Goal: Task Accomplishment & Management: Complete application form

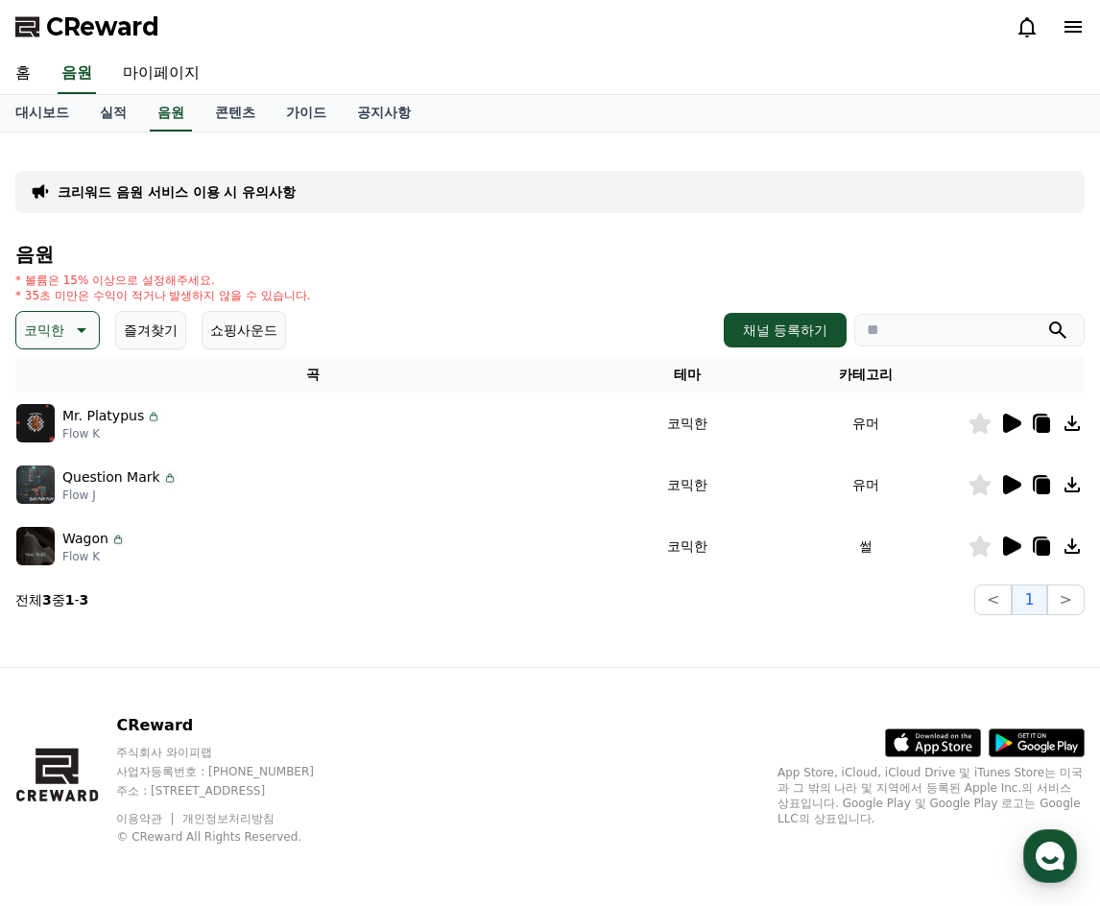
click at [1000, 423] on icon at bounding box center [1010, 423] width 23 height 23
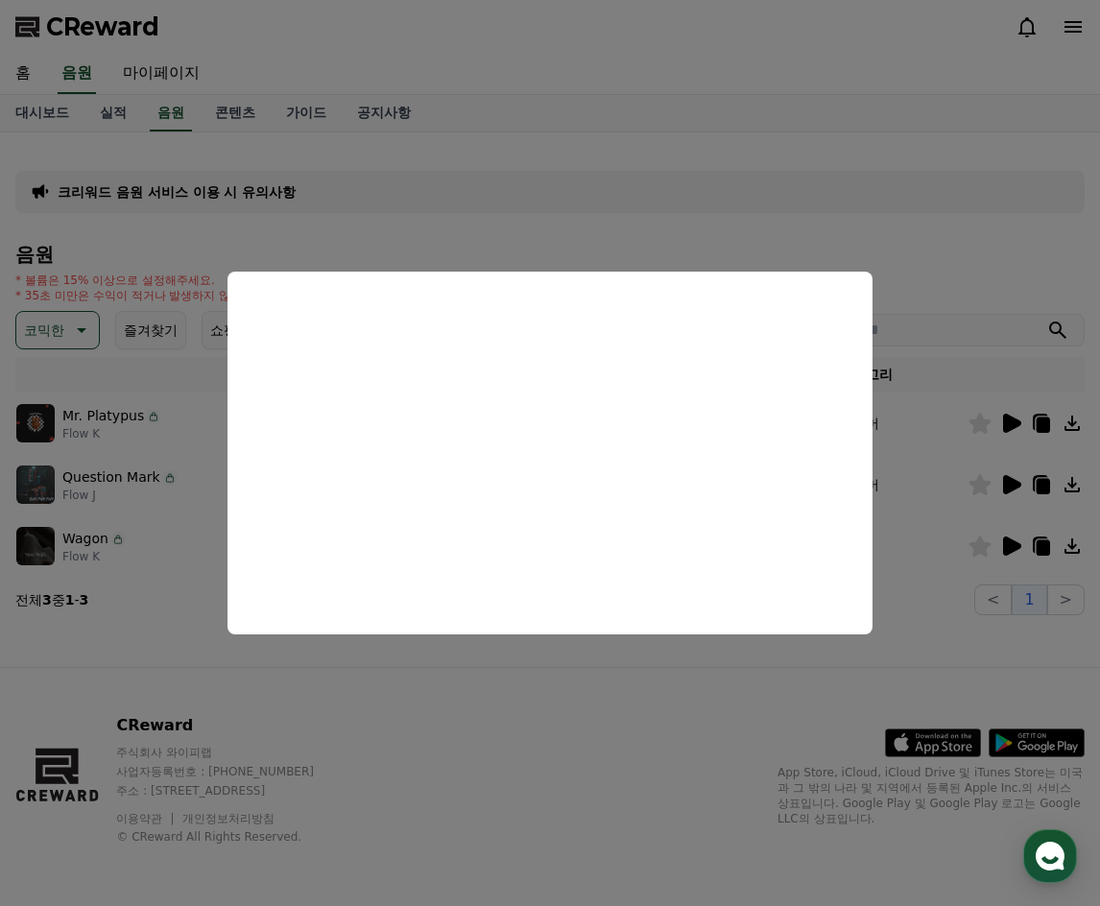
click at [172, 652] on button "close modal" at bounding box center [550, 453] width 1100 height 906
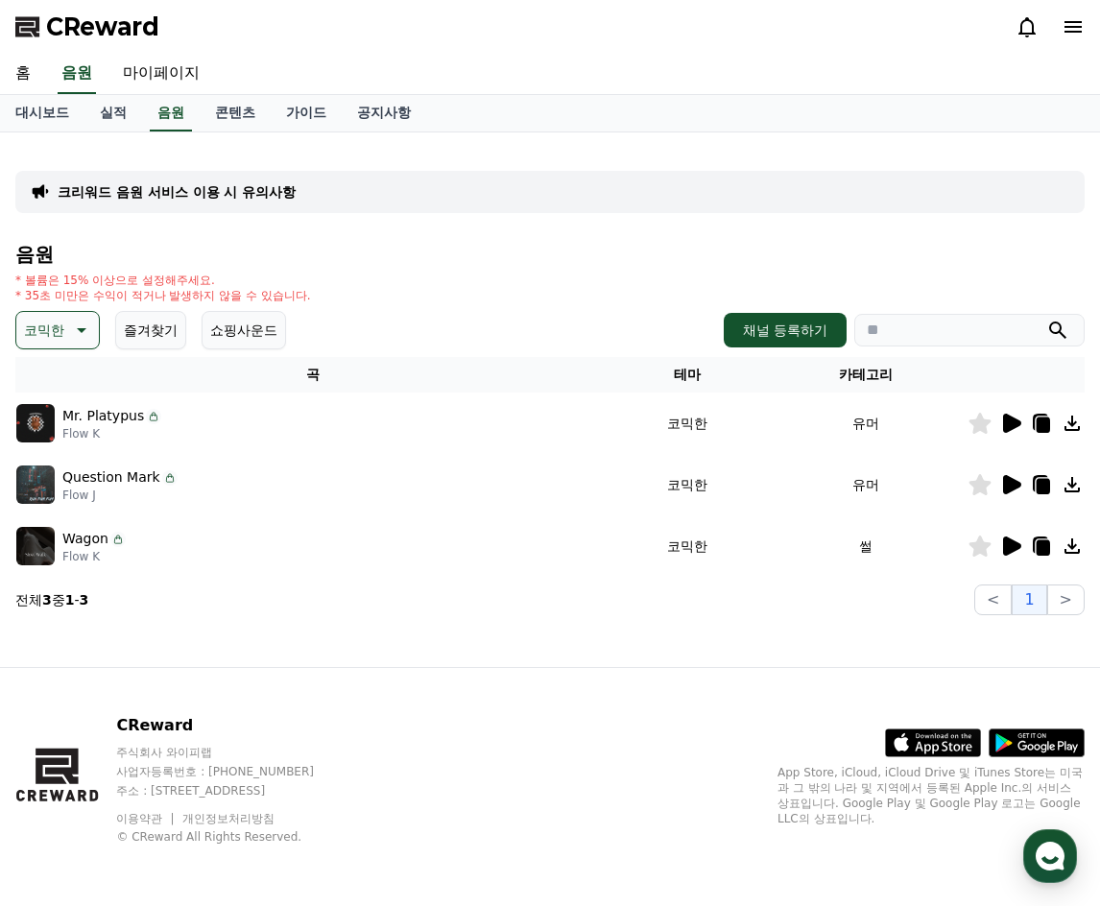
click at [108, 555] on p "Flow K" at bounding box center [93, 556] width 63 height 15
click at [37, 552] on img at bounding box center [35, 546] width 38 height 38
click at [1010, 548] on icon at bounding box center [1012, 545] width 18 height 19
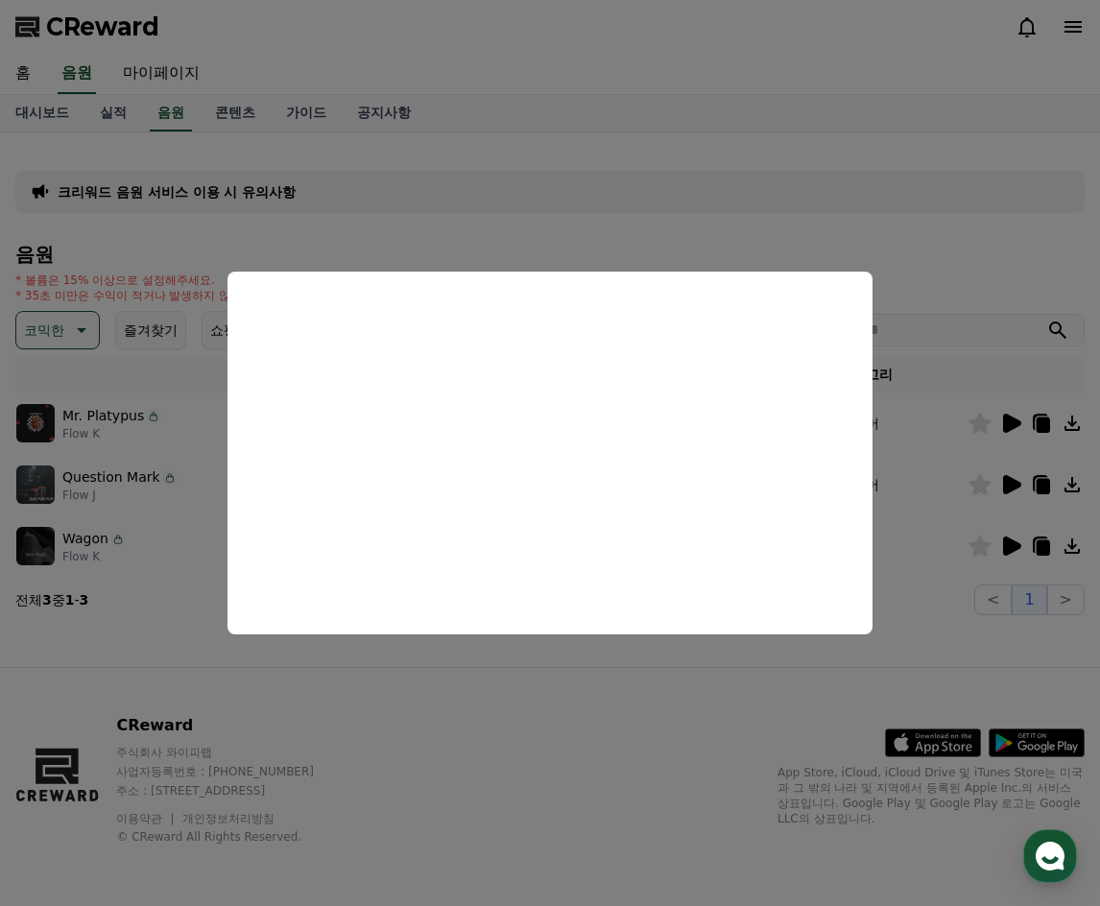
click at [551, 680] on button "close modal" at bounding box center [550, 453] width 1100 height 906
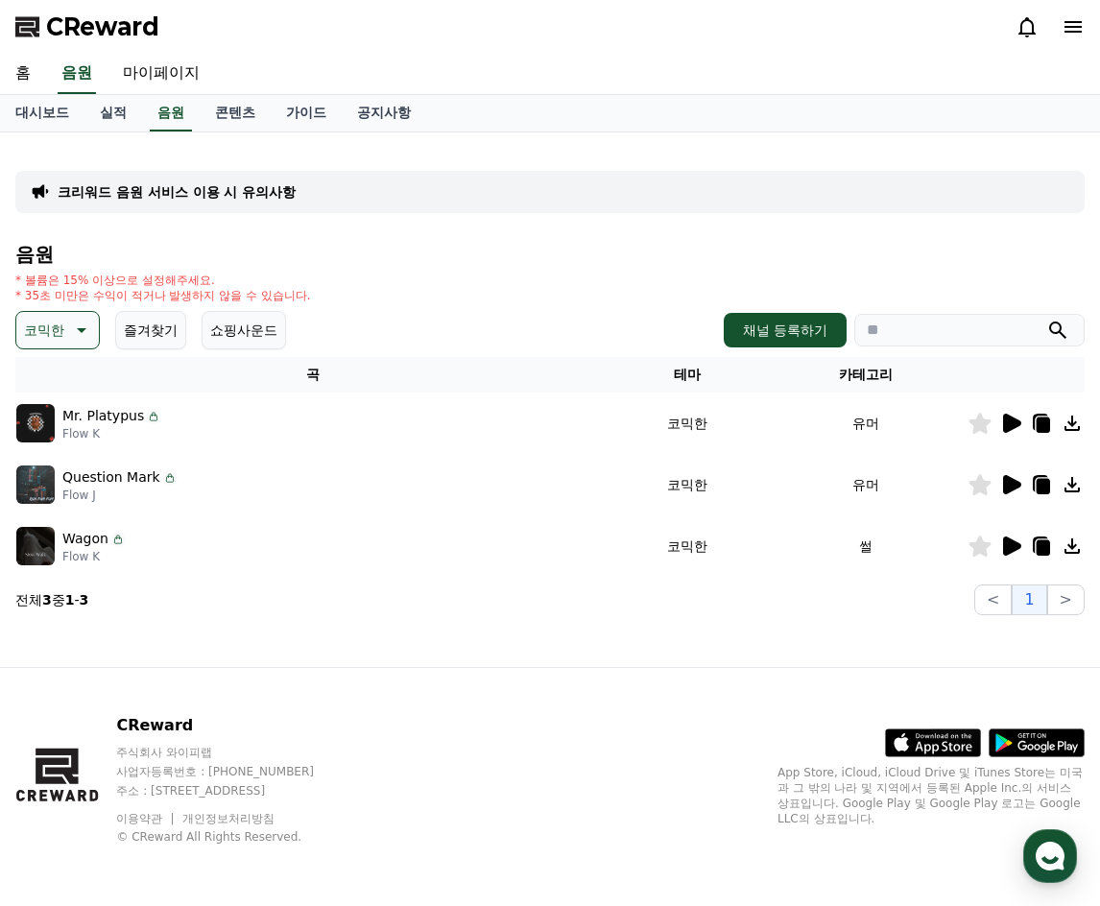
click at [54, 552] on img at bounding box center [35, 546] width 38 height 38
click at [1011, 541] on icon at bounding box center [1012, 545] width 18 height 19
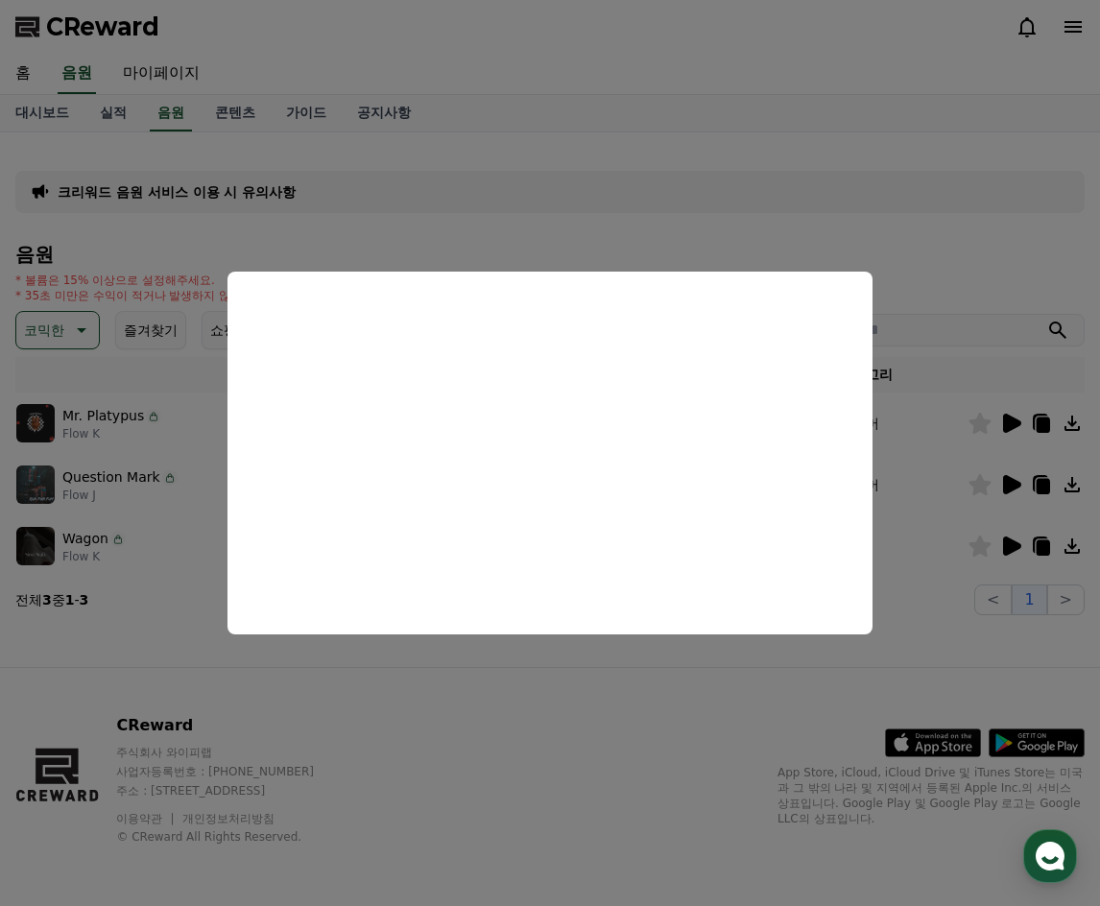
click at [155, 606] on button "close modal" at bounding box center [550, 453] width 1100 height 906
click at [133, 482] on p "Question Mark" at bounding box center [111, 477] width 98 height 20
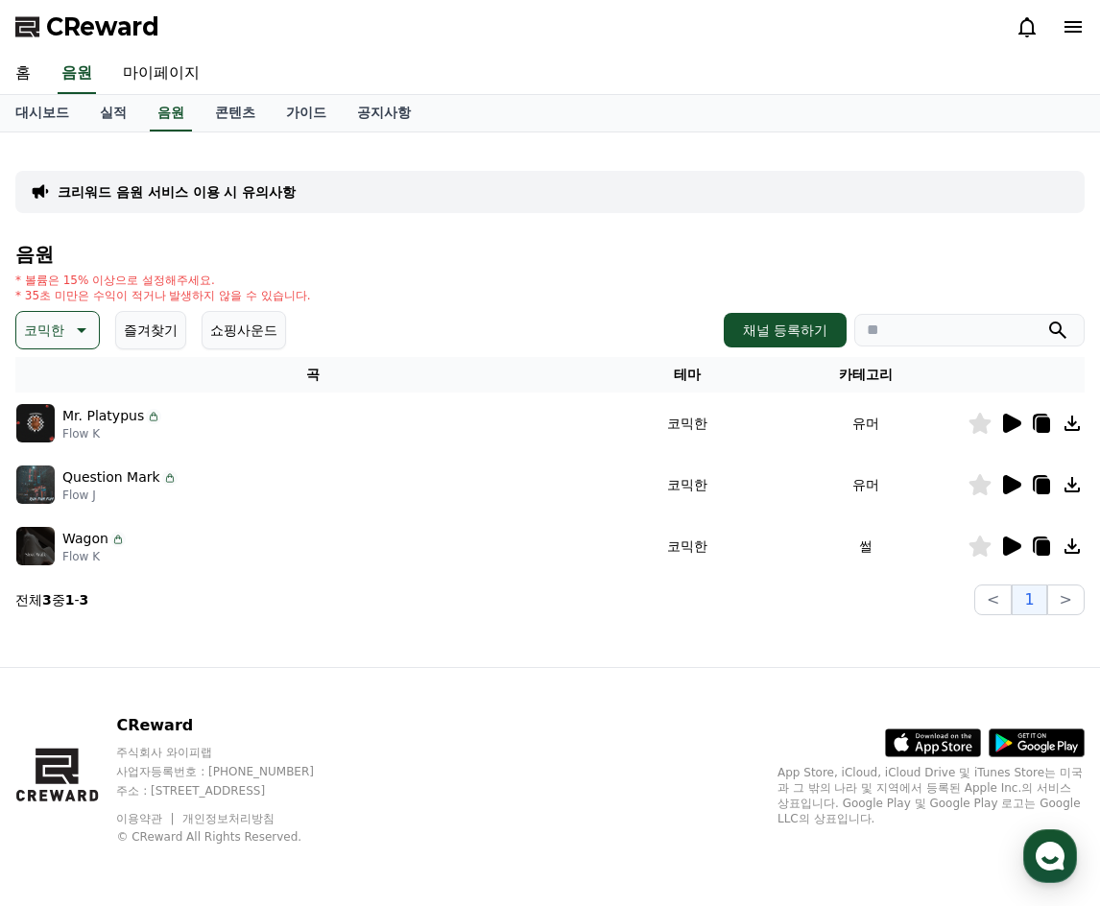
click at [1010, 483] on icon at bounding box center [1012, 484] width 18 height 19
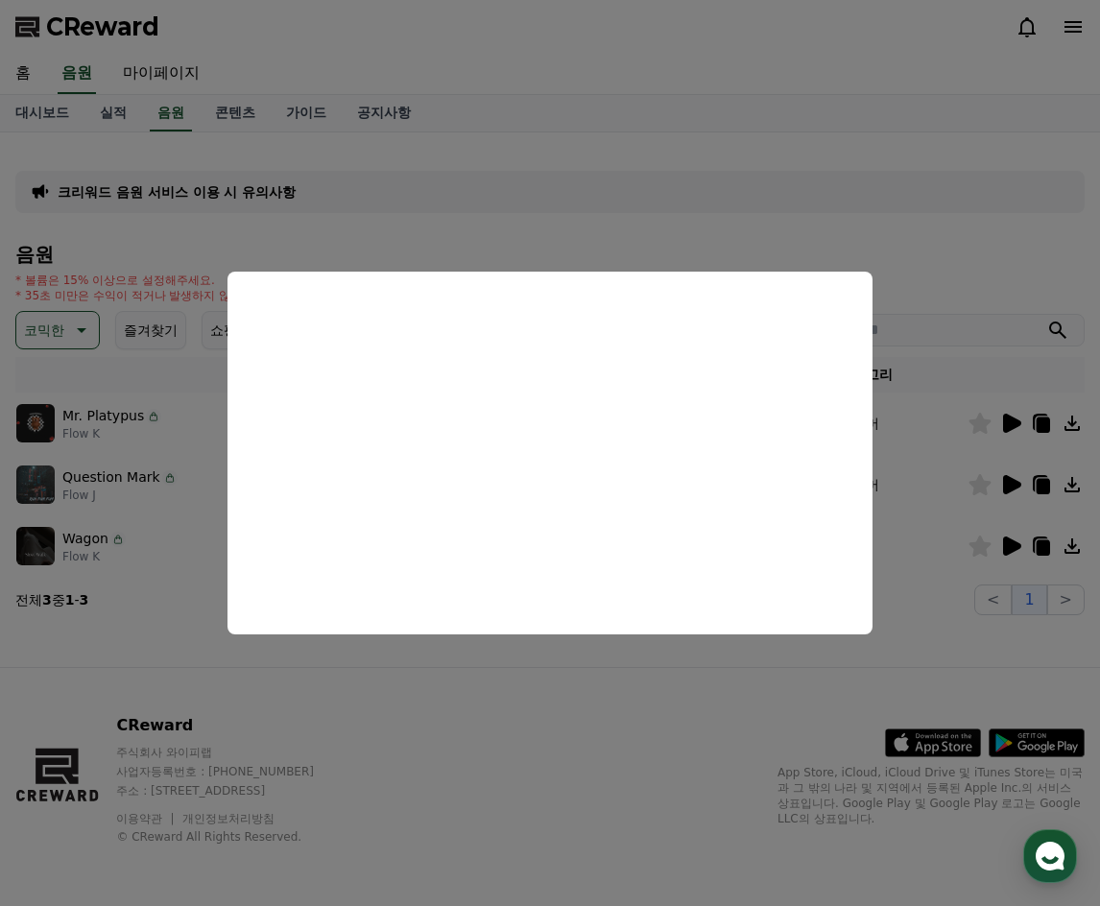
drag, startPoint x: 758, startPoint y: 180, endPoint x: 769, endPoint y: 199, distance: 21.6
click at [760, 185] on button "close modal" at bounding box center [550, 453] width 1100 height 906
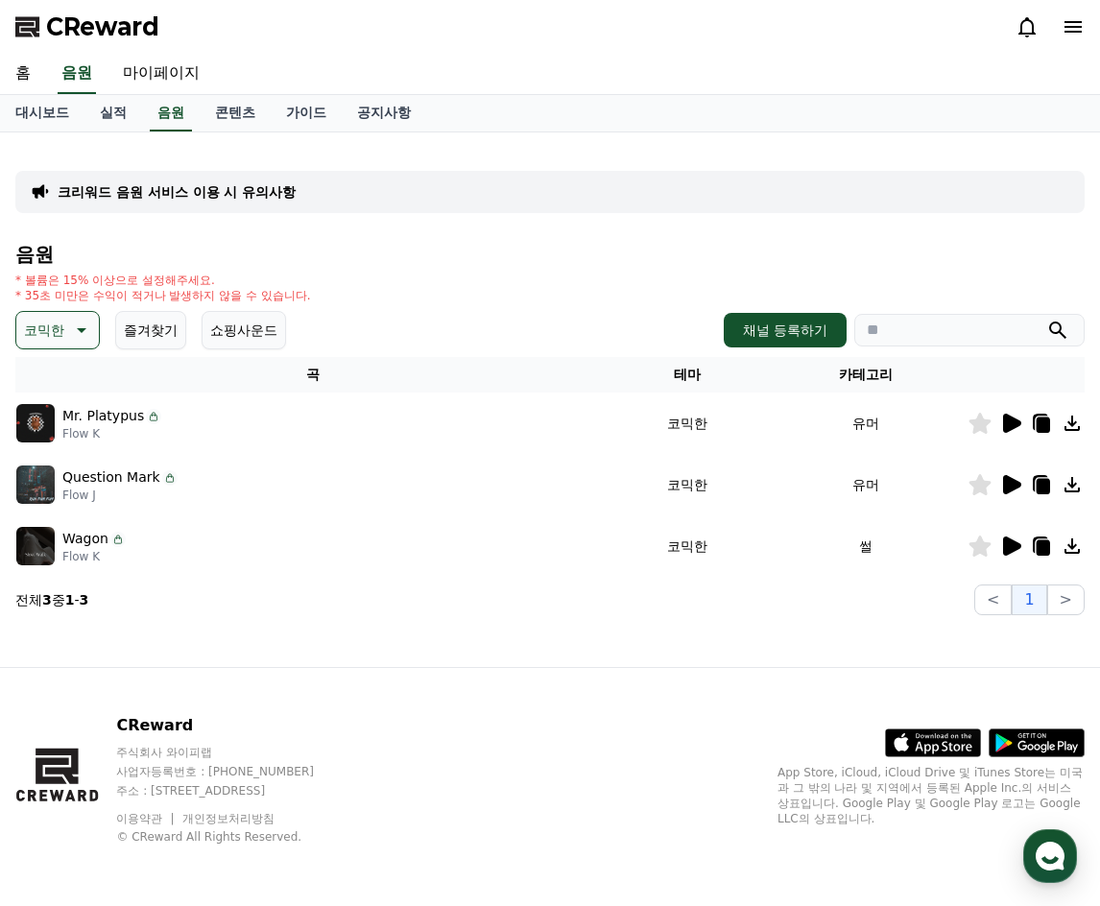
click at [27, 427] on img at bounding box center [35, 423] width 38 height 38
click at [1011, 420] on icon at bounding box center [1012, 423] width 18 height 19
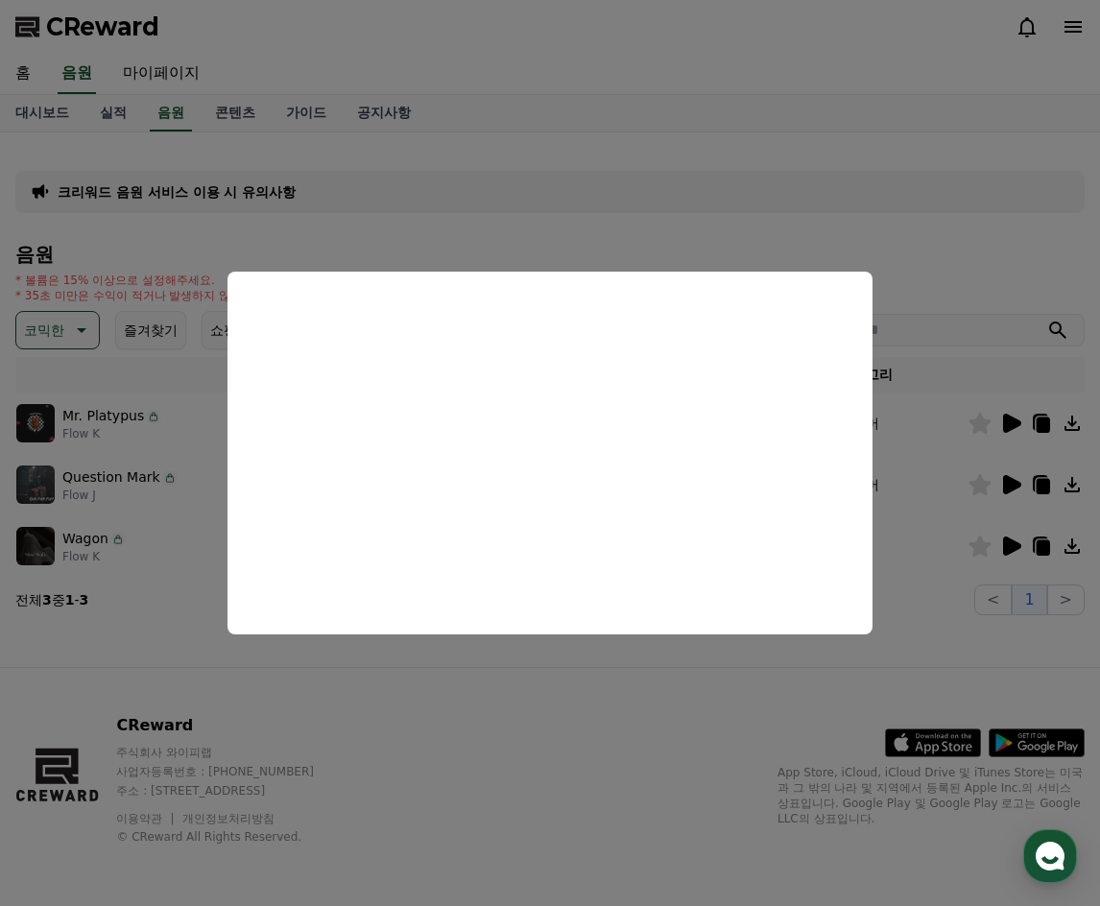
drag, startPoint x: 602, startPoint y: 196, endPoint x: 560, endPoint y: 282, distance: 95.7
click at [597, 198] on button "close modal" at bounding box center [550, 453] width 1100 height 906
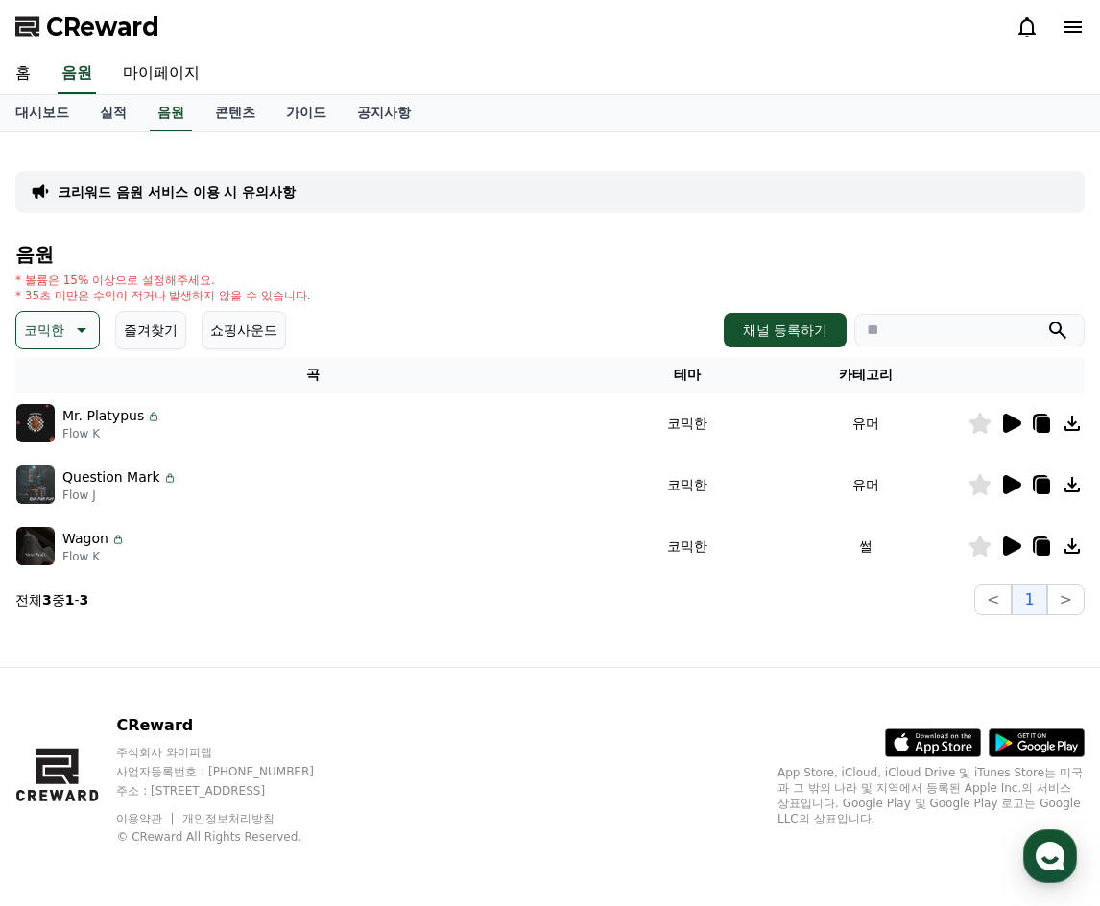
click at [65, 320] on button "코믹한" at bounding box center [57, 330] width 84 height 38
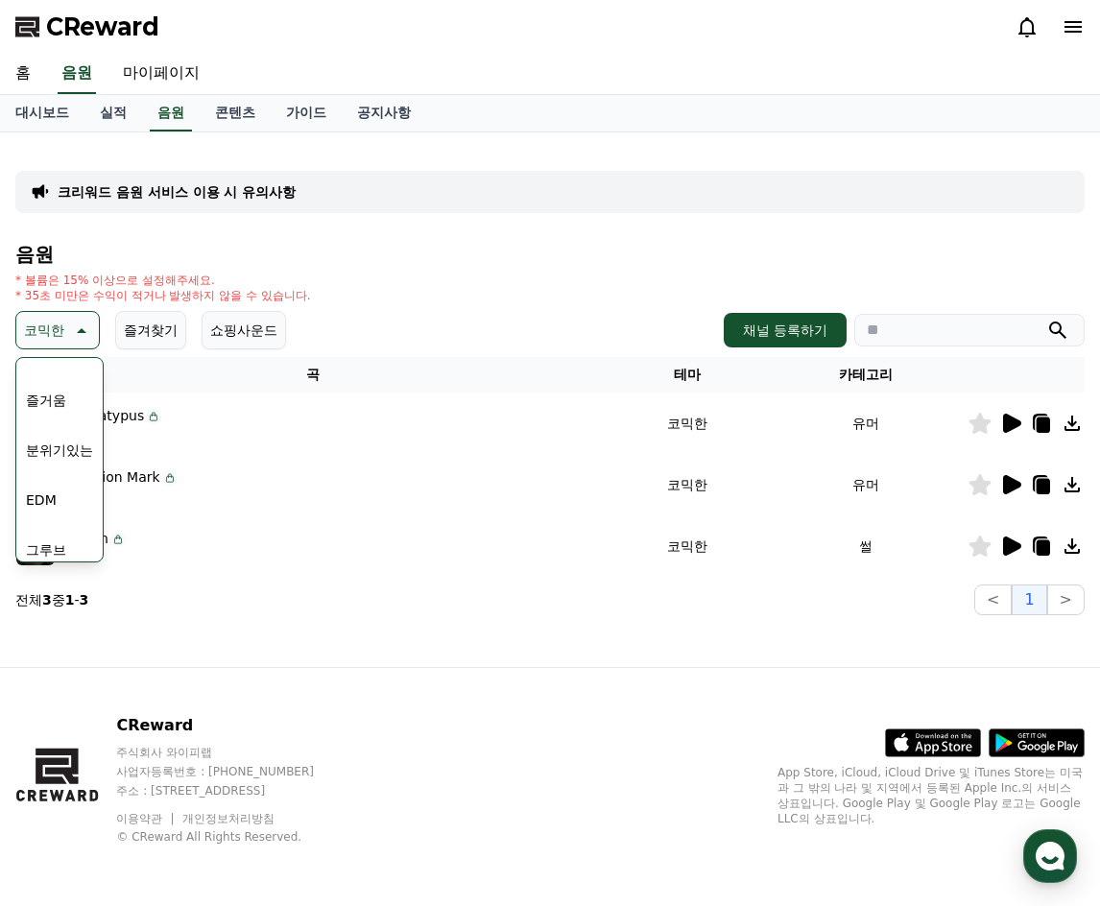
scroll to position [791, 0]
click at [56, 385] on button "귀여운" at bounding box center [46, 388] width 56 height 42
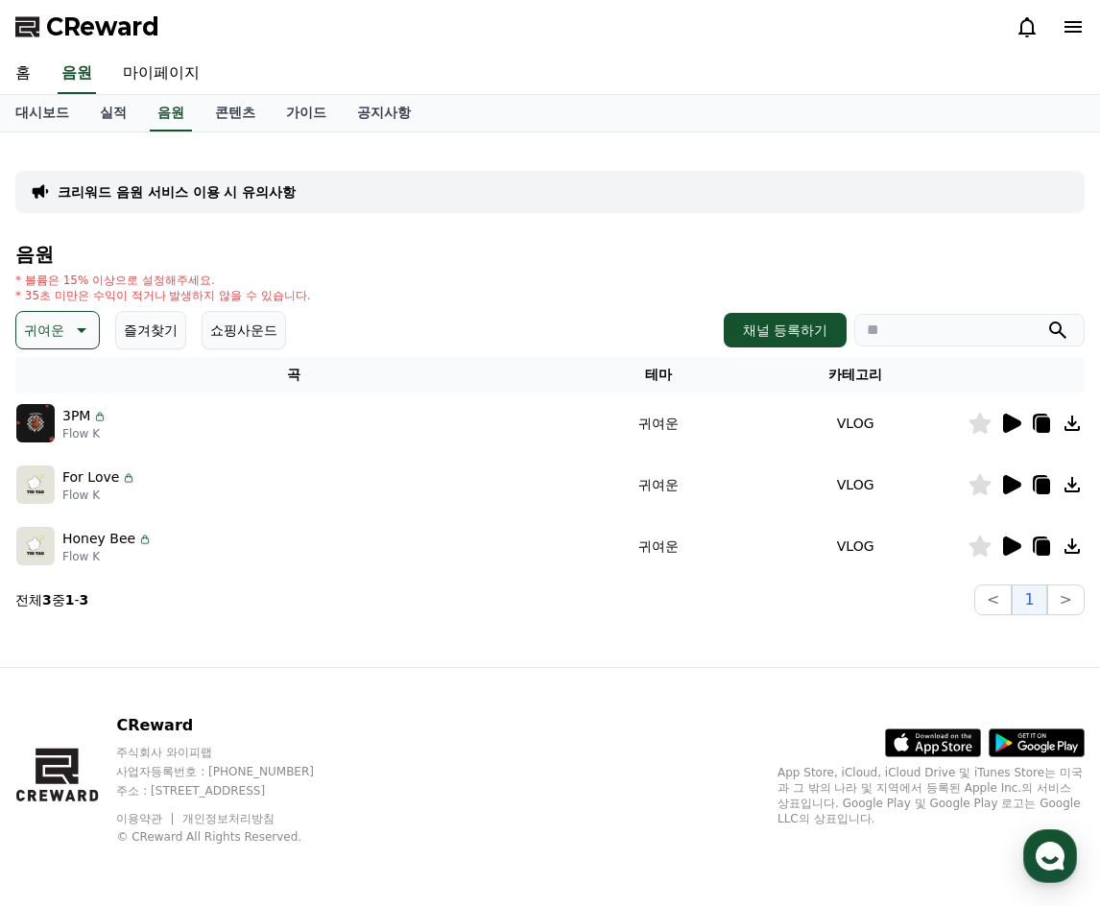
click at [1007, 421] on icon at bounding box center [1012, 423] width 18 height 19
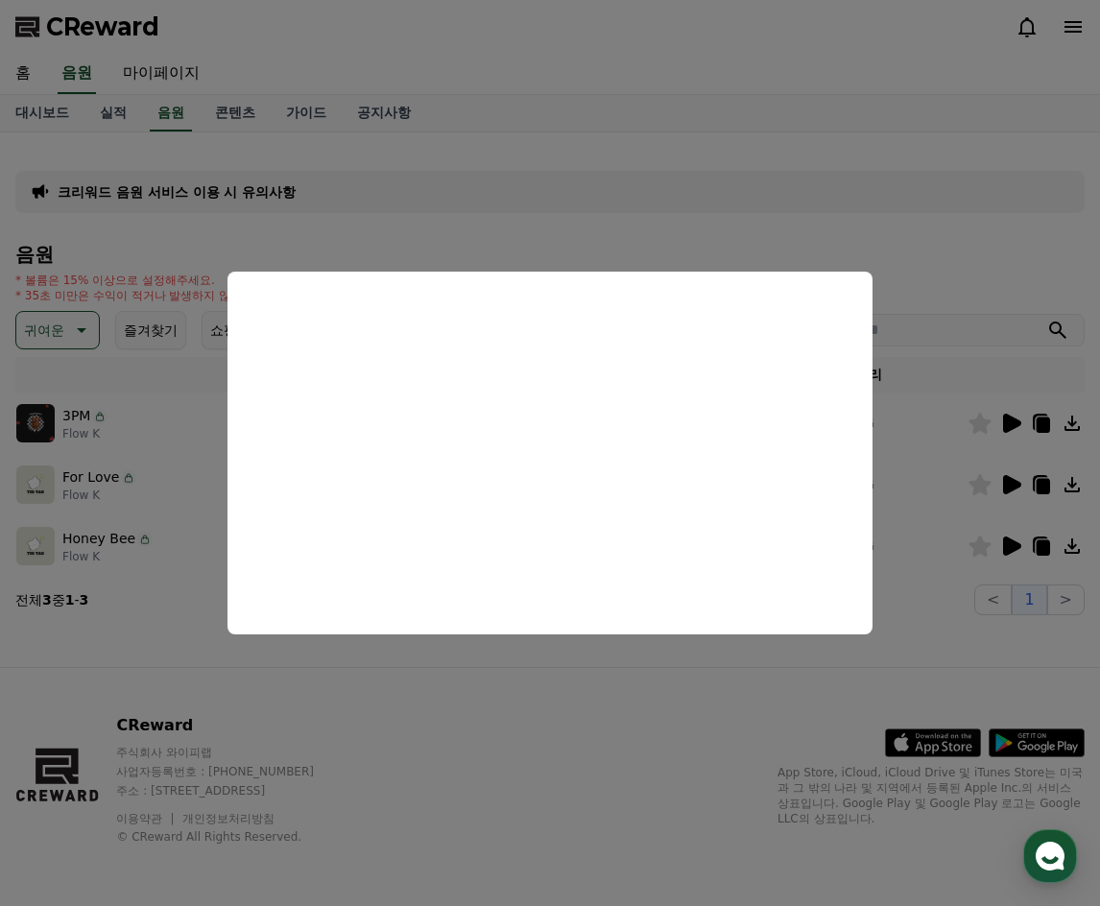
click at [176, 602] on button "close modal" at bounding box center [550, 453] width 1100 height 906
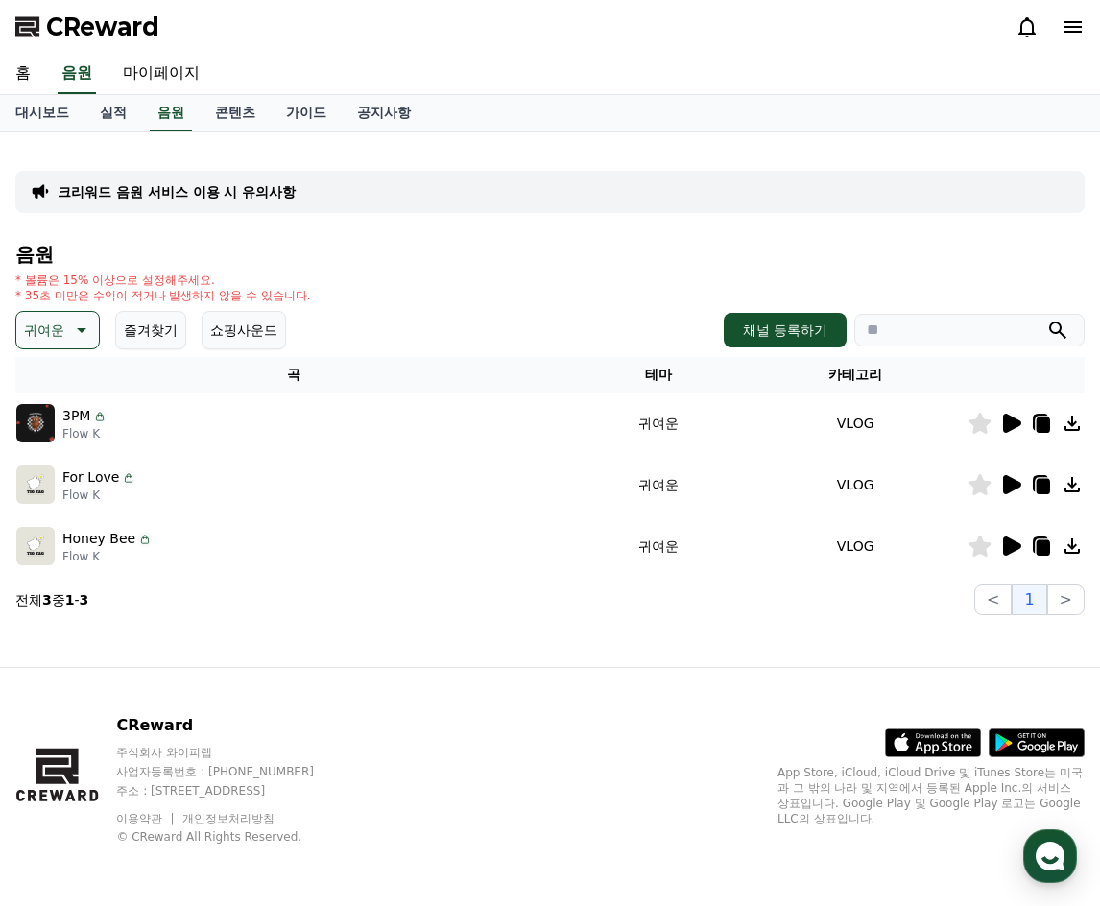
click at [16, 477] on img at bounding box center [35, 484] width 38 height 38
click at [27, 480] on img at bounding box center [35, 484] width 38 height 38
click at [1011, 484] on icon at bounding box center [1012, 484] width 18 height 19
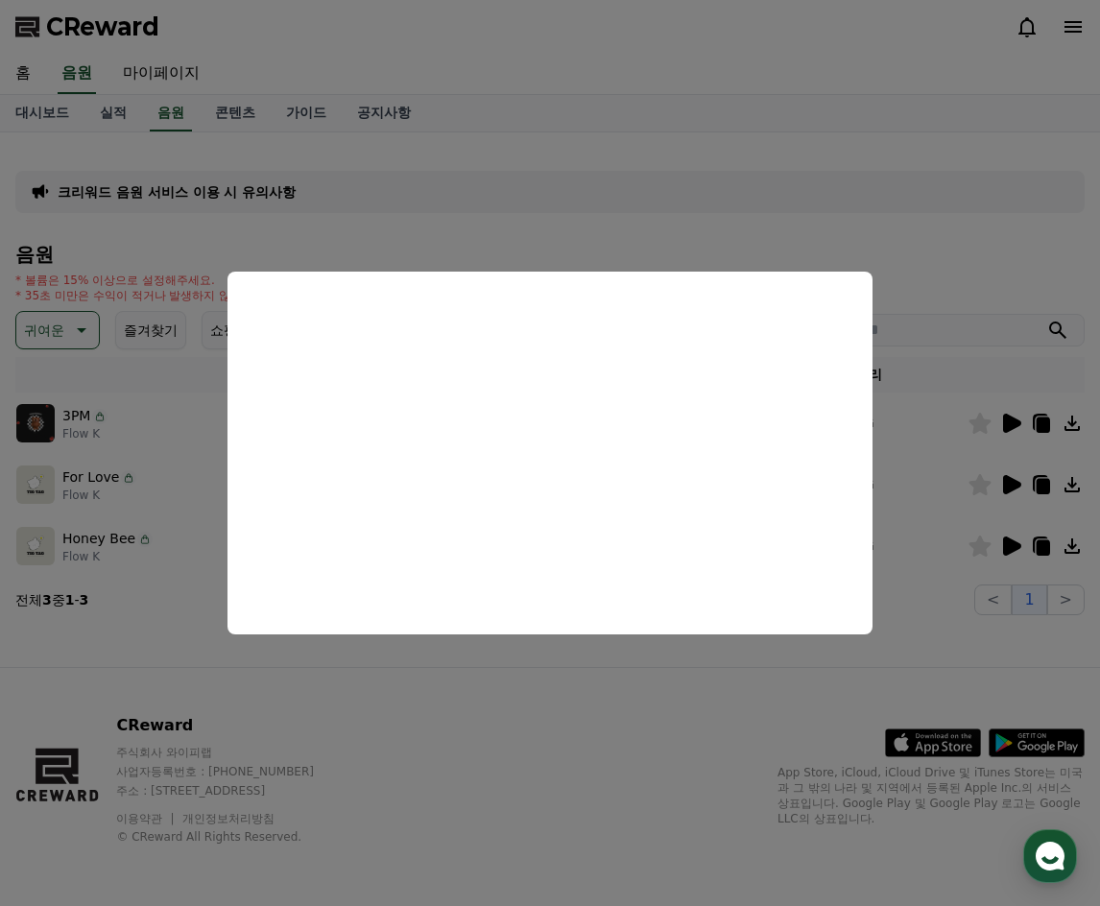
drag, startPoint x: 377, startPoint y: 210, endPoint x: 305, endPoint y: 249, distance: 81.6
click at [379, 217] on button "close modal" at bounding box center [550, 453] width 1100 height 906
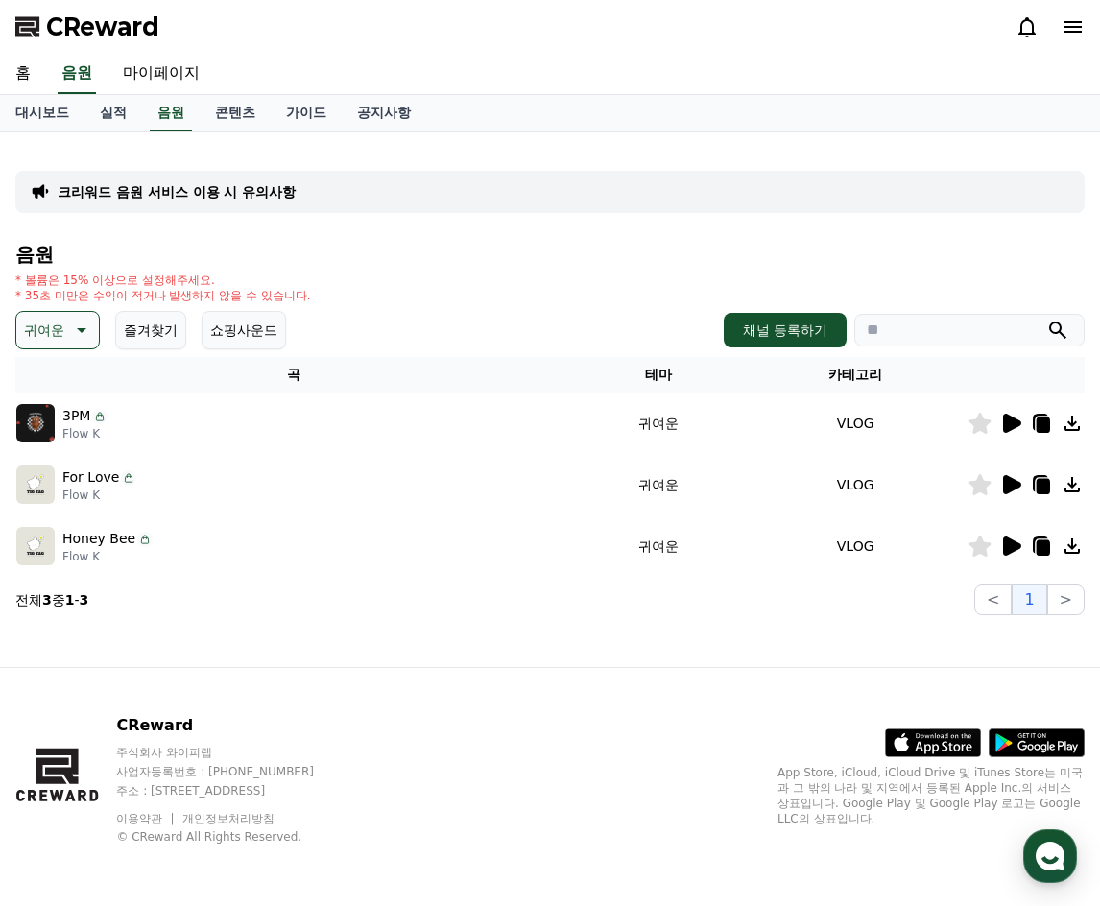
click at [61, 309] on div "음원 * 볼륨은 15% 이상으로 설정해주세요. * 35초 미만은 수익이 적거나 발생하지 않을 수 있습니다. 귀여운 즐겨찾기 쇼핑사운드 채널 등…" at bounding box center [549, 429] width 1069 height 371
click at [62, 329] on p "귀여운" at bounding box center [44, 330] width 40 height 27
click at [61, 388] on button "호기심" at bounding box center [46, 385] width 56 height 42
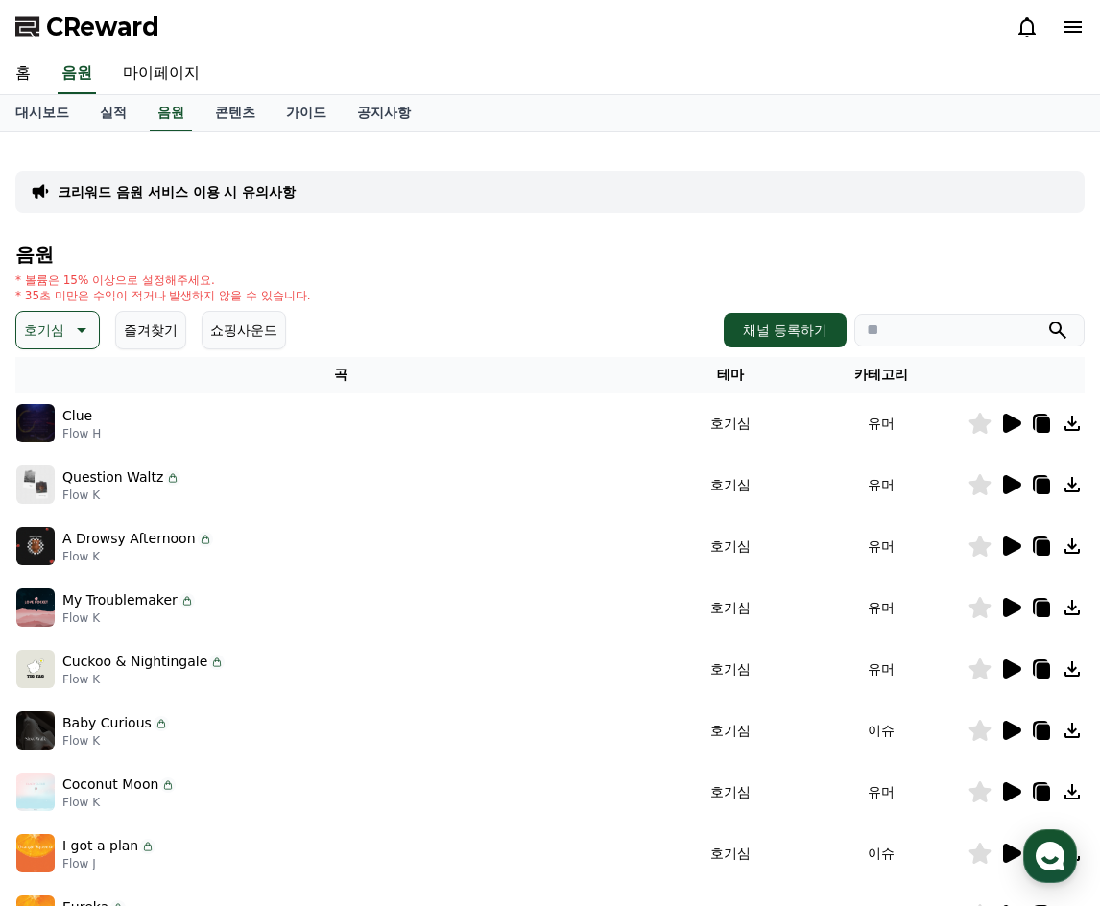
click at [1004, 414] on icon at bounding box center [1010, 423] width 23 height 23
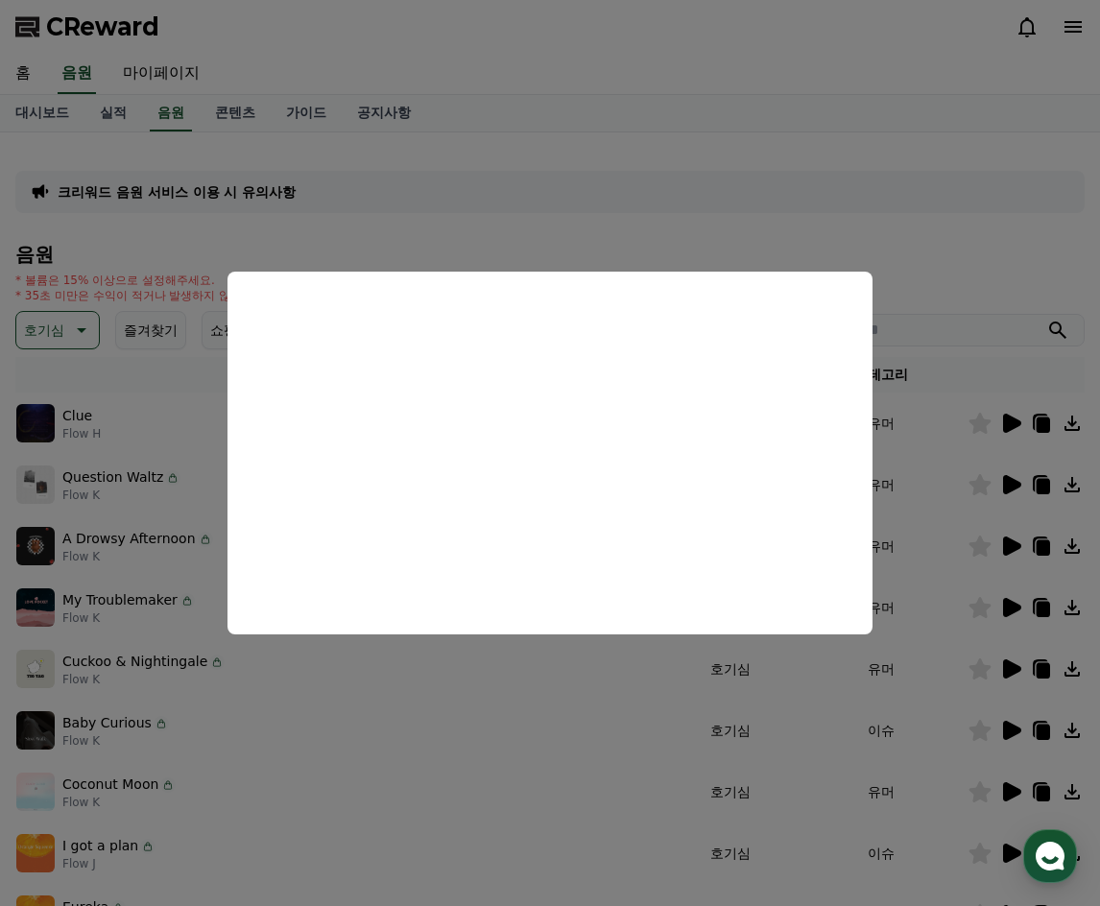
click at [133, 540] on button "close modal" at bounding box center [550, 453] width 1100 height 906
click at [55, 482] on div "Question Waltz Flow K" at bounding box center [340, 484] width 648 height 38
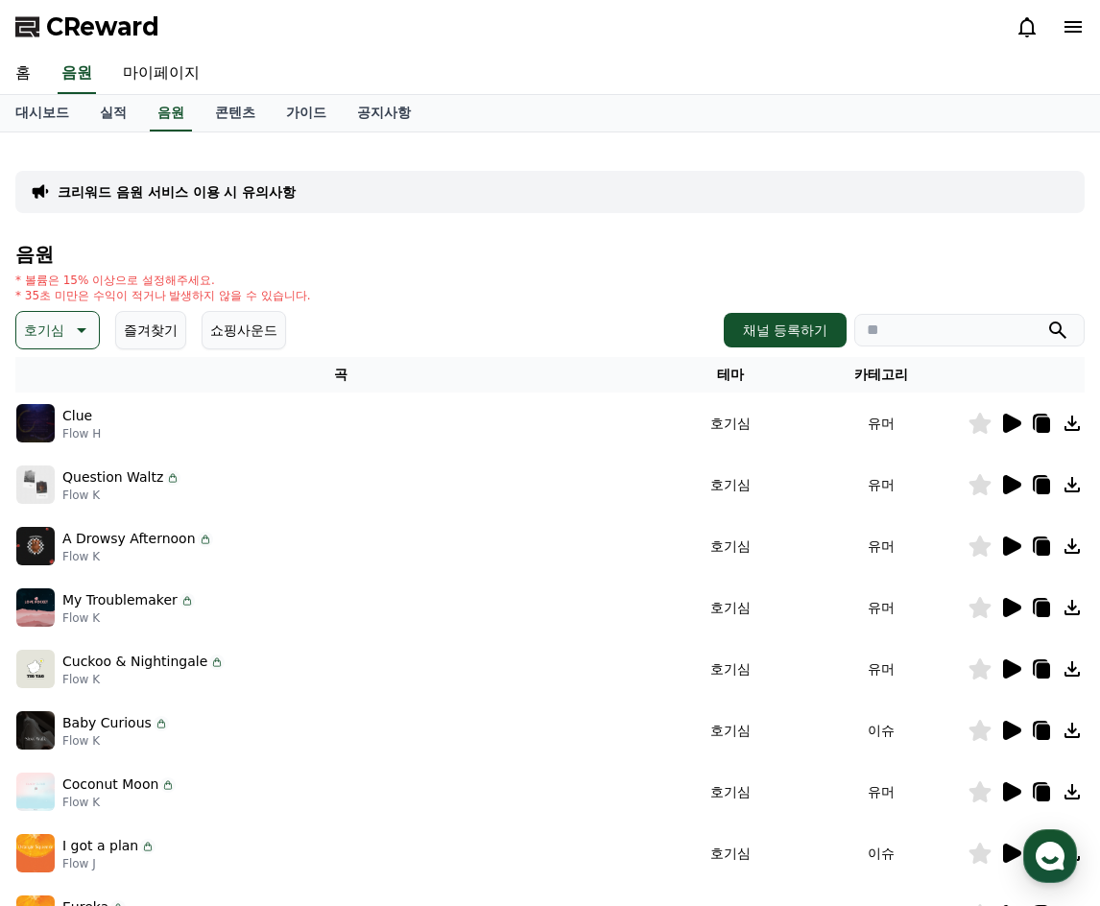
click at [37, 482] on img at bounding box center [35, 484] width 38 height 38
click at [1013, 487] on icon at bounding box center [1012, 484] width 18 height 19
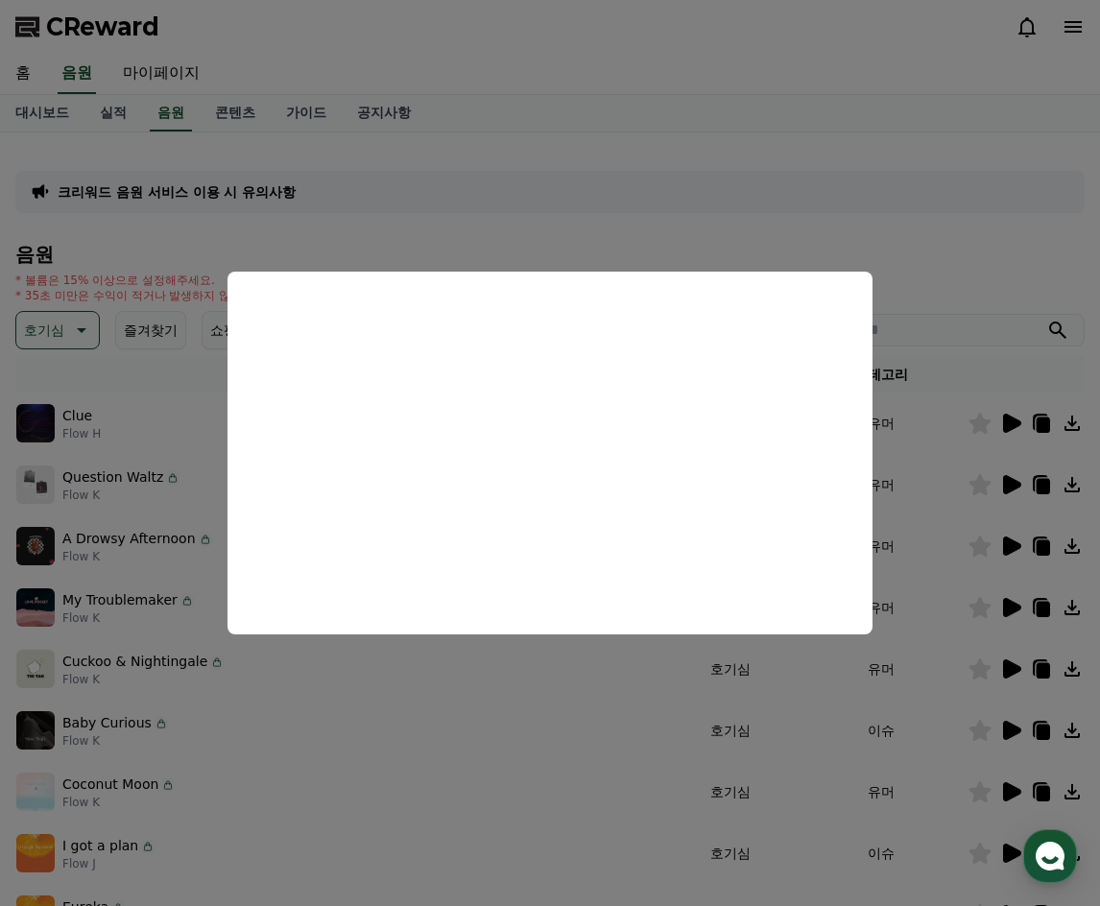
click at [966, 353] on button "close modal" at bounding box center [550, 453] width 1100 height 906
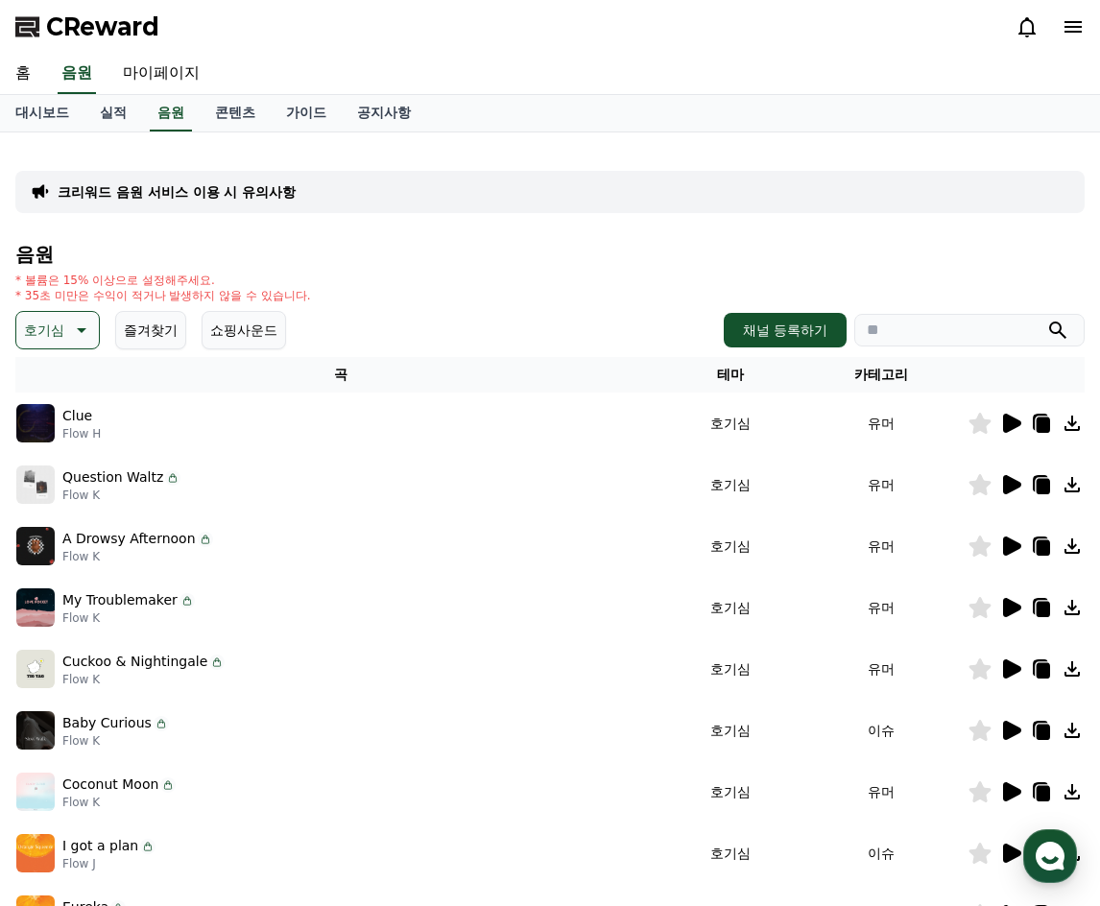
click at [1010, 551] on icon at bounding box center [1012, 545] width 18 height 19
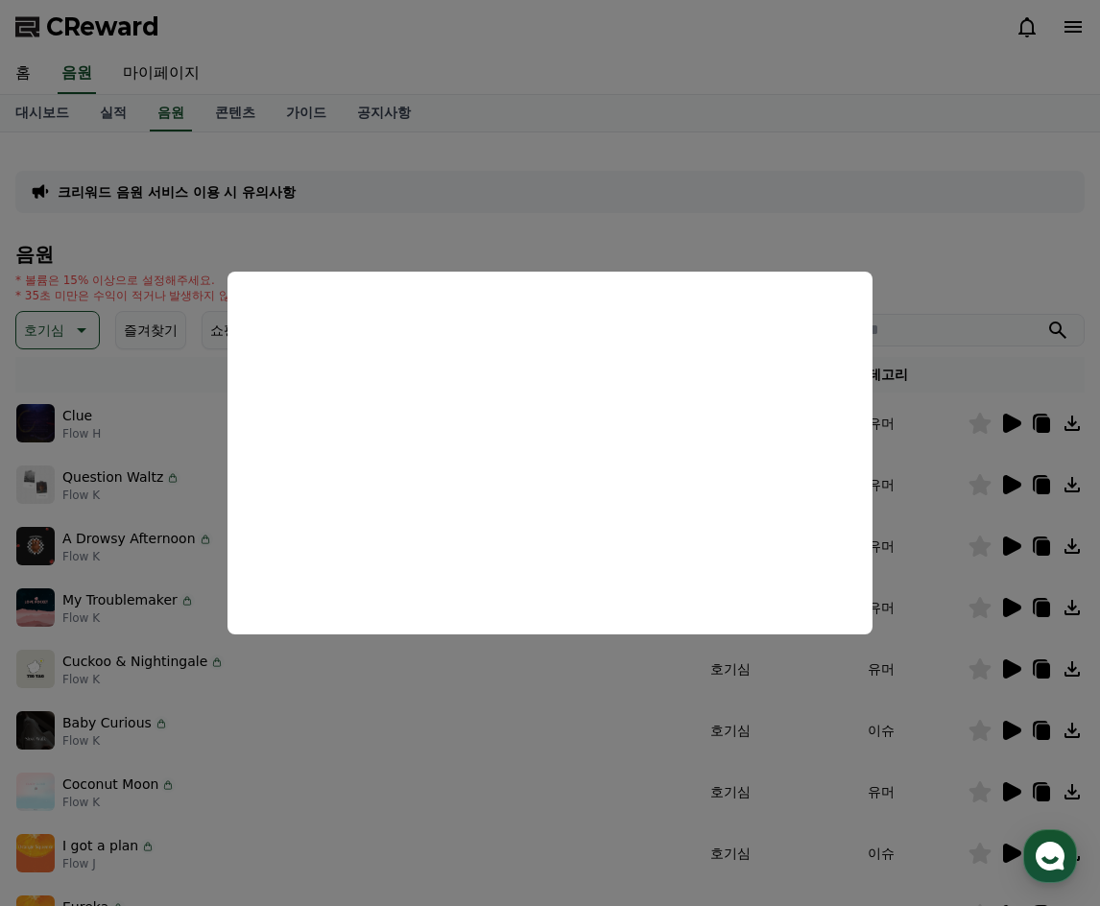
click at [183, 525] on button "close modal" at bounding box center [550, 453] width 1100 height 906
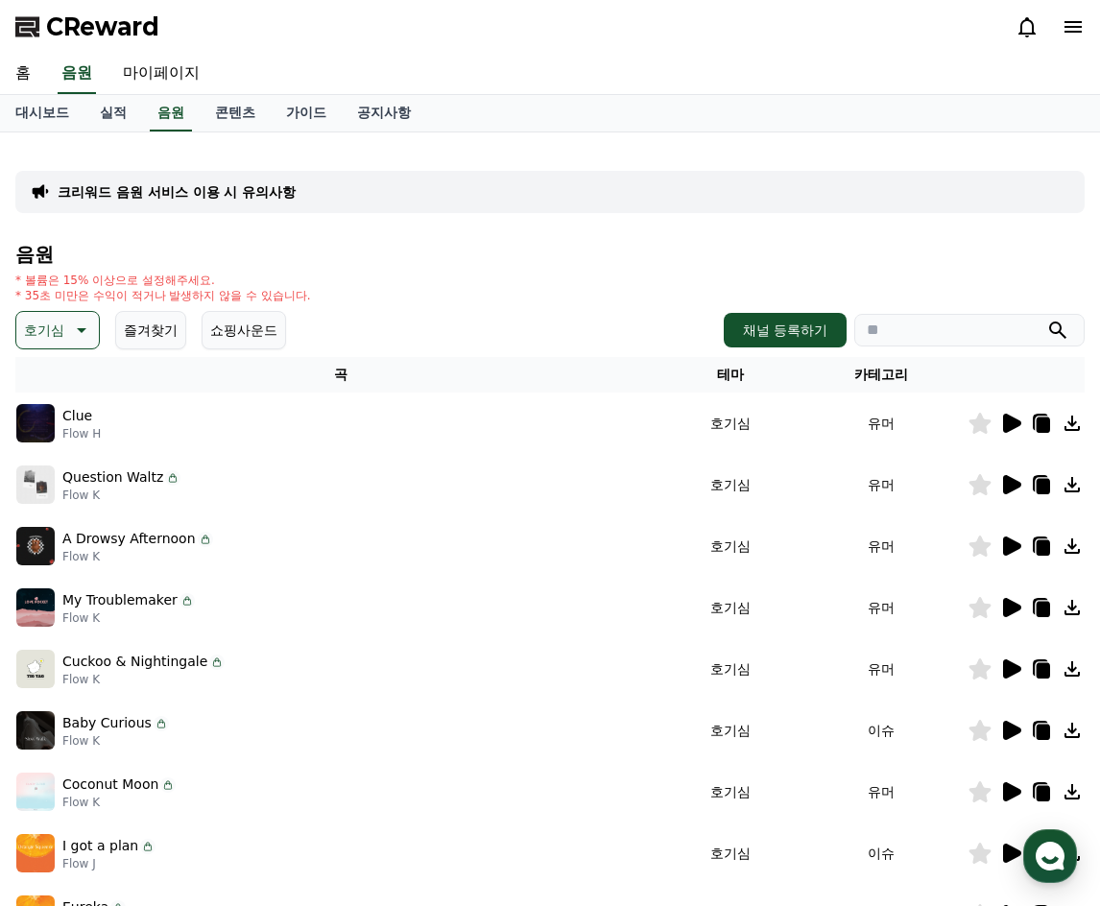
click at [88, 607] on p "My Troublemaker" at bounding box center [119, 600] width 115 height 20
click at [42, 607] on img at bounding box center [35, 607] width 38 height 38
click at [1008, 615] on icon at bounding box center [1012, 607] width 18 height 19
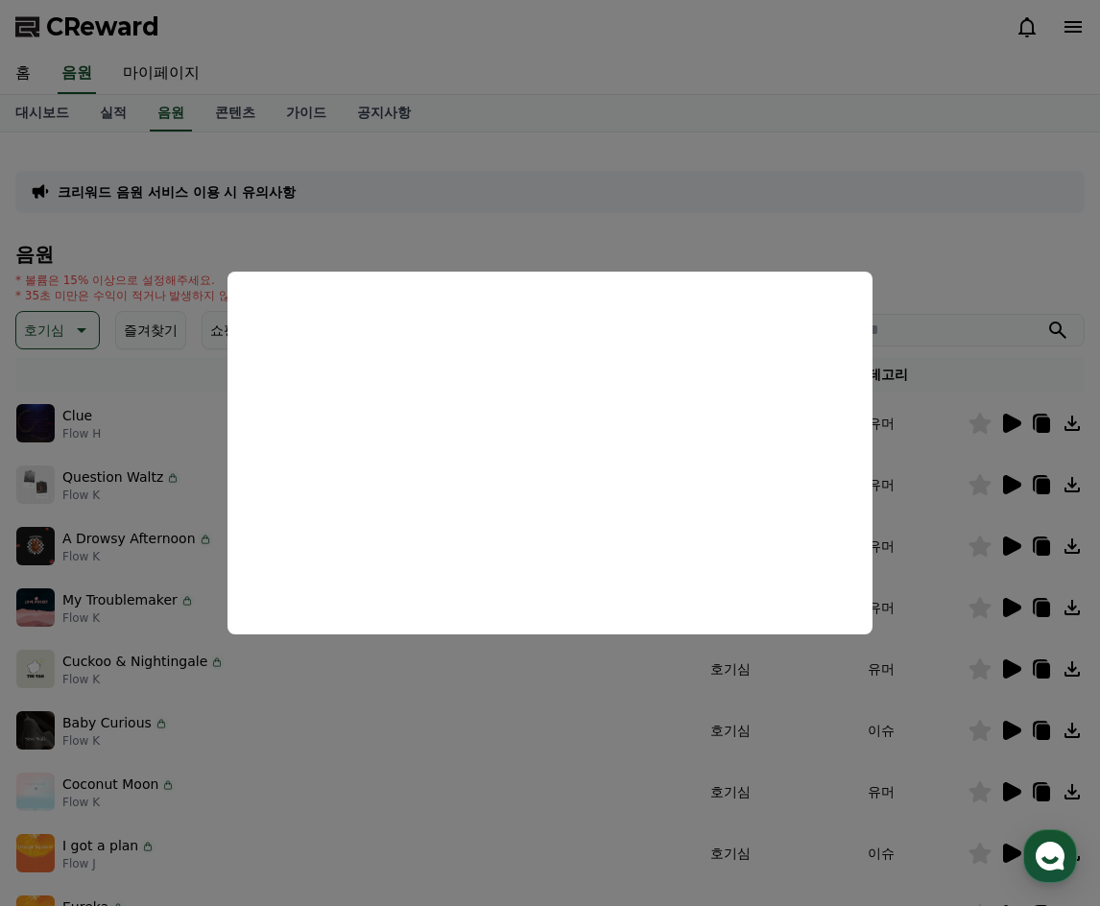
drag, startPoint x: 182, startPoint y: 384, endPoint x: 176, endPoint y: 374, distance: 11.7
click at [182, 382] on button "close modal" at bounding box center [550, 453] width 1100 height 906
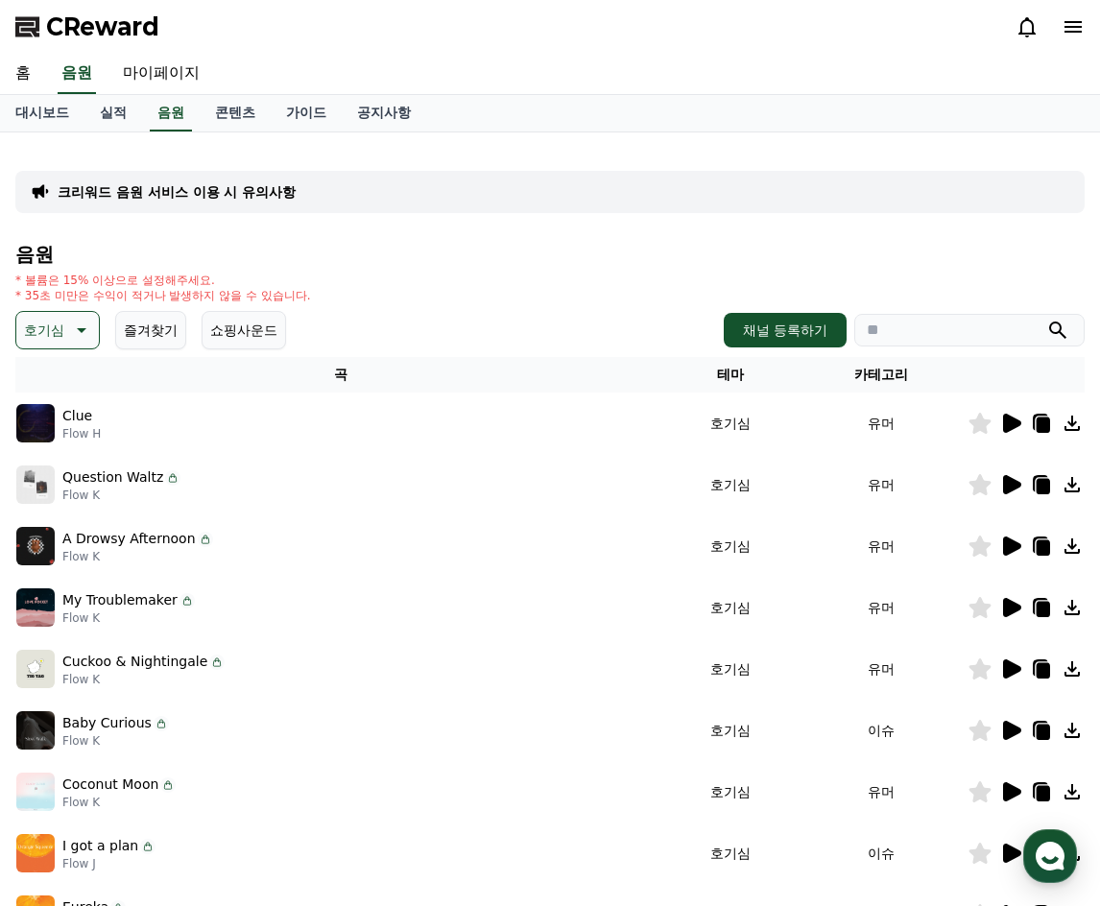
click at [233, 338] on button "쇼핑사운드" at bounding box center [243, 330] width 84 height 38
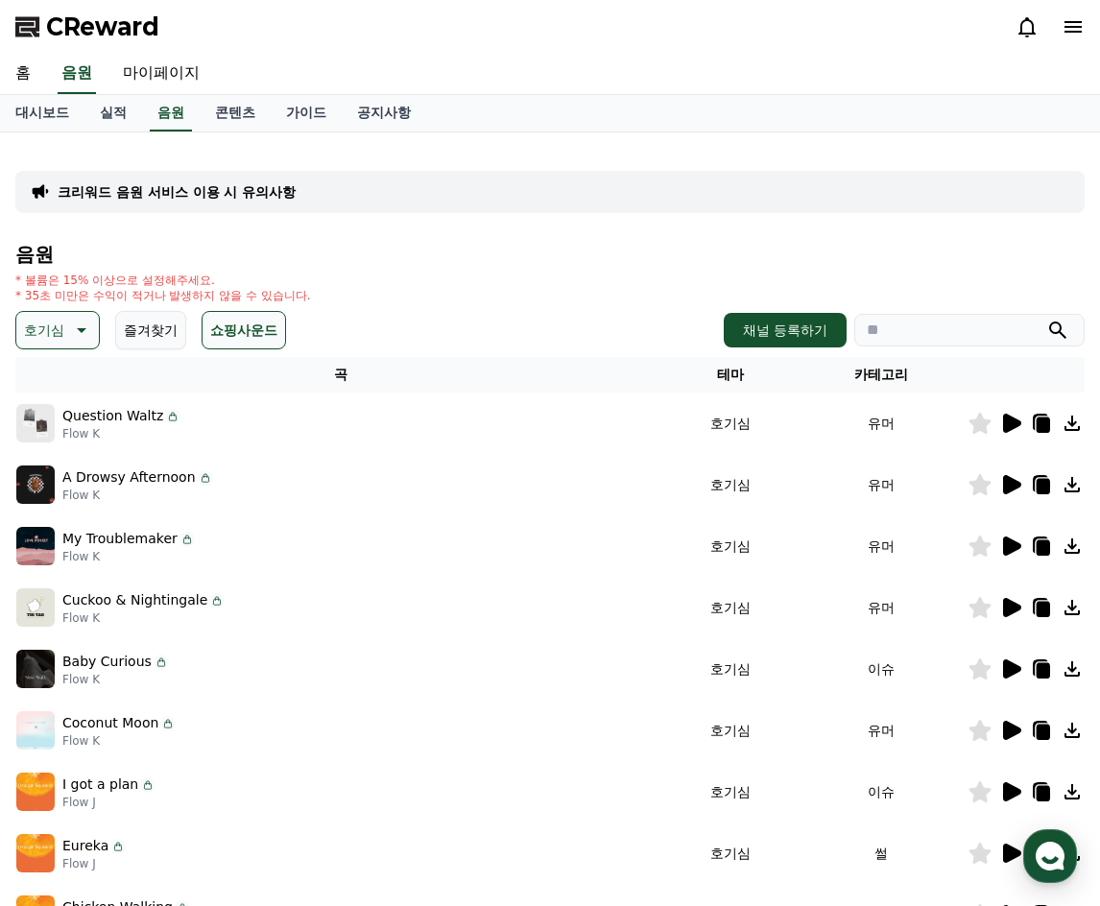
click at [233, 338] on button "쇼핑사운드" at bounding box center [243, 330] width 84 height 38
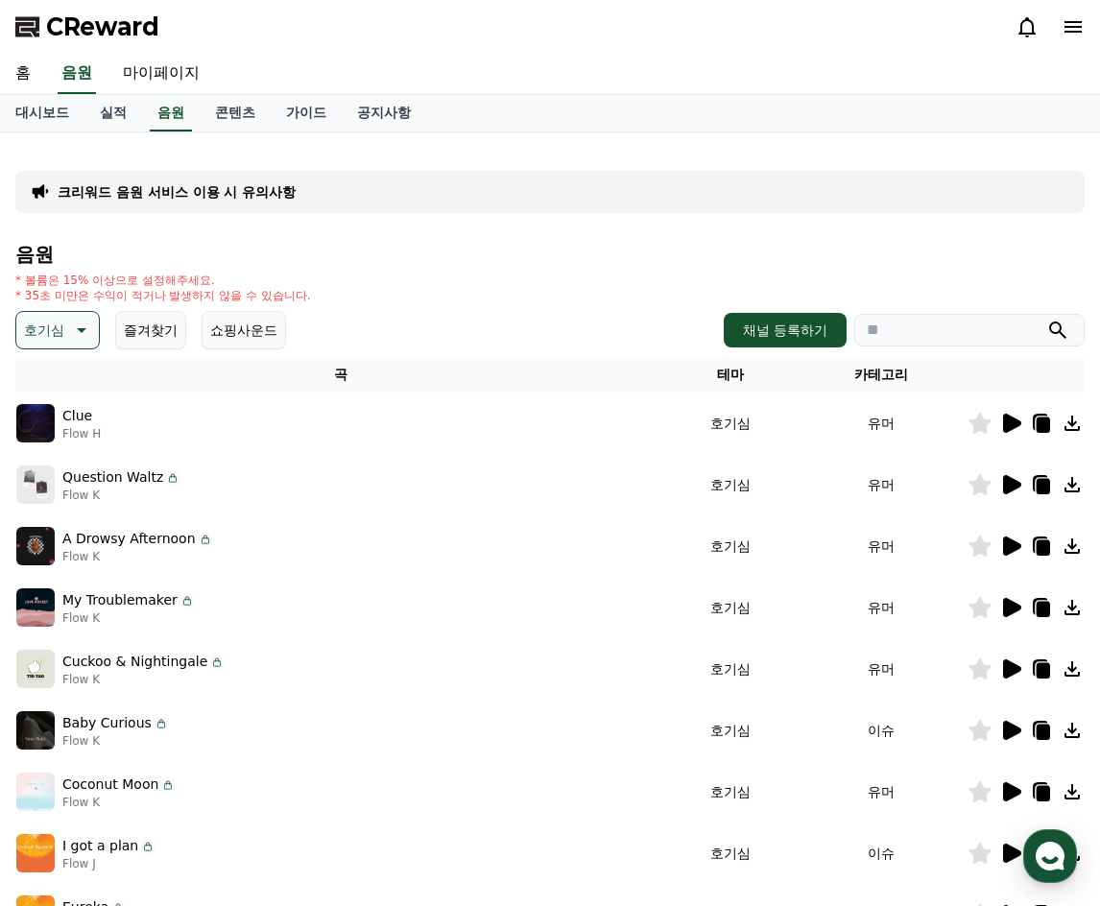
click at [175, 333] on button "즐겨찾기" at bounding box center [150, 330] width 71 height 38
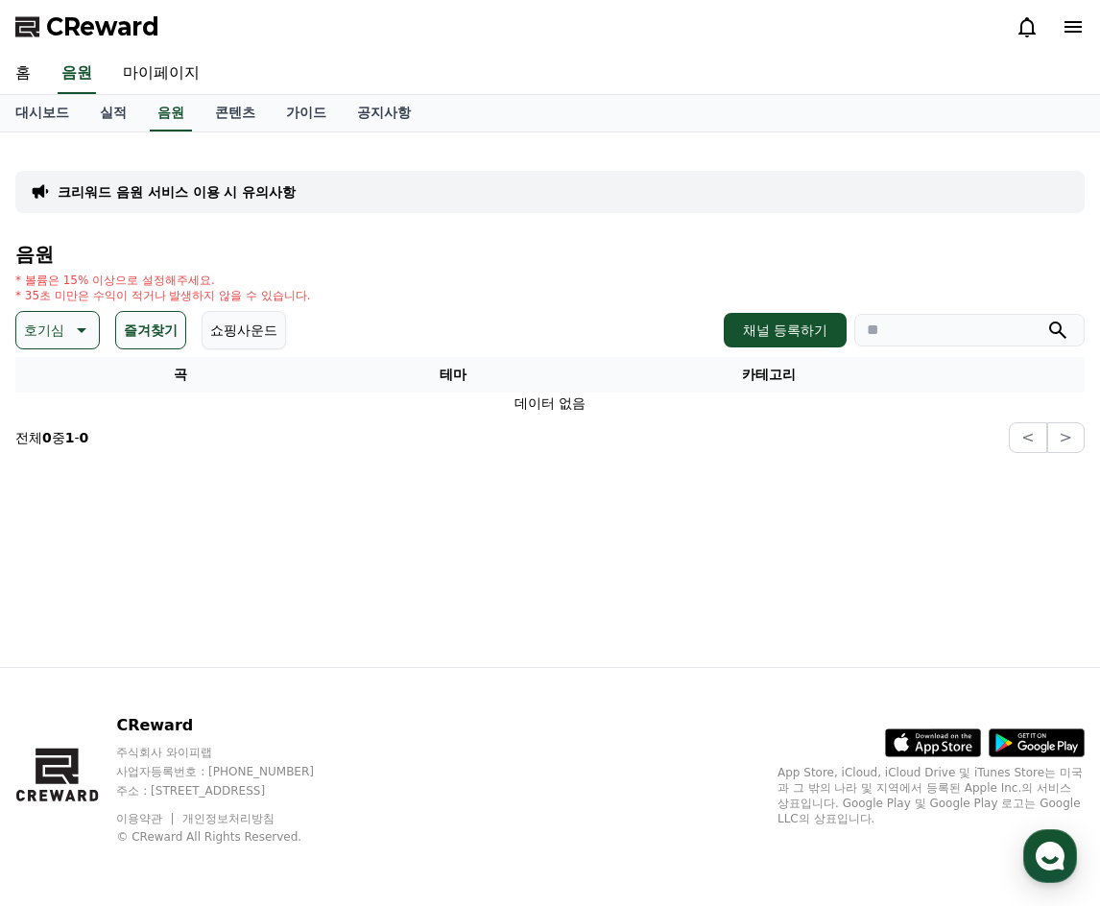
click at [175, 333] on button "즐겨찾기" at bounding box center [150, 330] width 71 height 38
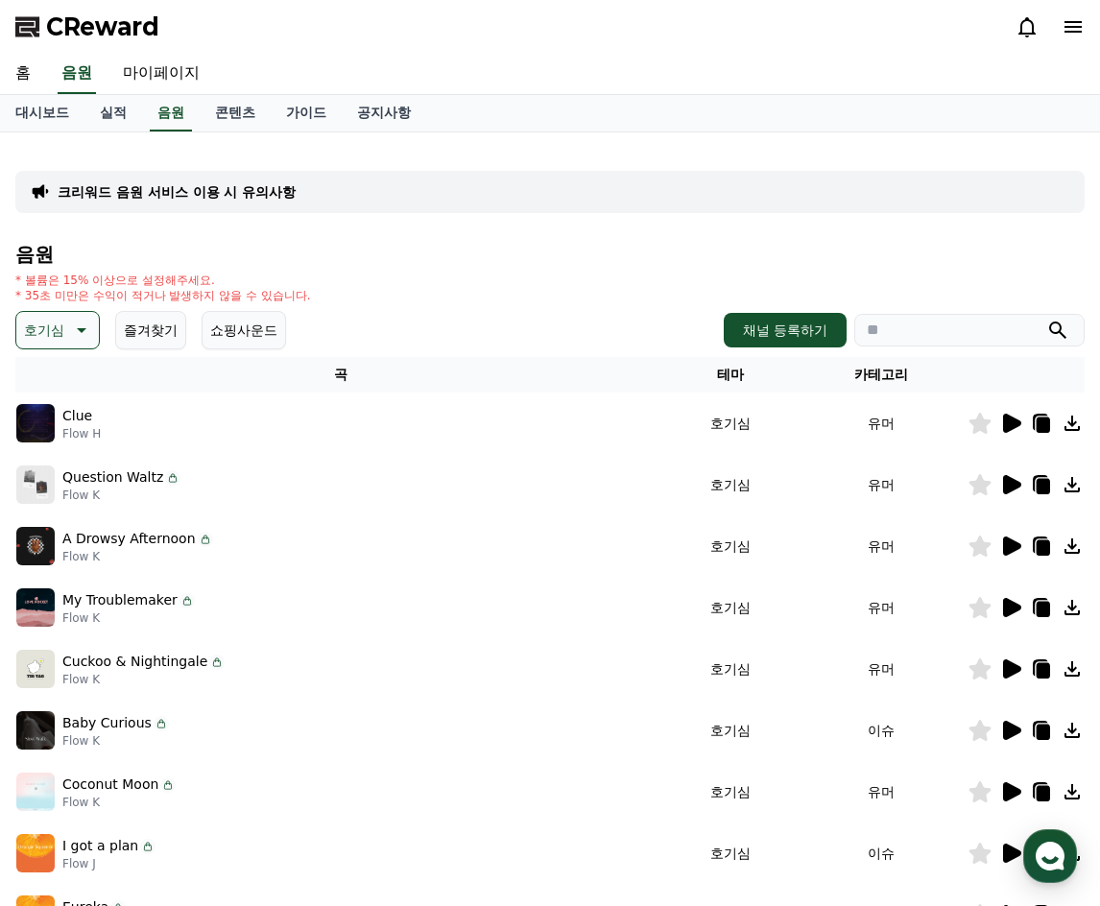
click at [319, 334] on div "호기심 즐겨찾기 쇼핑사운드 채널 등록하기" at bounding box center [549, 330] width 1069 height 38
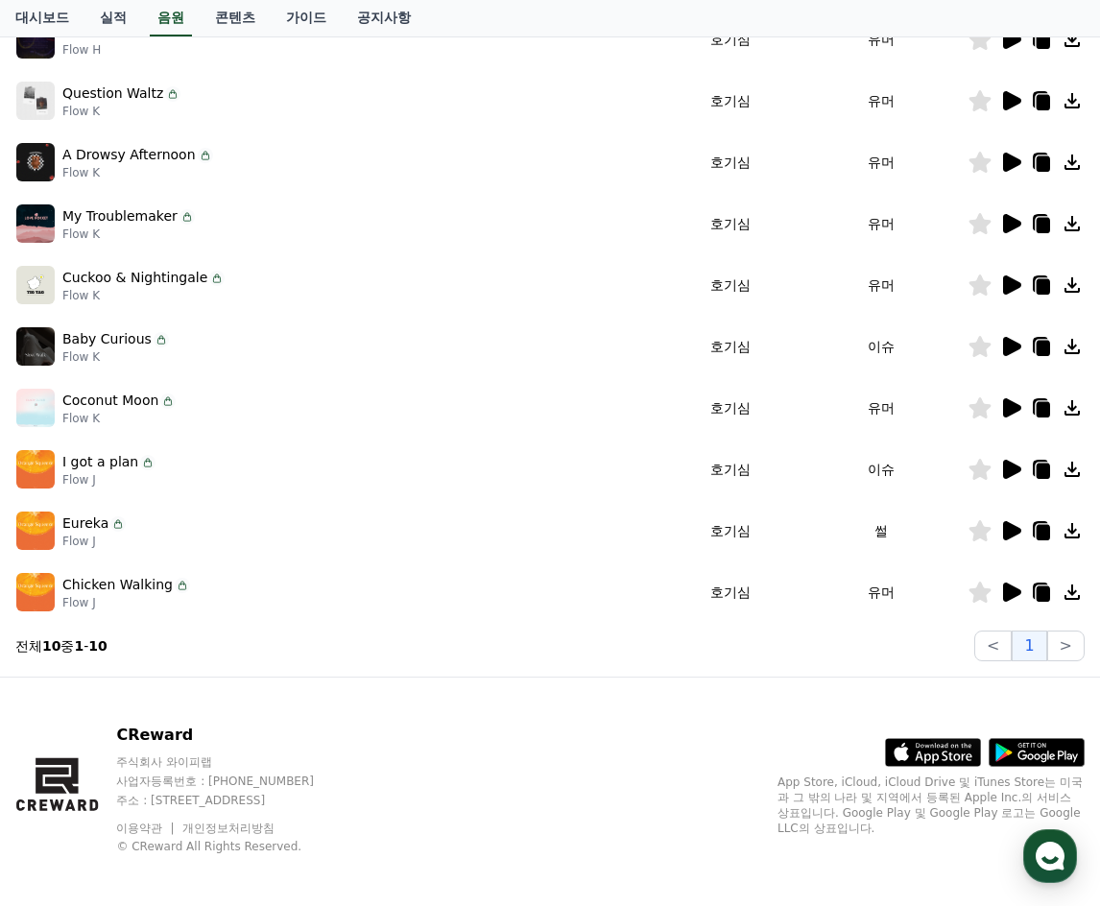
click at [1015, 592] on icon at bounding box center [1012, 591] width 18 height 19
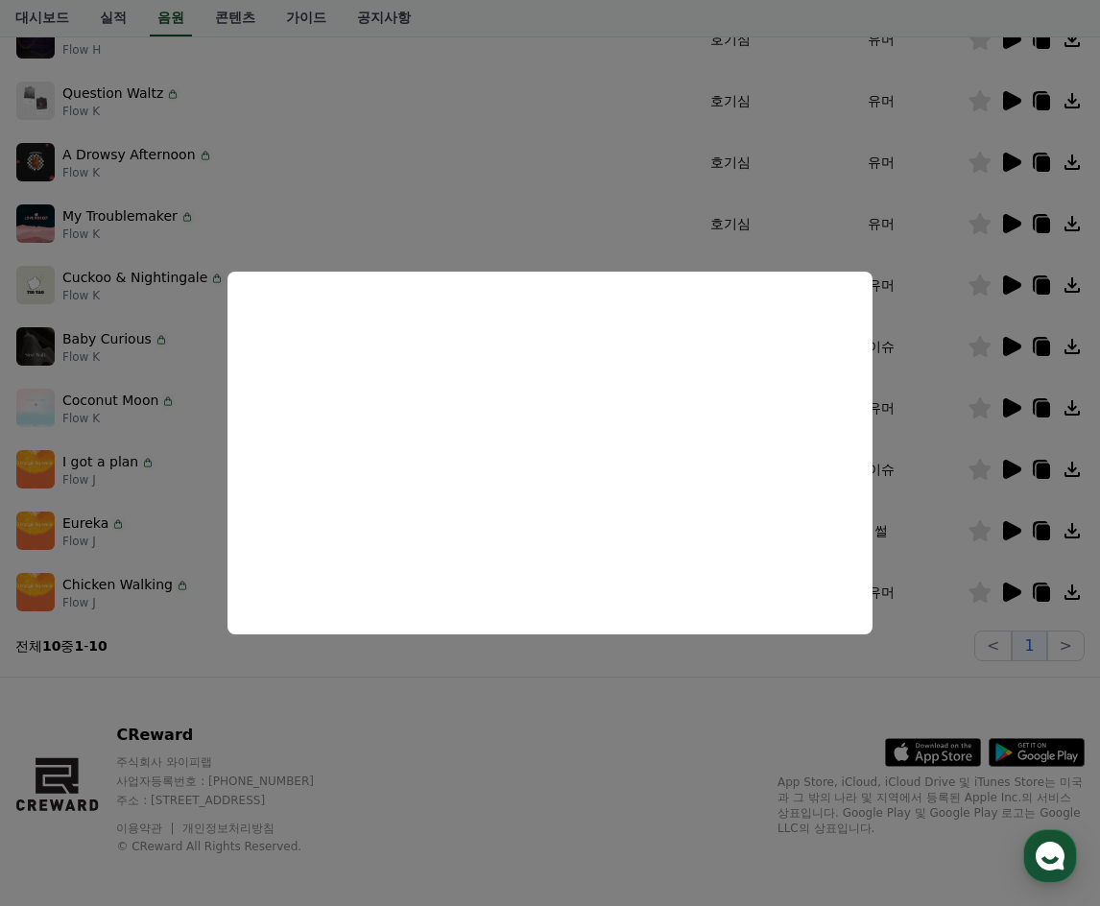
click at [158, 512] on button "close modal" at bounding box center [550, 453] width 1100 height 906
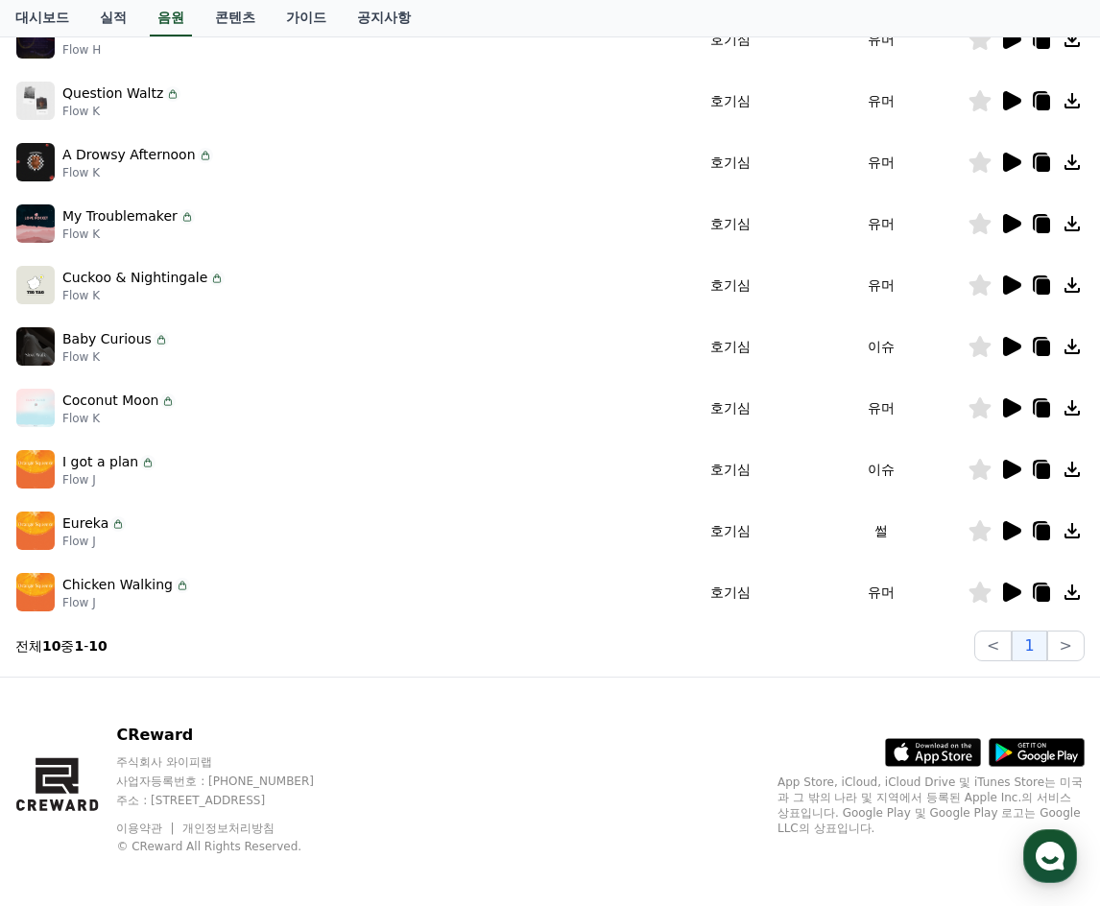
click at [986, 530] on icon at bounding box center [980, 530] width 22 height 21
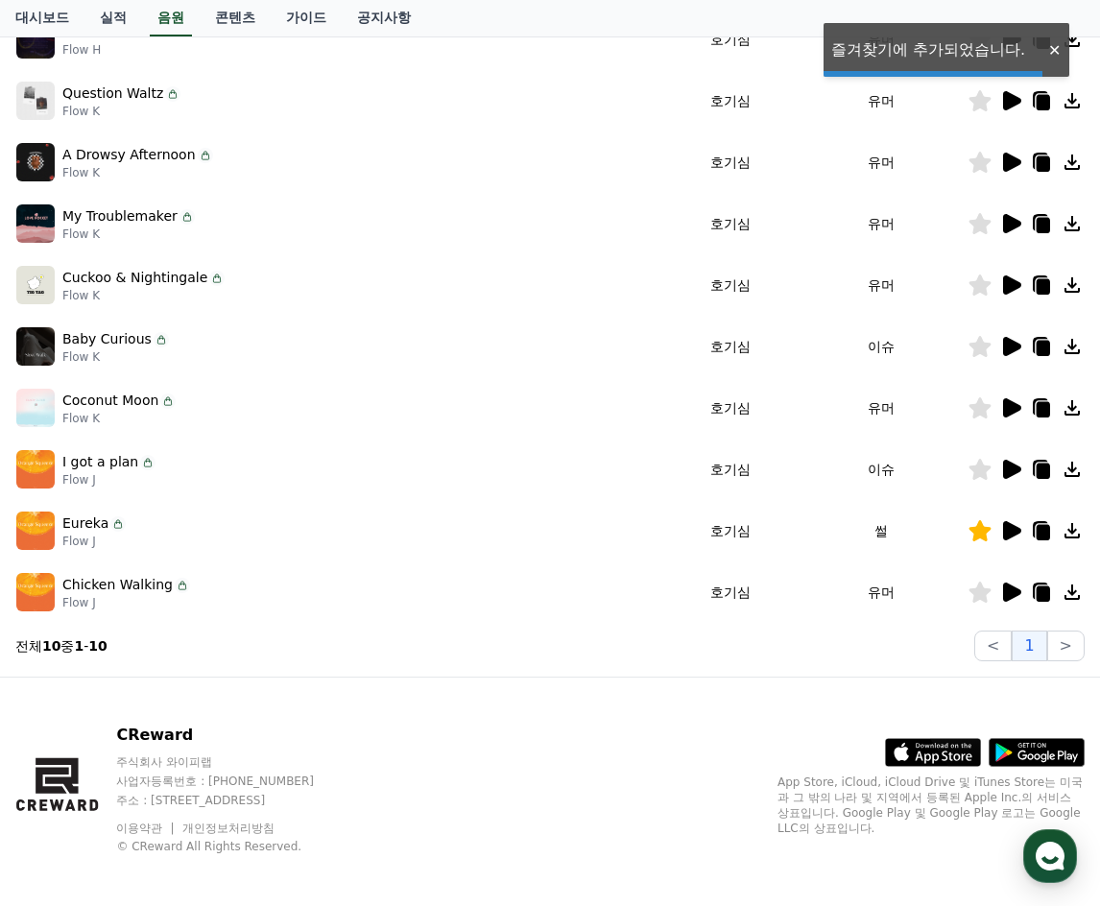
click at [1009, 530] on icon at bounding box center [1012, 530] width 18 height 19
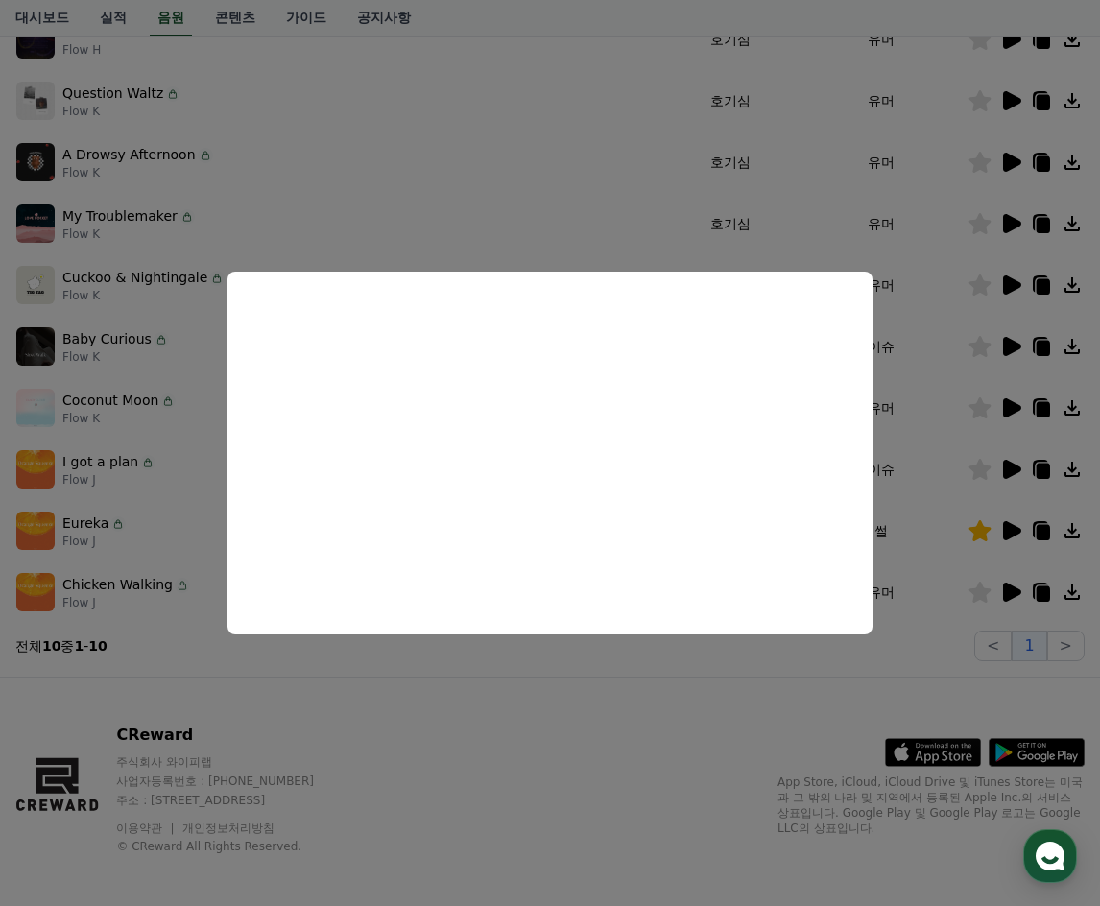
click at [478, 174] on button "close modal" at bounding box center [550, 453] width 1100 height 906
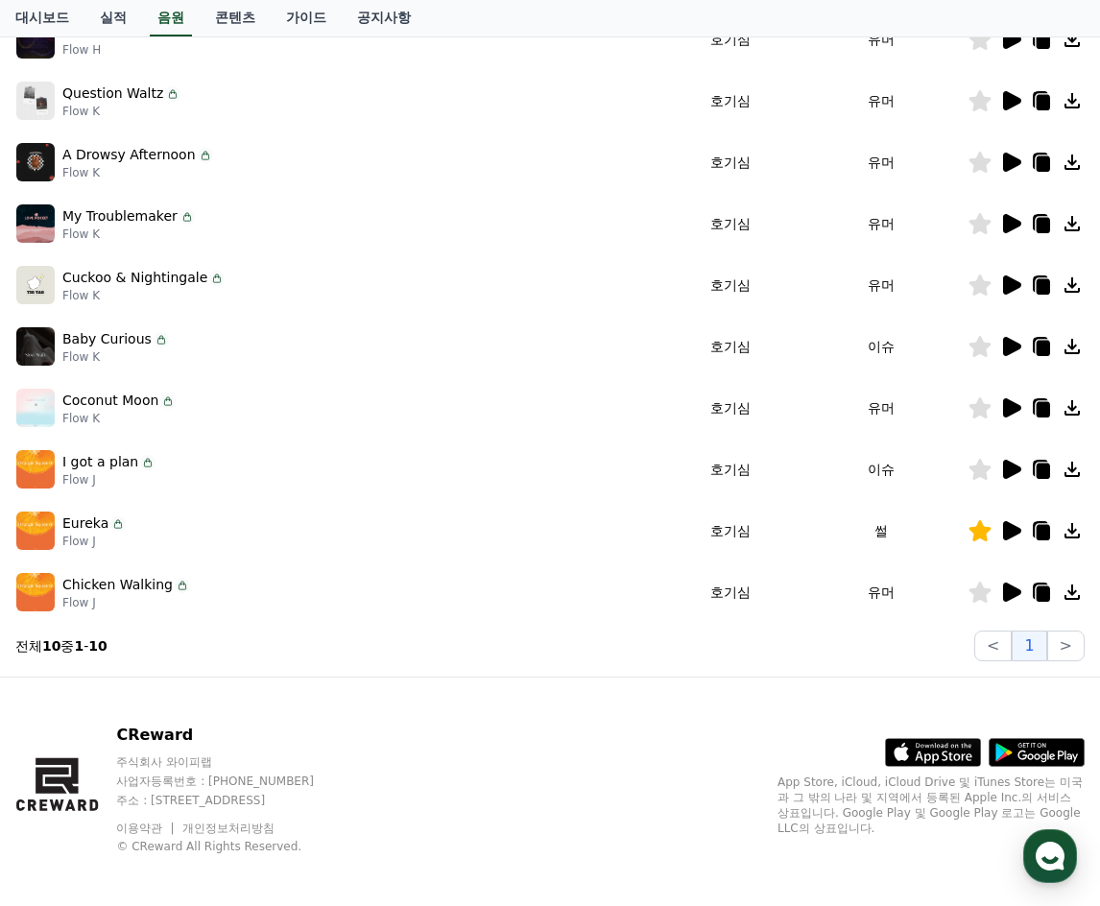
click at [979, 533] on icon at bounding box center [980, 530] width 22 height 21
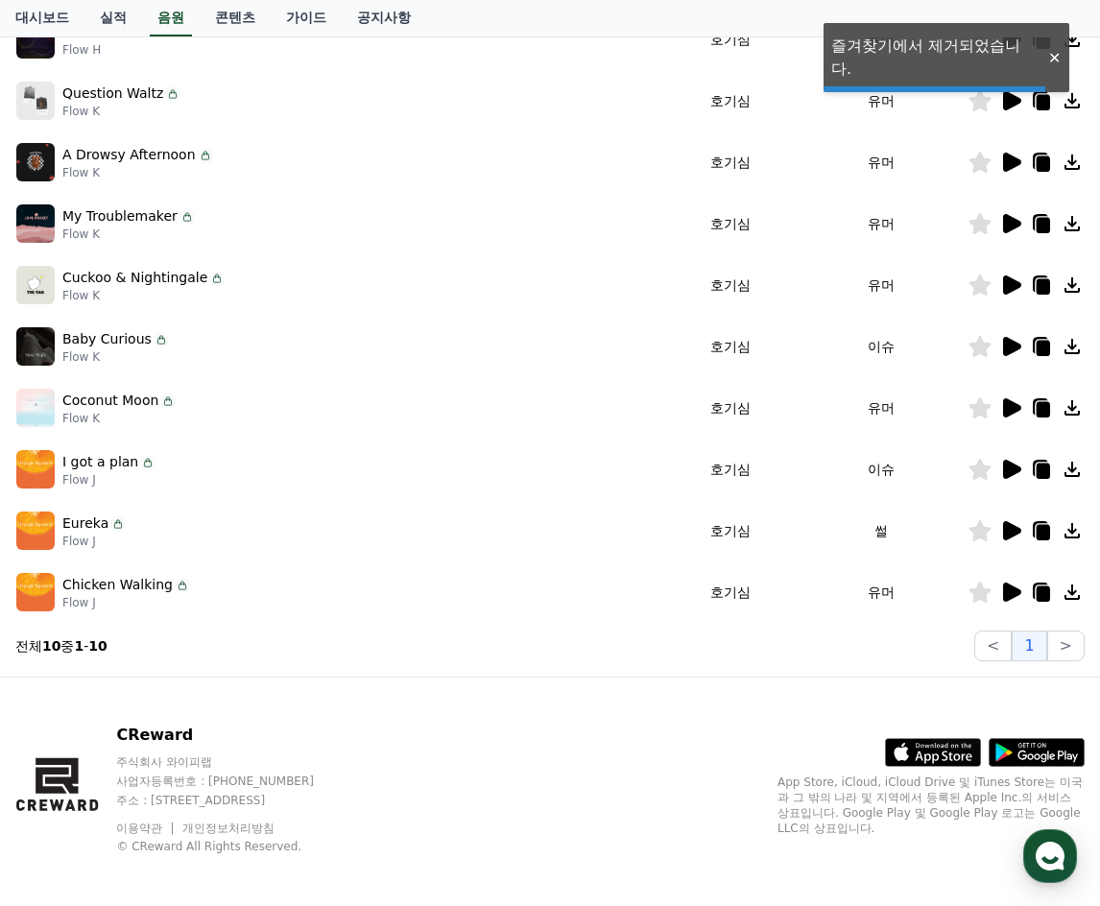
click at [1012, 469] on icon at bounding box center [1012, 469] width 18 height 19
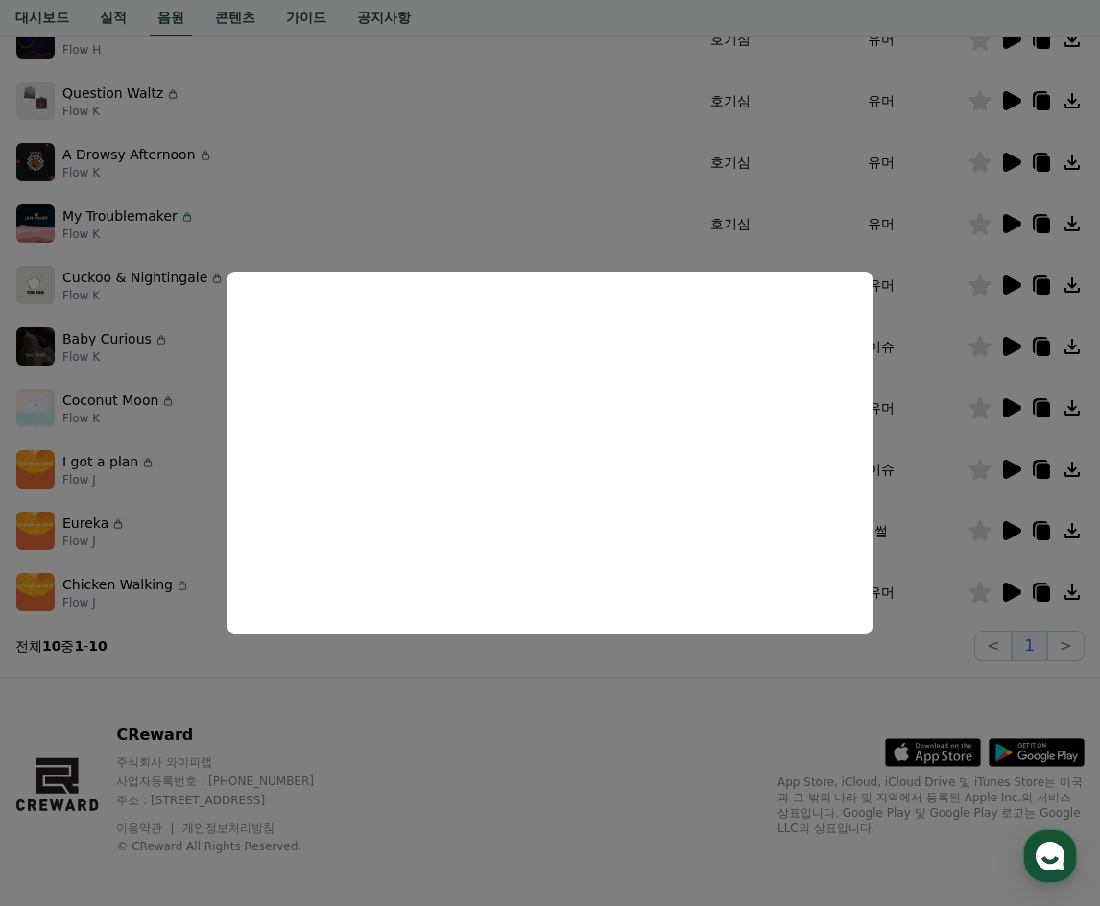
click at [149, 511] on button "close modal" at bounding box center [550, 453] width 1100 height 906
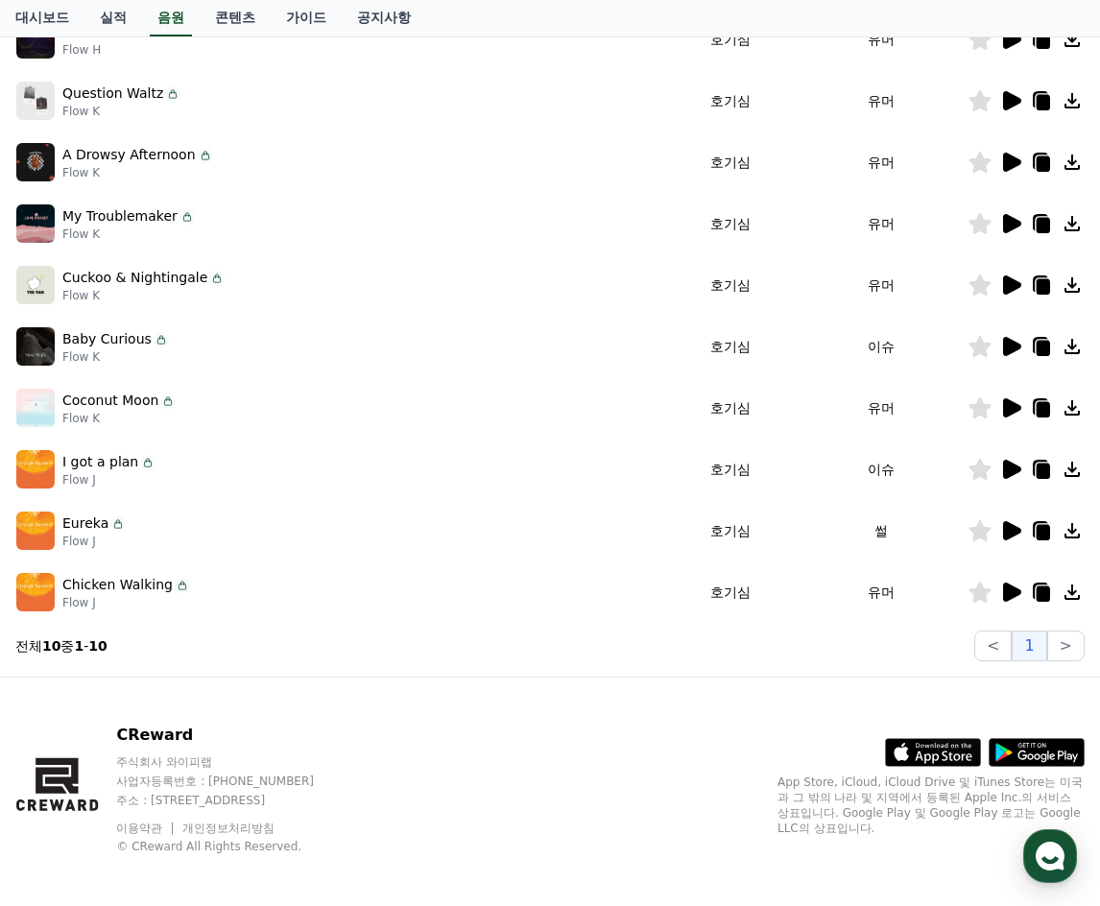
click at [1004, 407] on icon at bounding box center [1012, 407] width 18 height 19
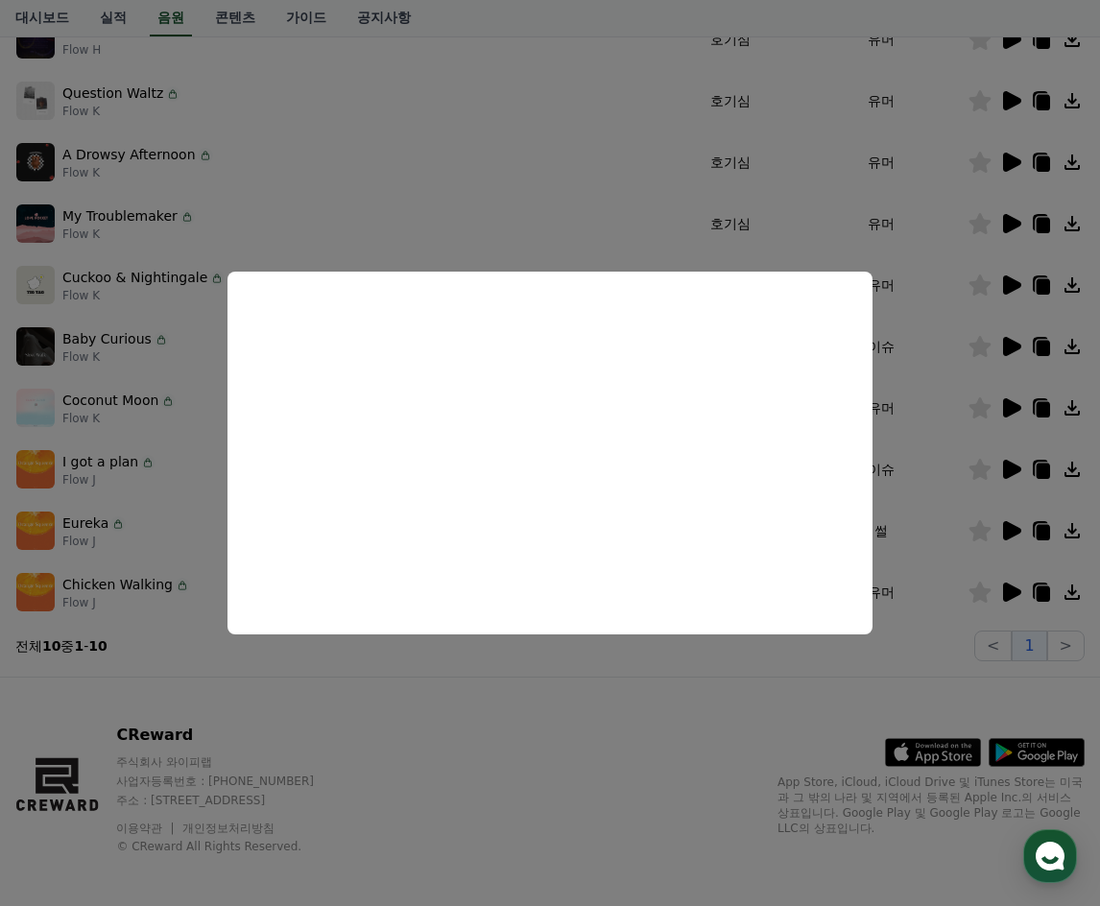
click at [810, 160] on button "close modal" at bounding box center [550, 453] width 1100 height 906
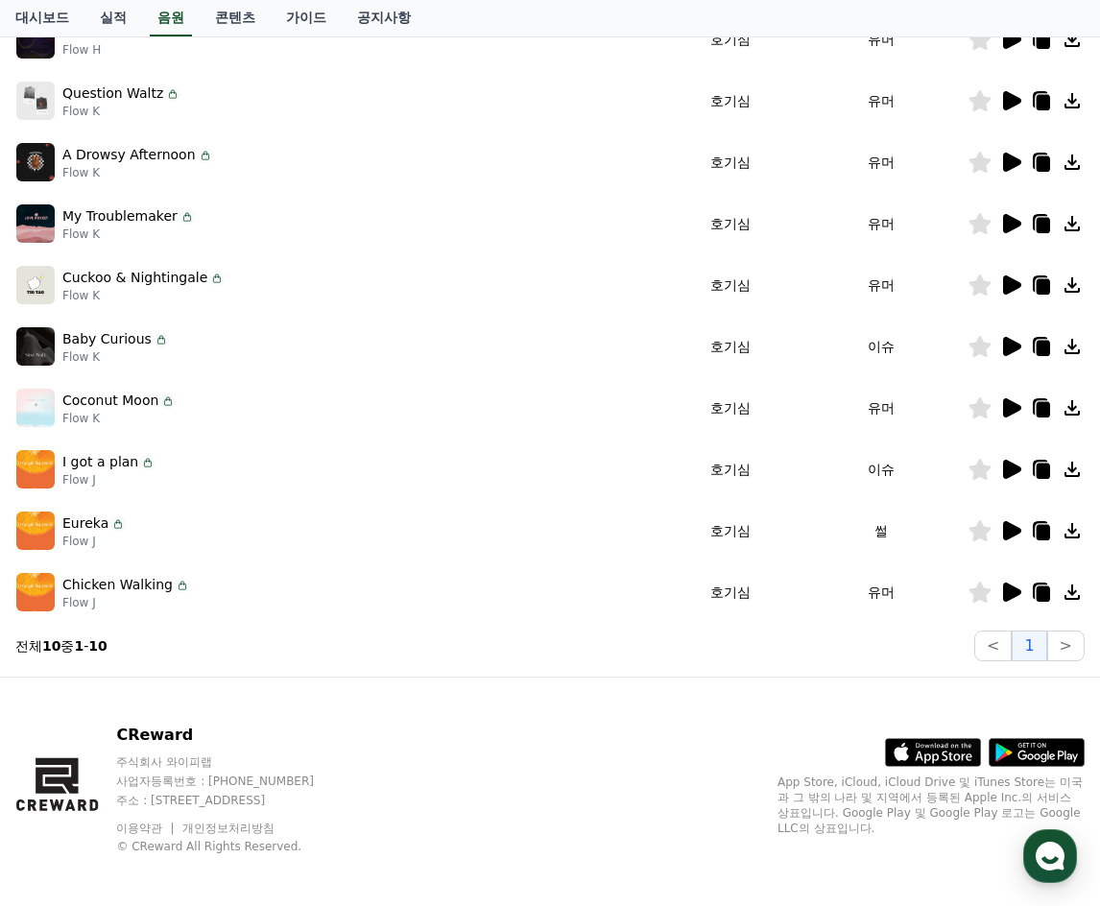
click at [1017, 346] on icon at bounding box center [1012, 346] width 18 height 19
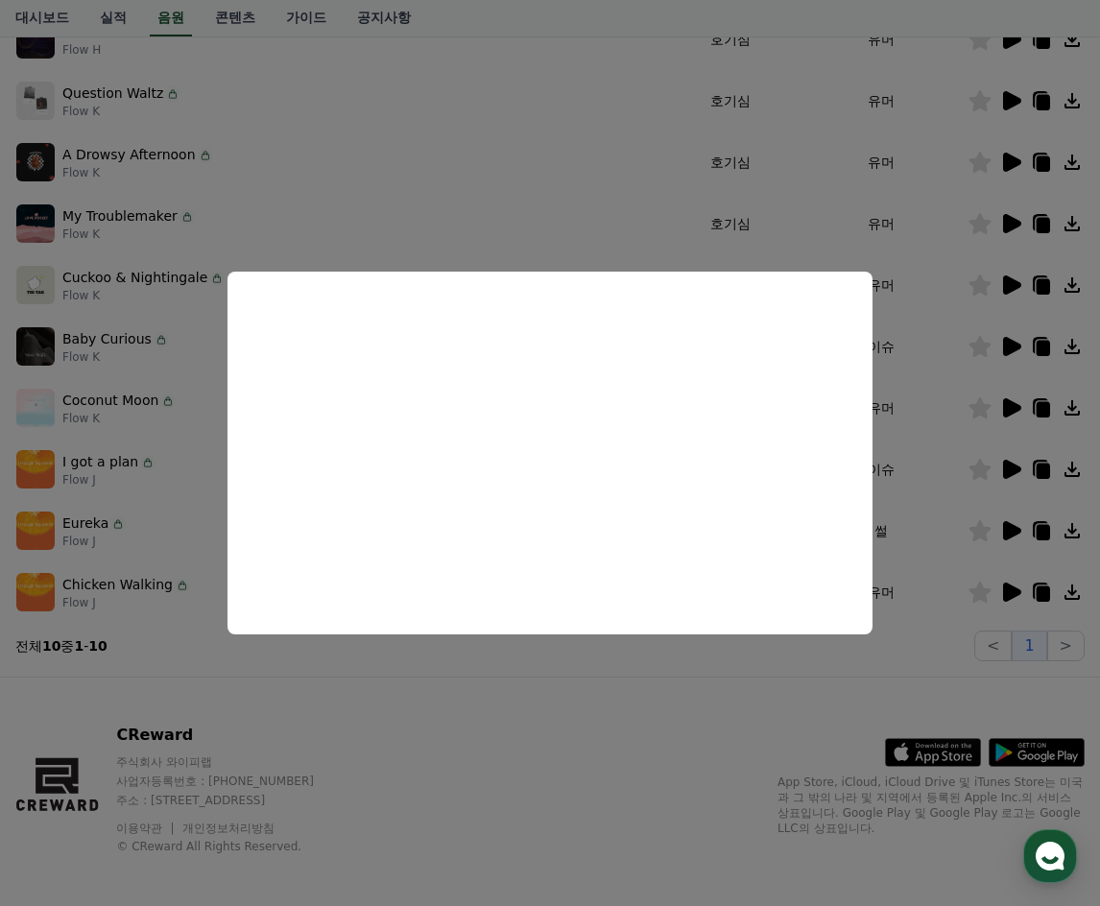
click at [161, 294] on button "close modal" at bounding box center [550, 453] width 1100 height 906
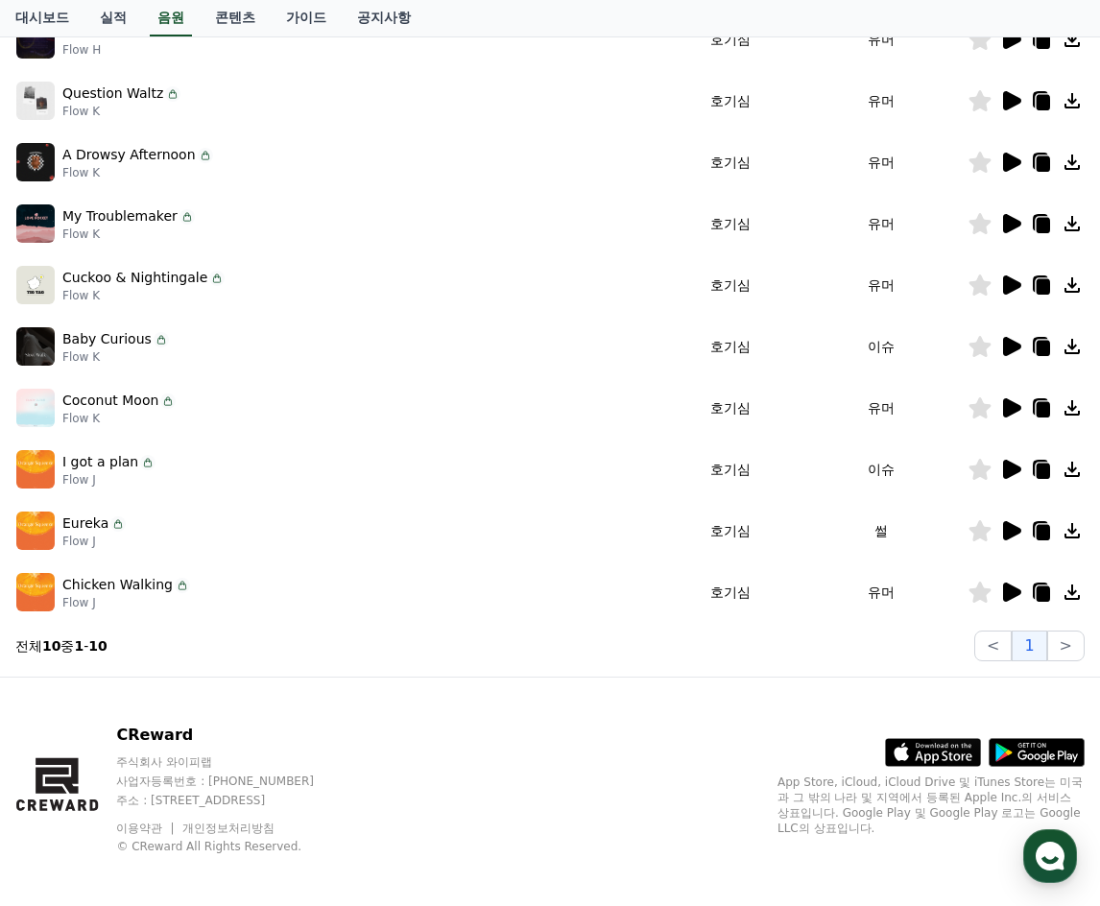
click at [540, 272] on div "Cuckoo & Nightingale Flow K" at bounding box center [340, 285] width 648 height 38
click at [1014, 280] on icon at bounding box center [1012, 284] width 18 height 19
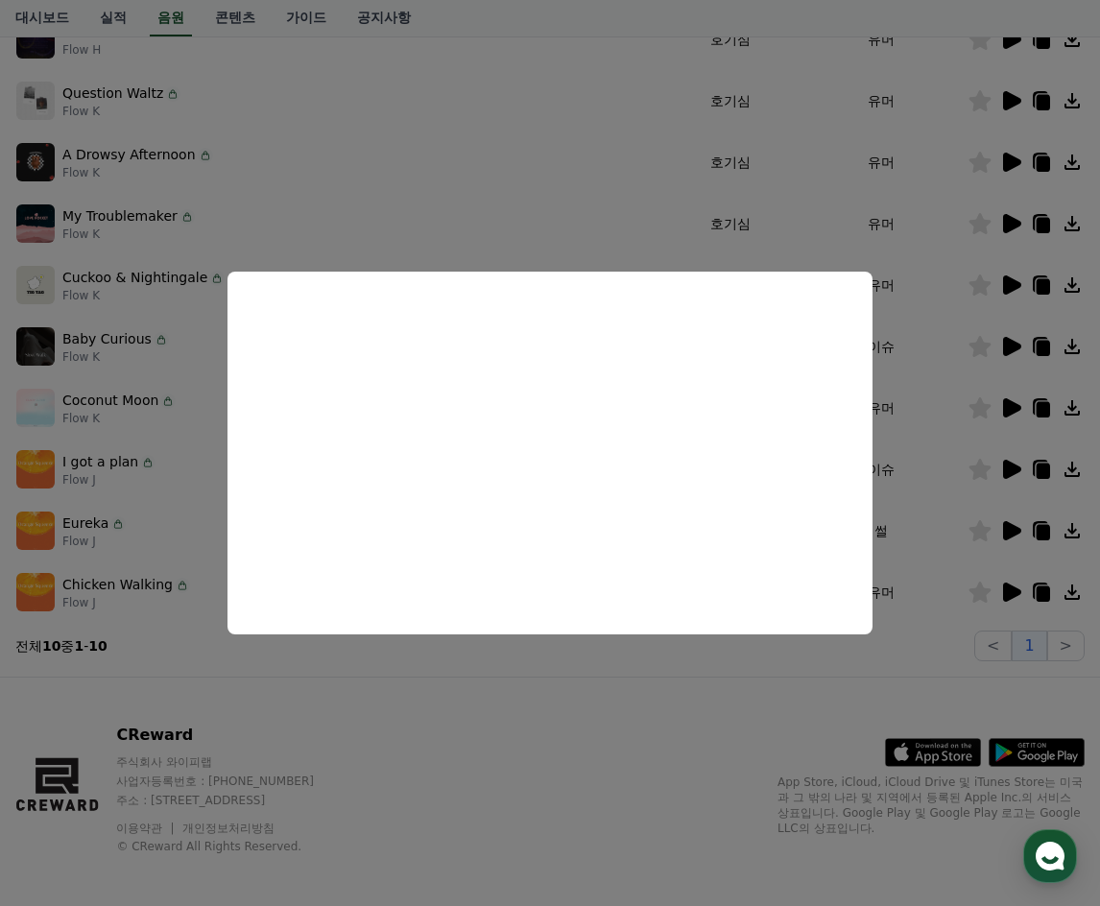
click at [468, 195] on button "close modal" at bounding box center [550, 453] width 1100 height 906
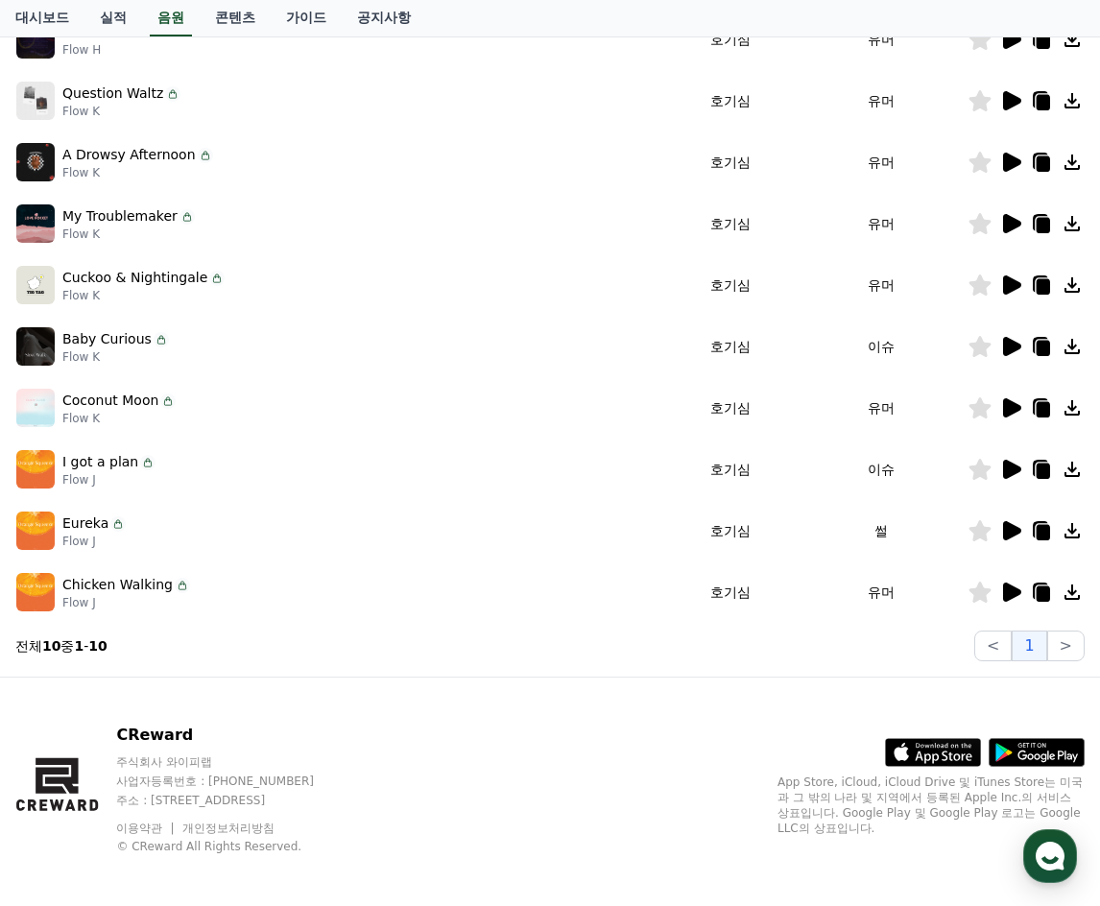
click at [1015, 228] on icon at bounding box center [1012, 223] width 18 height 19
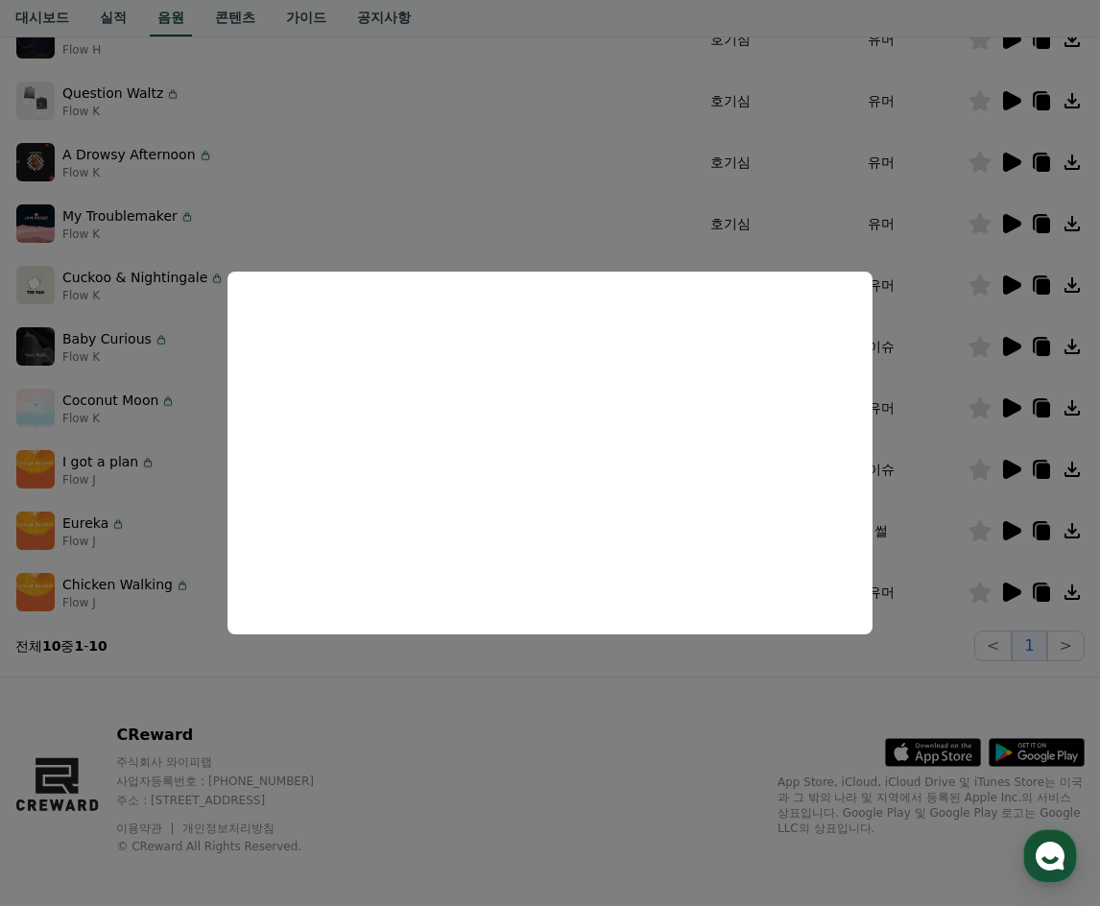
drag, startPoint x: 356, startPoint y: 130, endPoint x: 325, endPoint y: 136, distance: 31.4
click at [356, 130] on button "close modal" at bounding box center [550, 453] width 1100 height 906
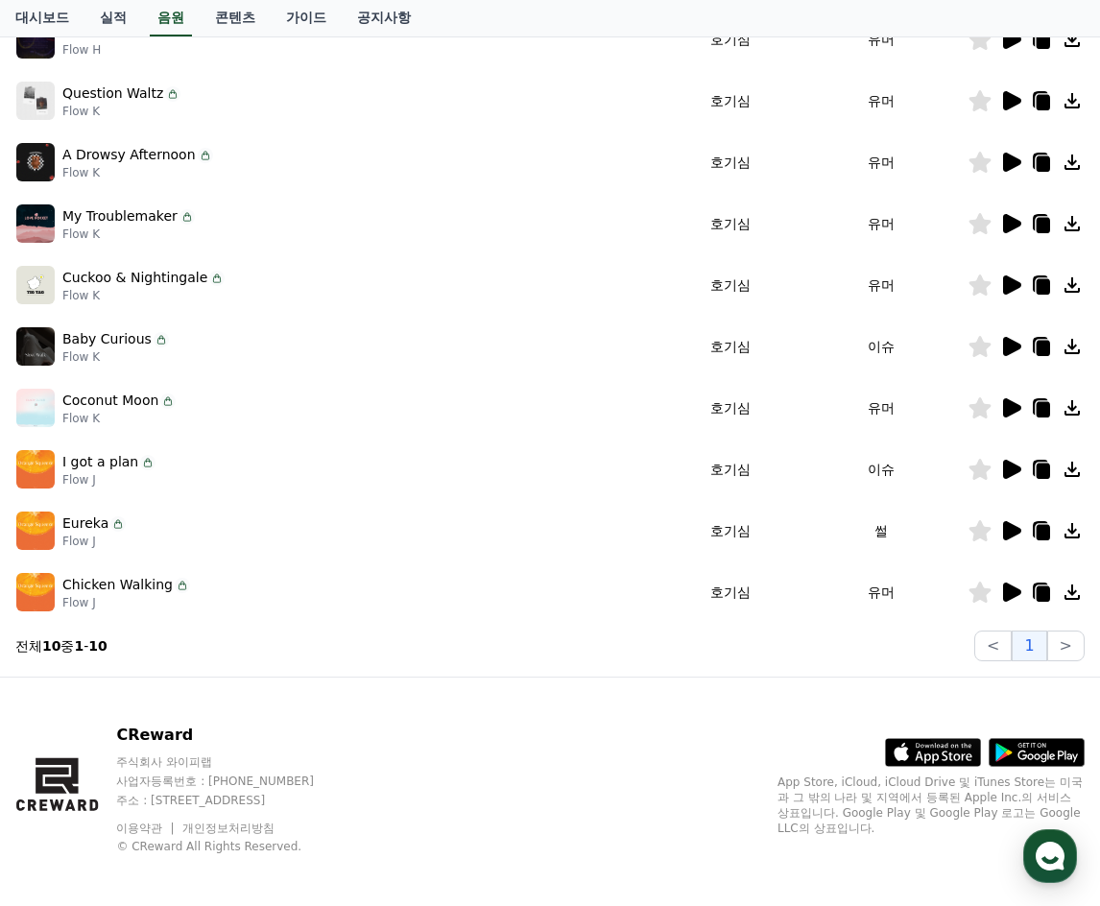
click at [1019, 163] on icon at bounding box center [1012, 162] width 18 height 19
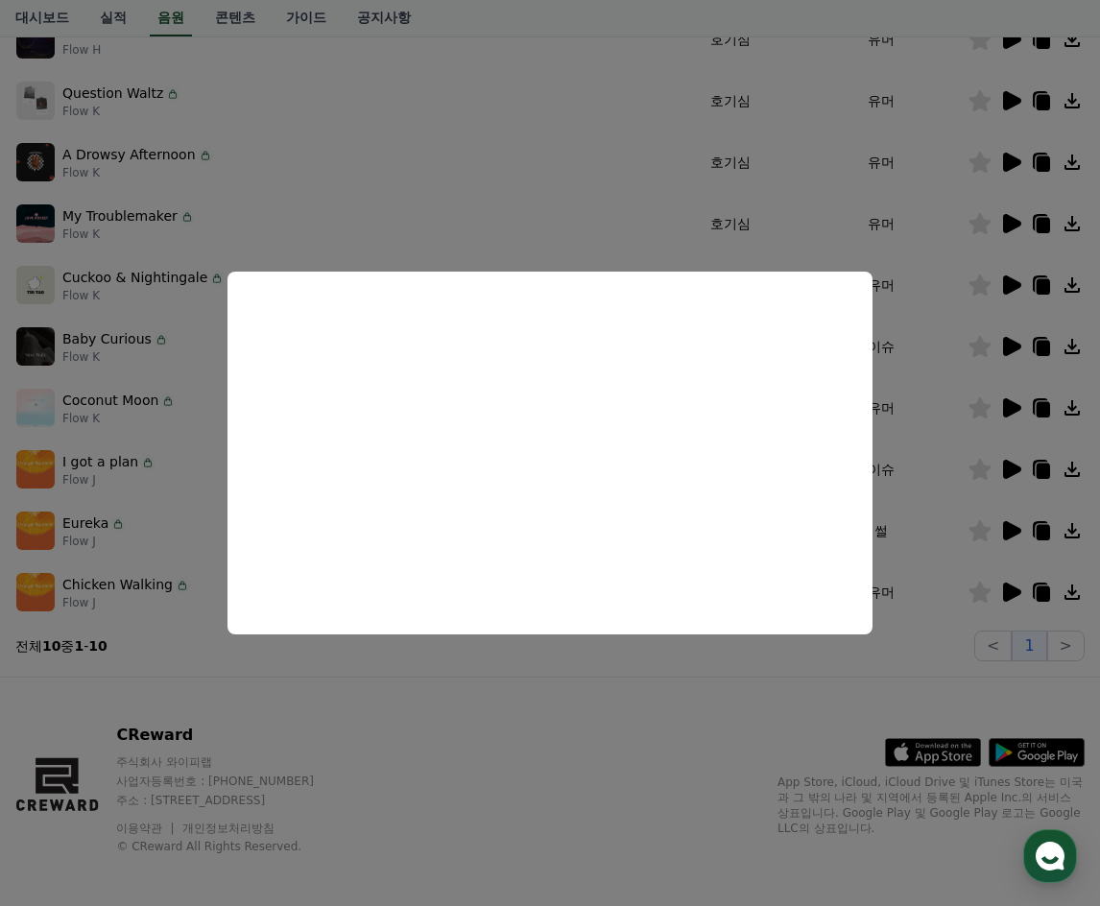
scroll to position [288, 0]
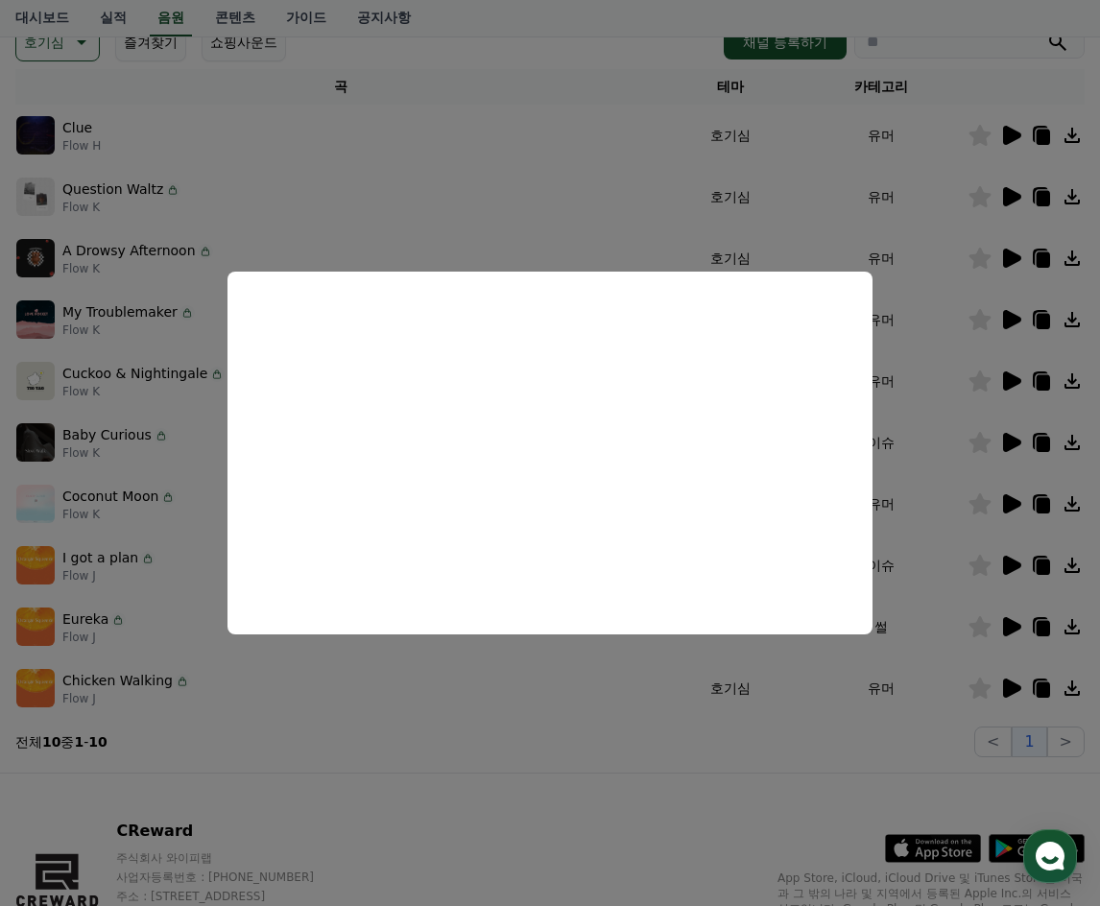
click at [365, 228] on button "close modal" at bounding box center [550, 453] width 1100 height 906
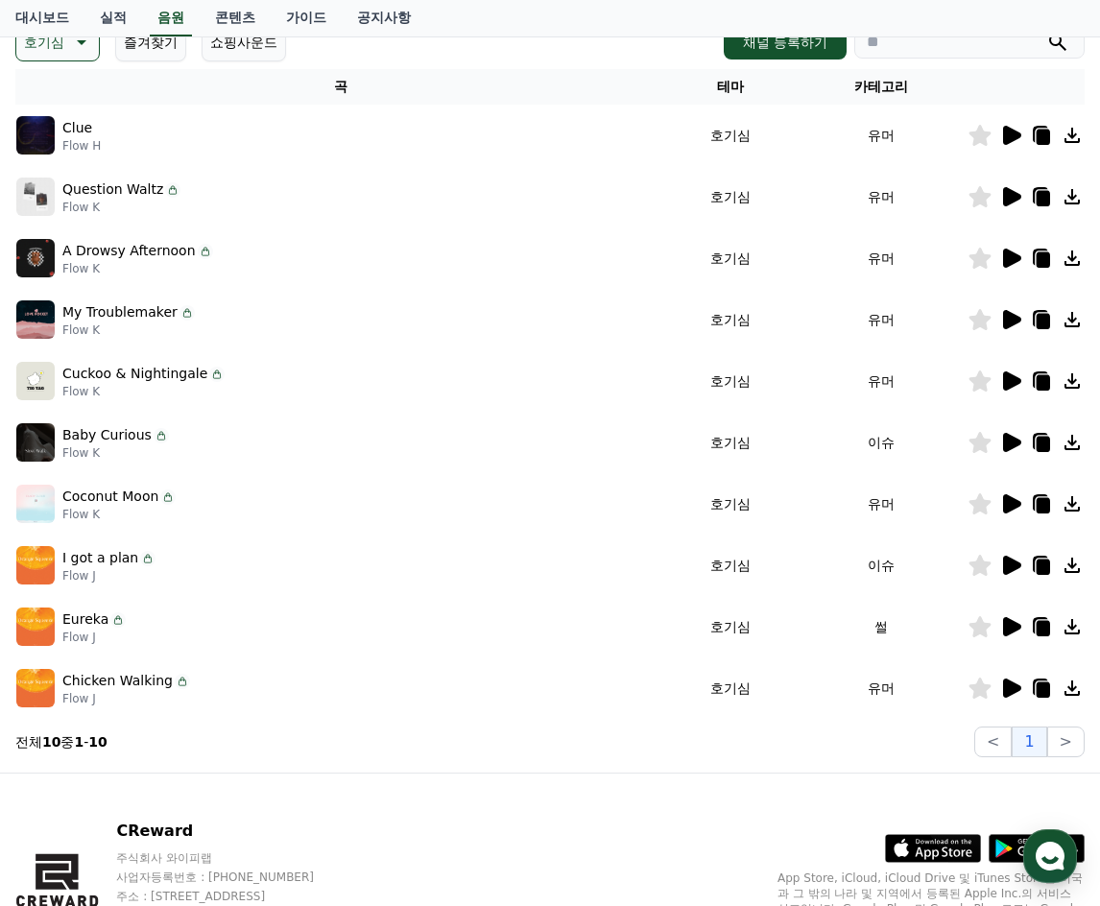
click at [1009, 192] on icon at bounding box center [1012, 196] width 18 height 19
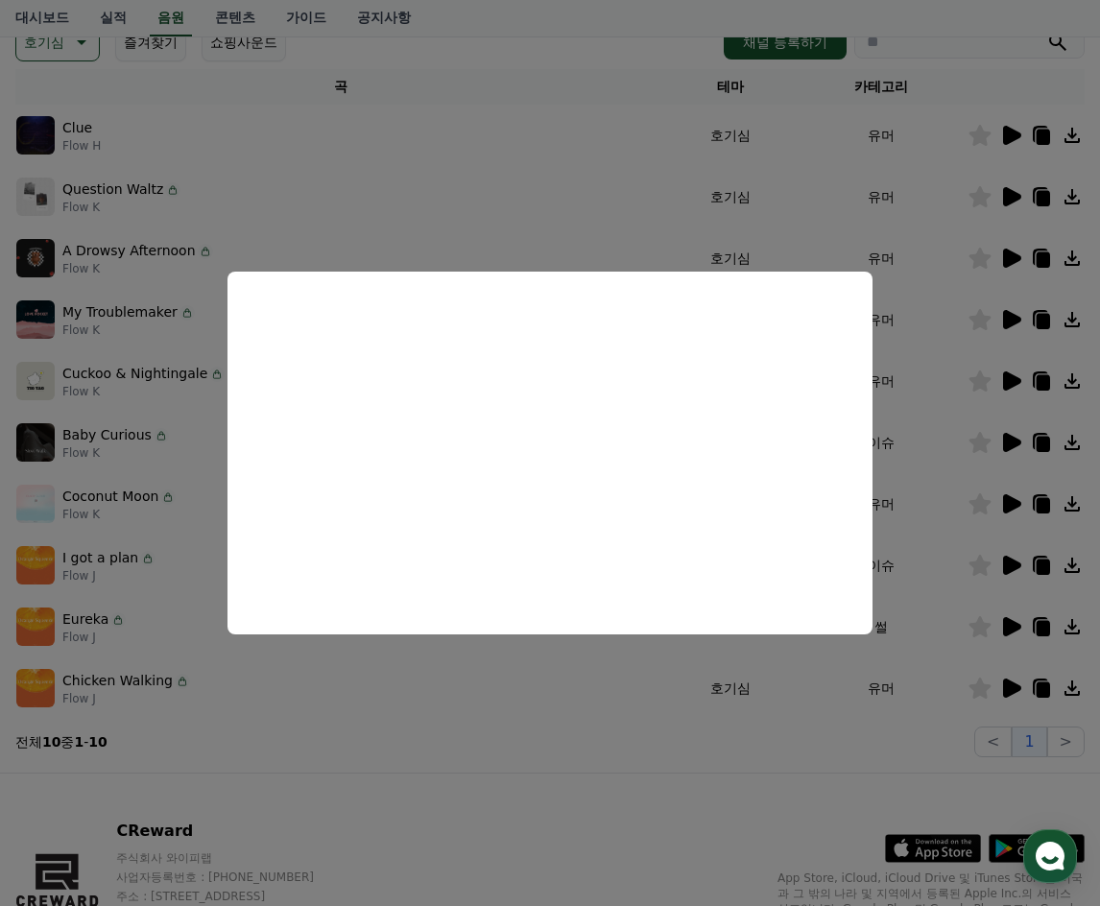
click at [301, 138] on button "close modal" at bounding box center [550, 453] width 1100 height 906
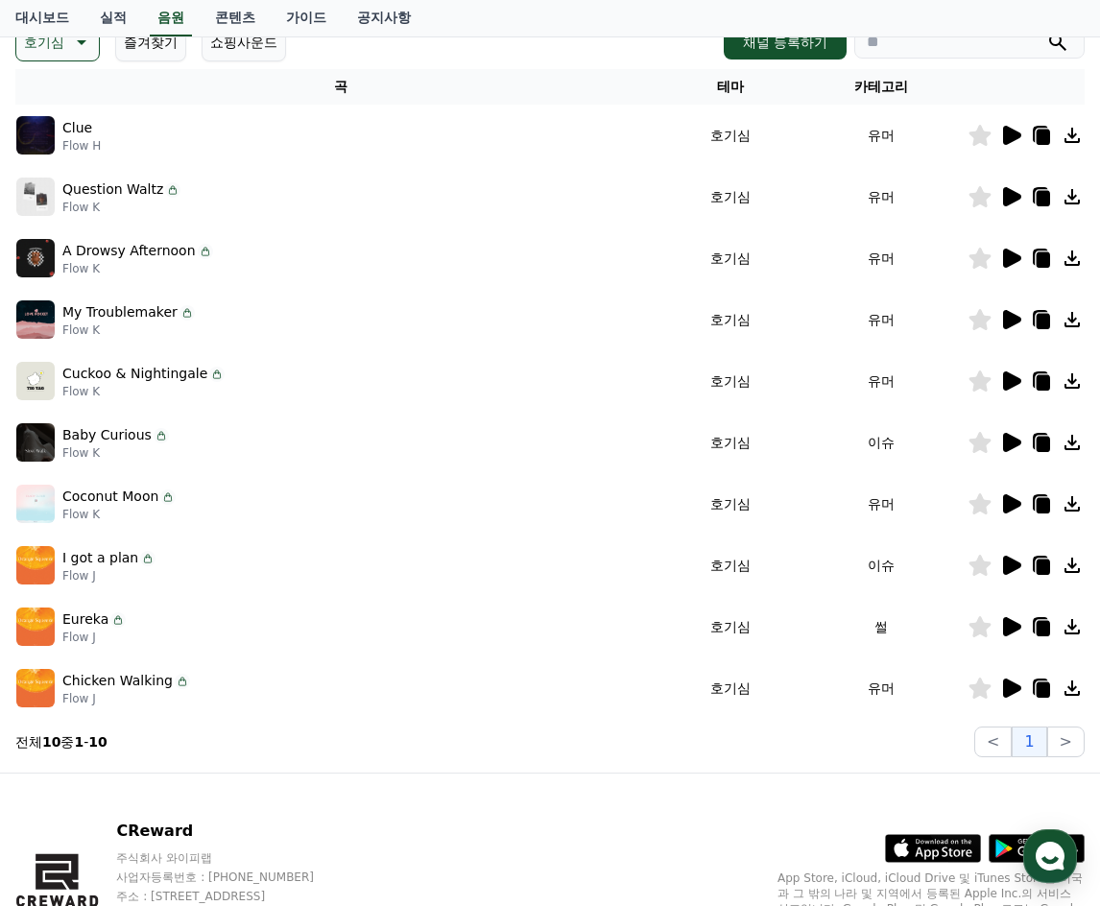
scroll to position [96, 0]
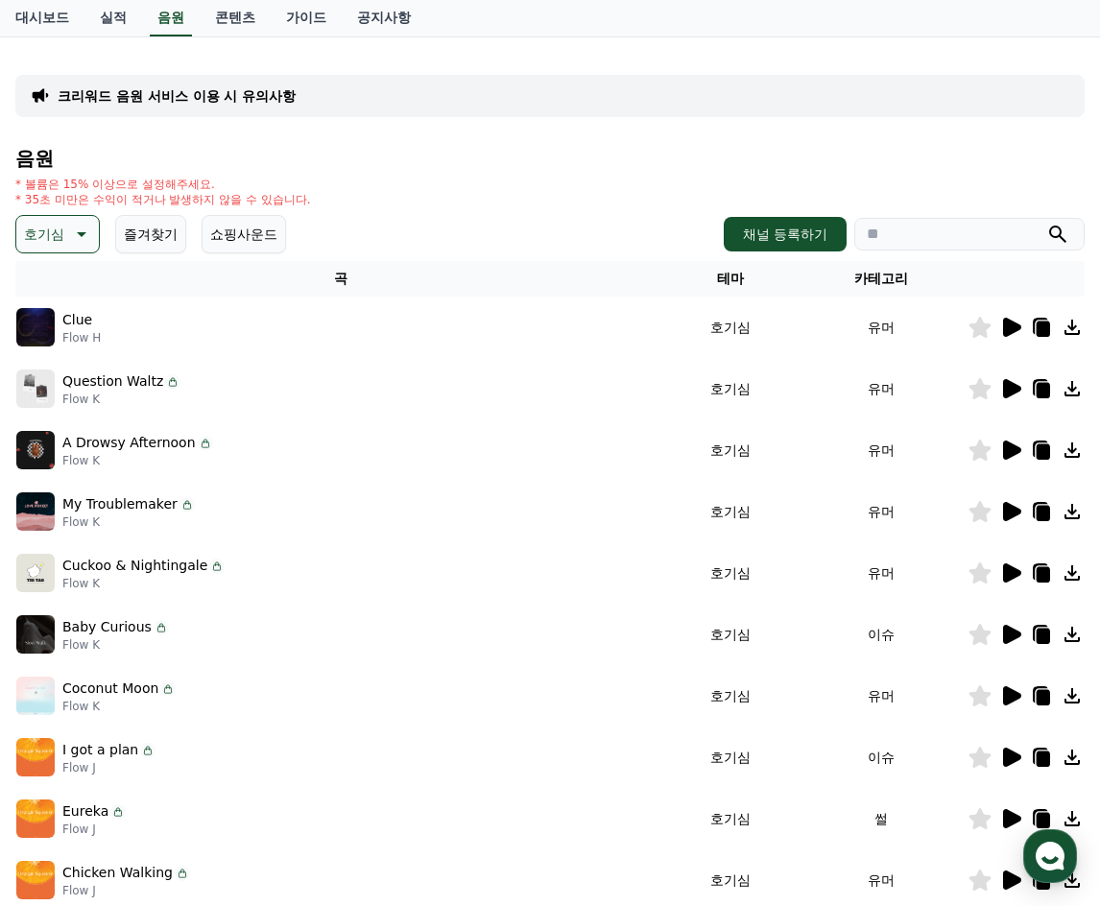
click at [76, 234] on icon at bounding box center [79, 234] width 23 height 23
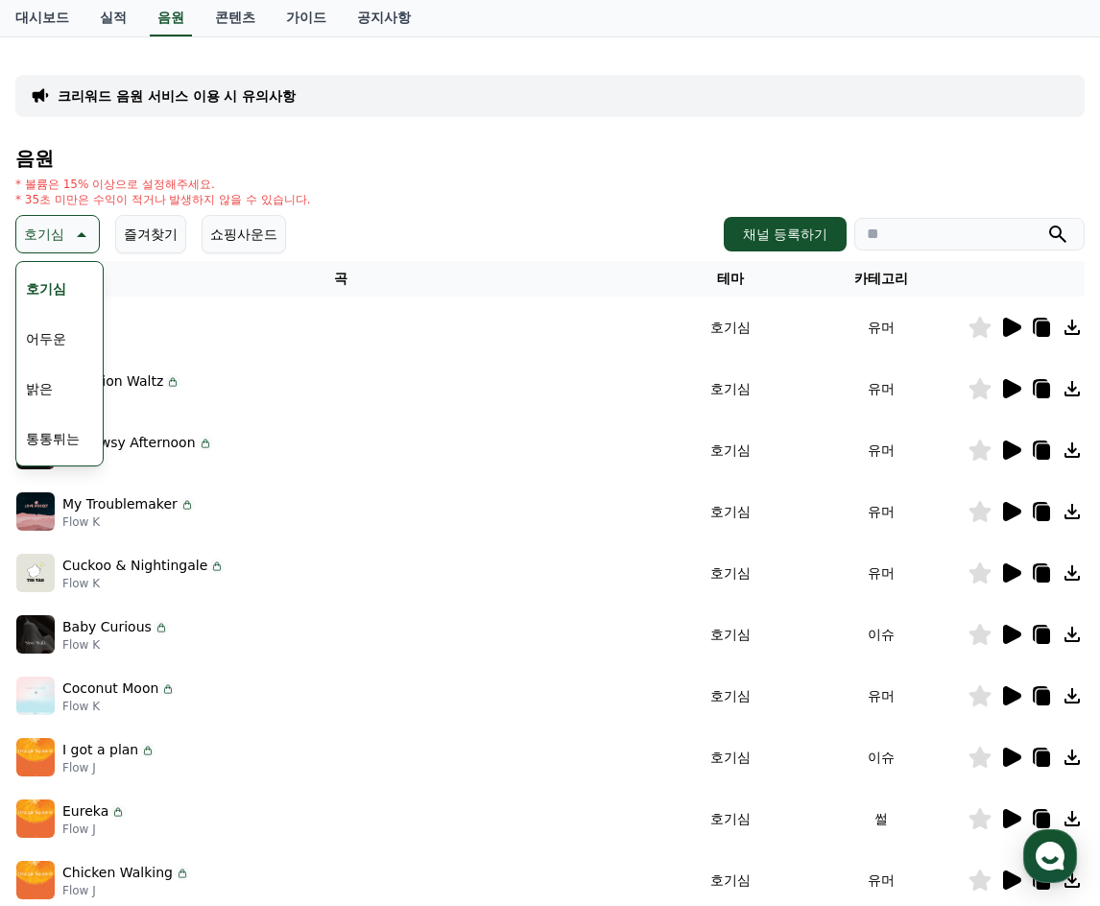
click at [55, 391] on button "밝은" at bounding box center [39, 388] width 42 height 42
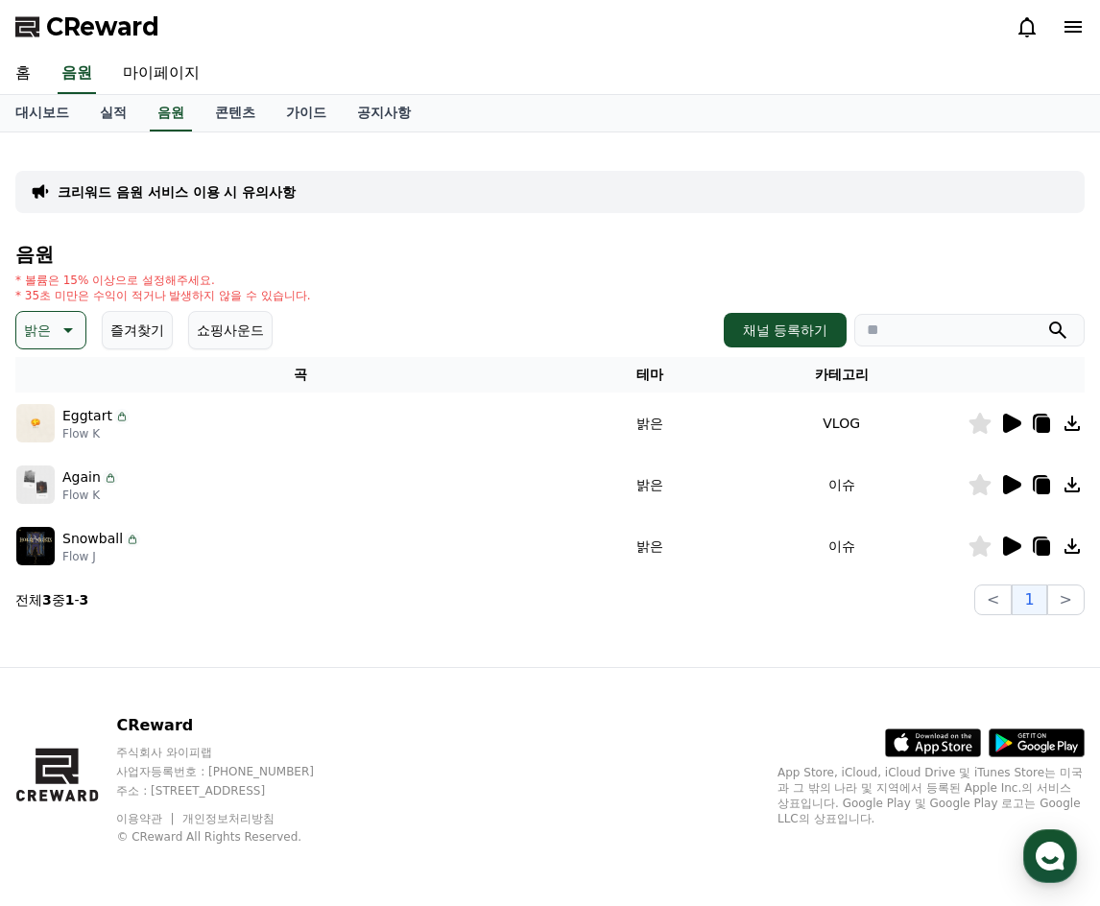
click at [1008, 423] on icon at bounding box center [1012, 423] width 18 height 19
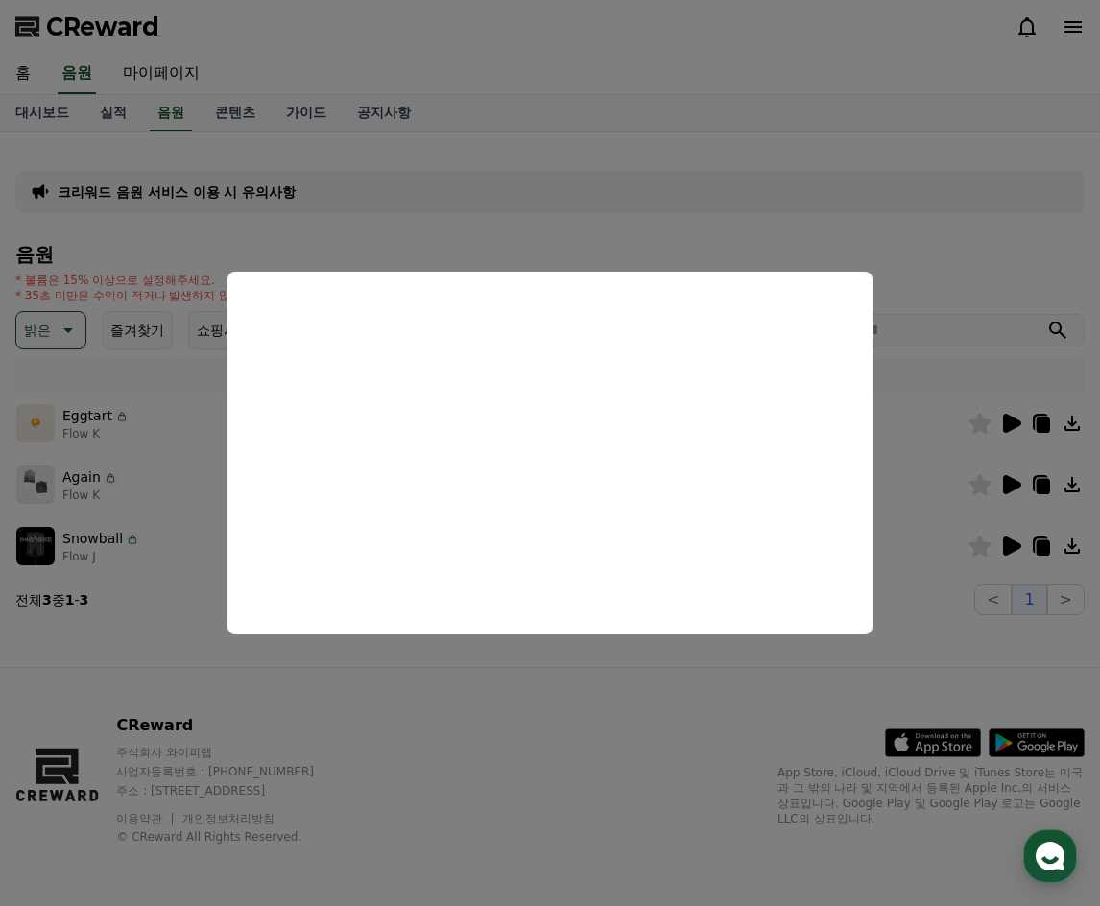
drag, startPoint x: 992, startPoint y: 327, endPoint x: 1010, endPoint y: 442, distance: 116.6
click at [994, 329] on button "close modal" at bounding box center [550, 453] width 1100 height 906
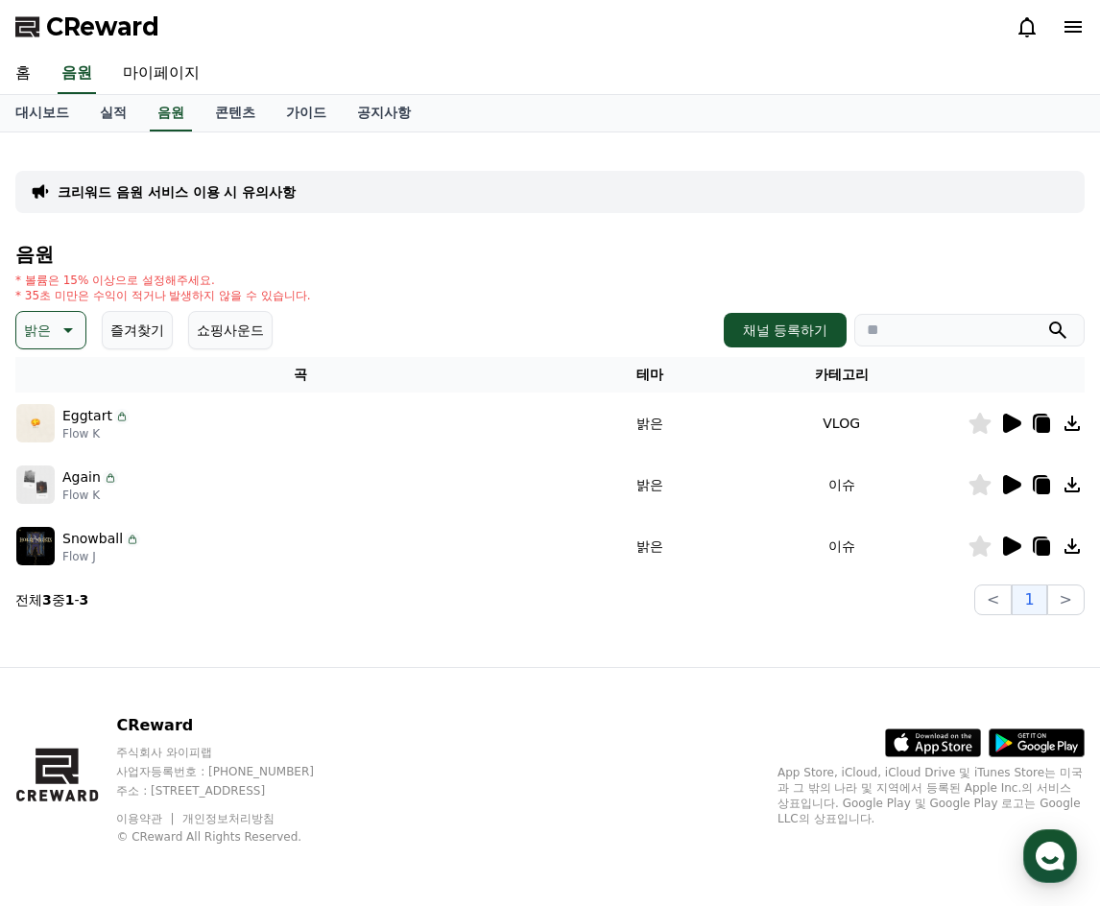
click at [1005, 483] on icon at bounding box center [1012, 484] width 18 height 19
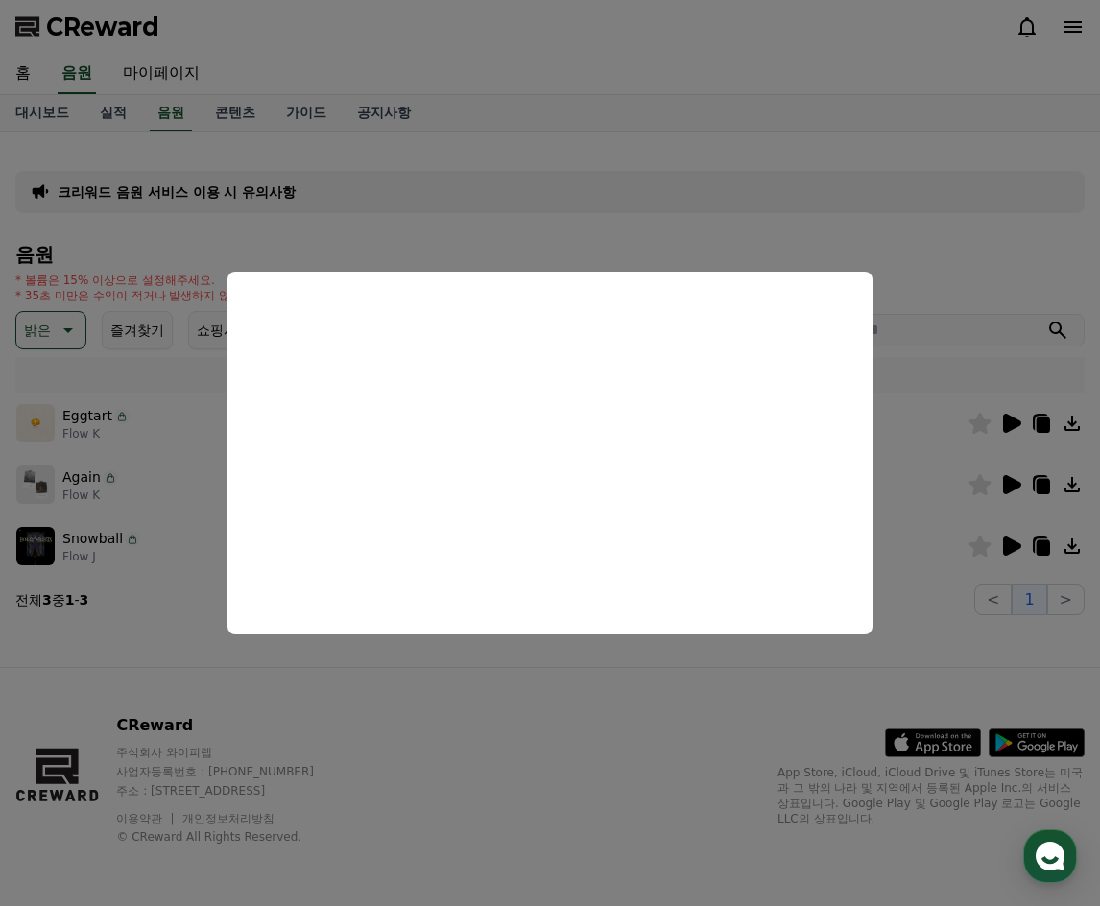
click at [129, 581] on button "close modal" at bounding box center [550, 453] width 1100 height 906
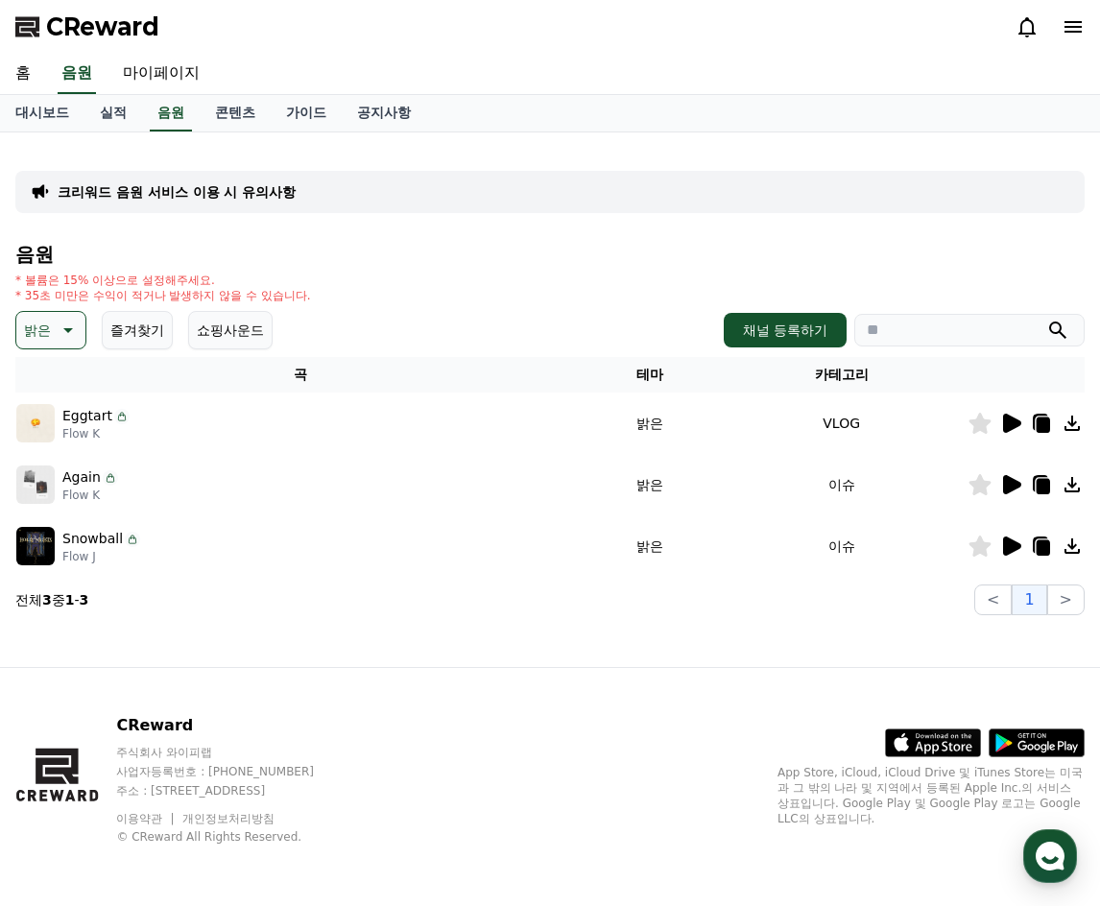
click at [1003, 543] on icon at bounding box center [1012, 545] width 18 height 19
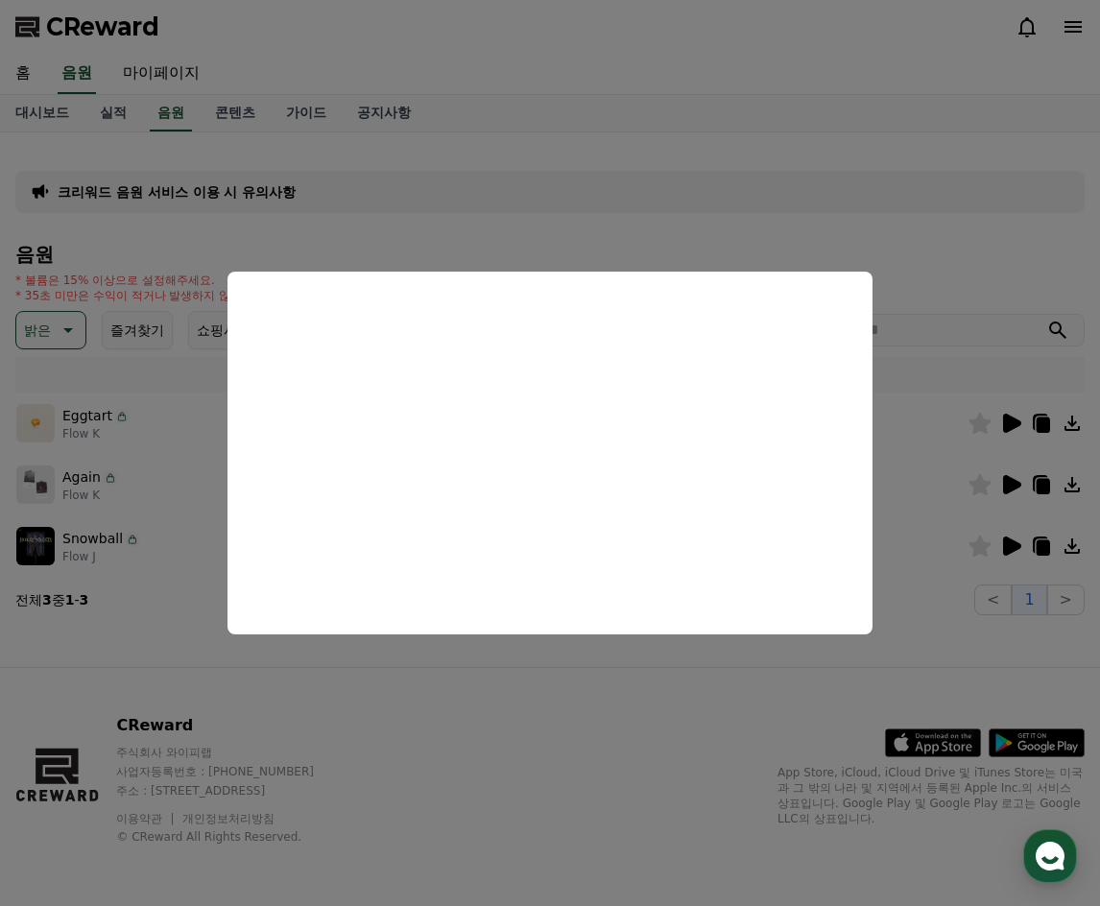
click at [147, 468] on button "close modal" at bounding box center [550, 453] width 1100 height 906
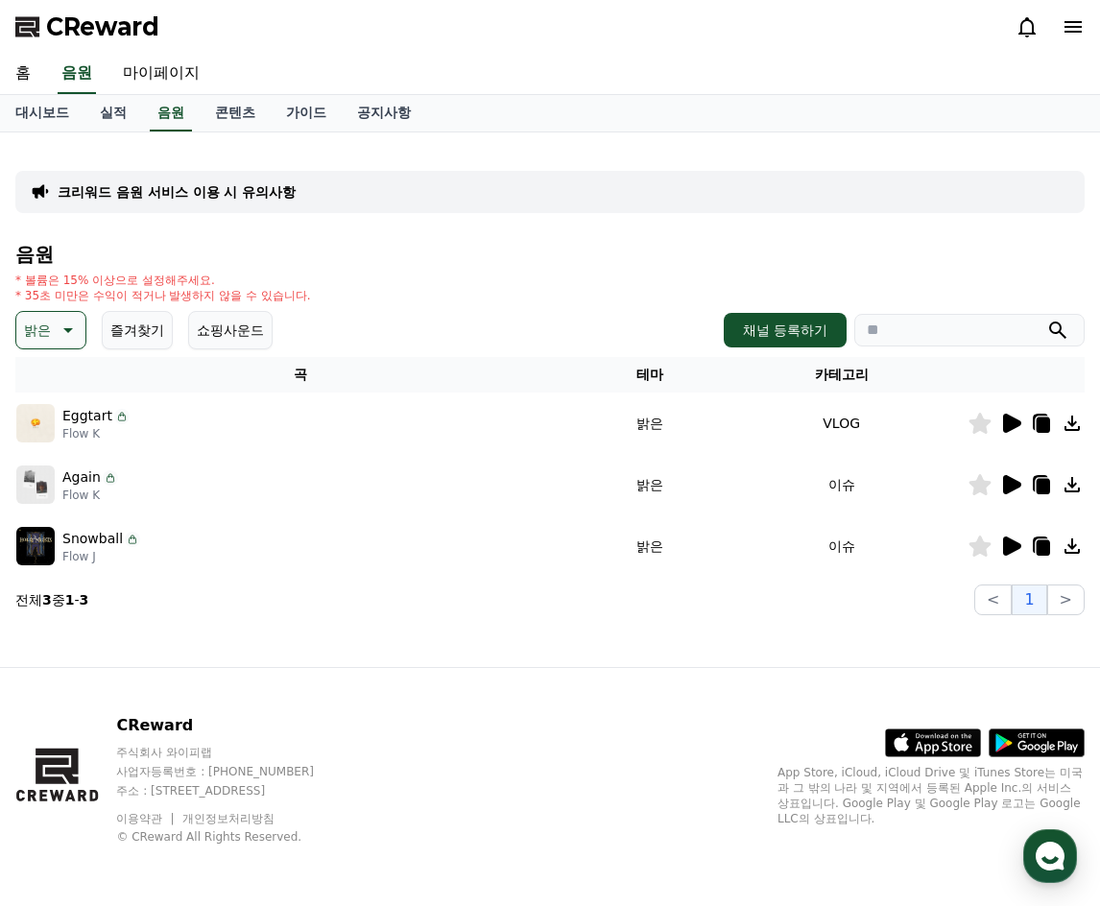
click at [54, 342] on button "밝은" at bounding box center [50, 330] width 71 height 38
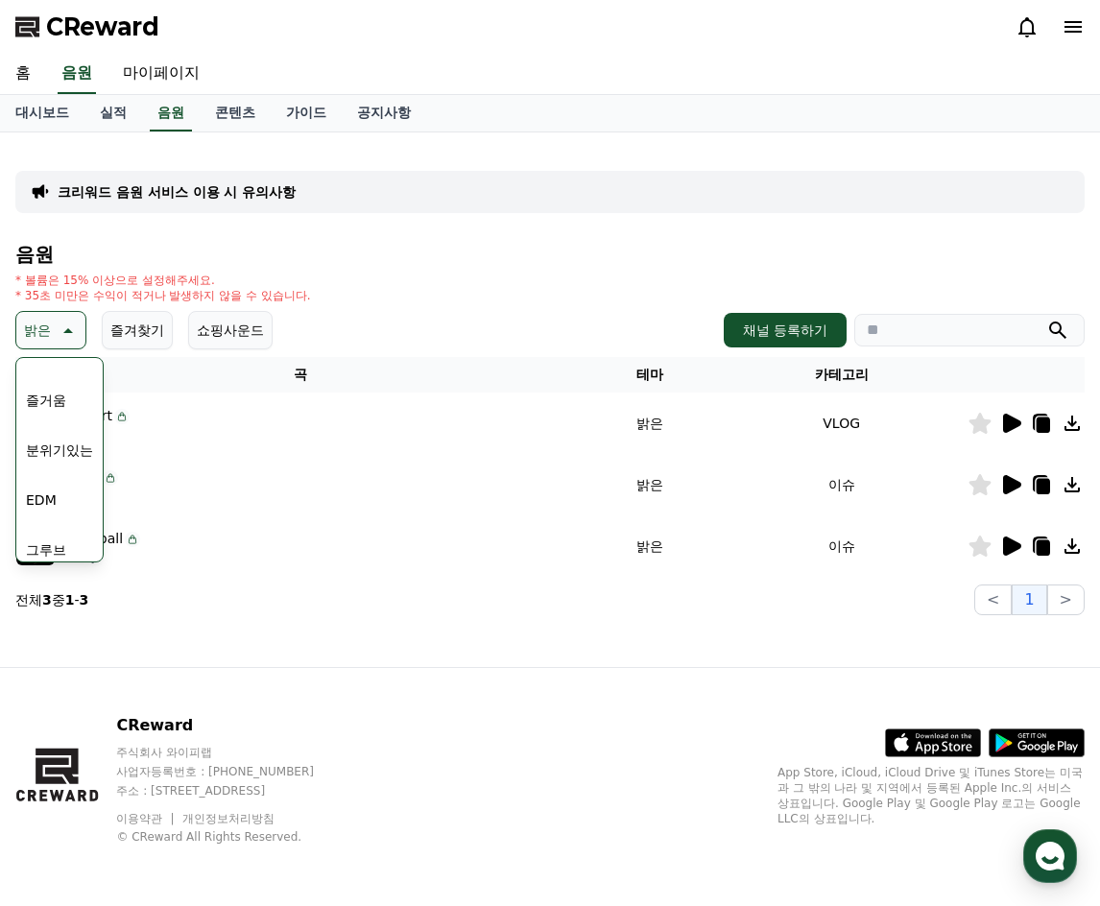
scroll to position [288, 0]
click at [76, 376] on div "전체 환상적인 호기심 어두운 밝은 통통튀는 신나는 반전 웅장한 드라마틱 즐거움 분위기있는 EDM 그루브 슬픈 잔잔한 귀여운 감동적인 긴장되는 …" at bounding box center [59, 567] width 83 height 990
click at [59, 387] on button "신나는" at bounding box center [46, 392] width 56 height 42
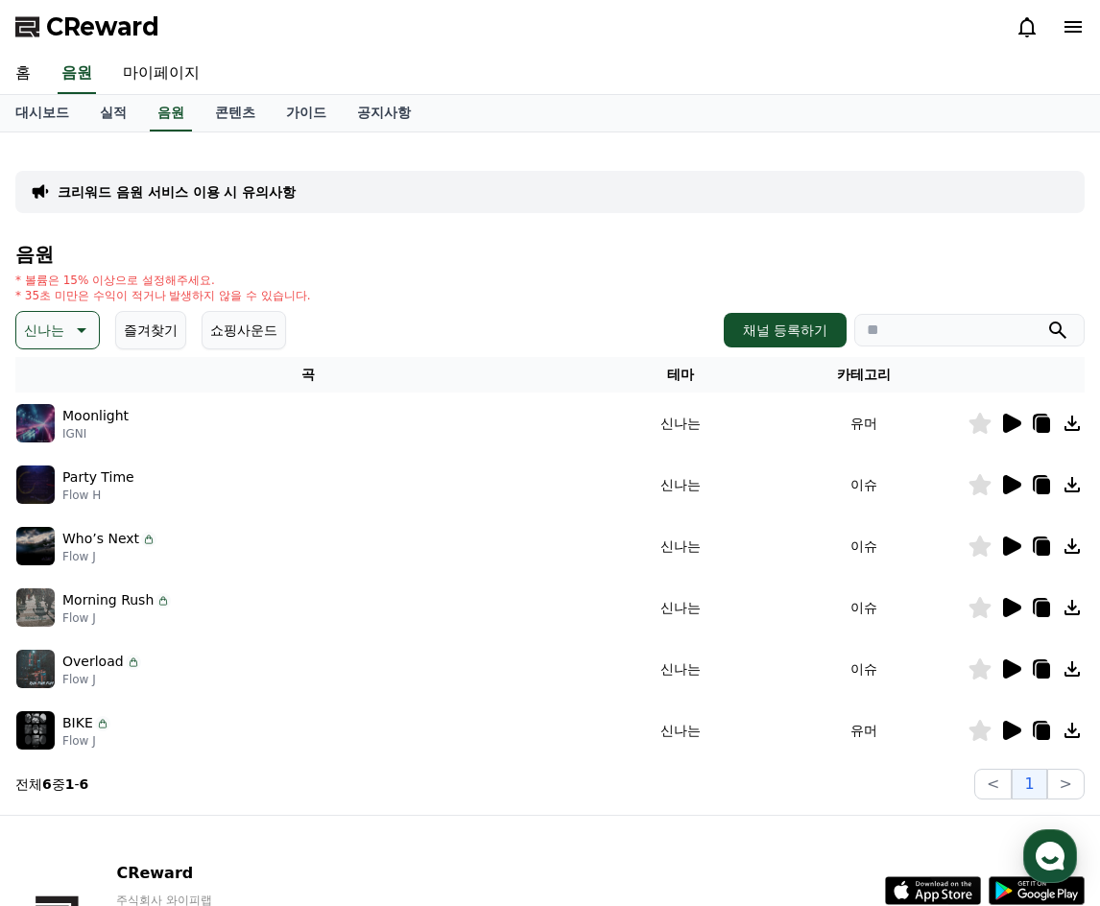
drag, startPoint x: 367, startPoint y: 424, endPoint x: 624, endPoint y: 435, distance: 256.4
click at [423, 426] on div "Moonlight IGNI" at bounding box center [308, 423] width 584 height 38
click at [1012, 425] on icon at bounding box center [1012, 423] width 18 height 19
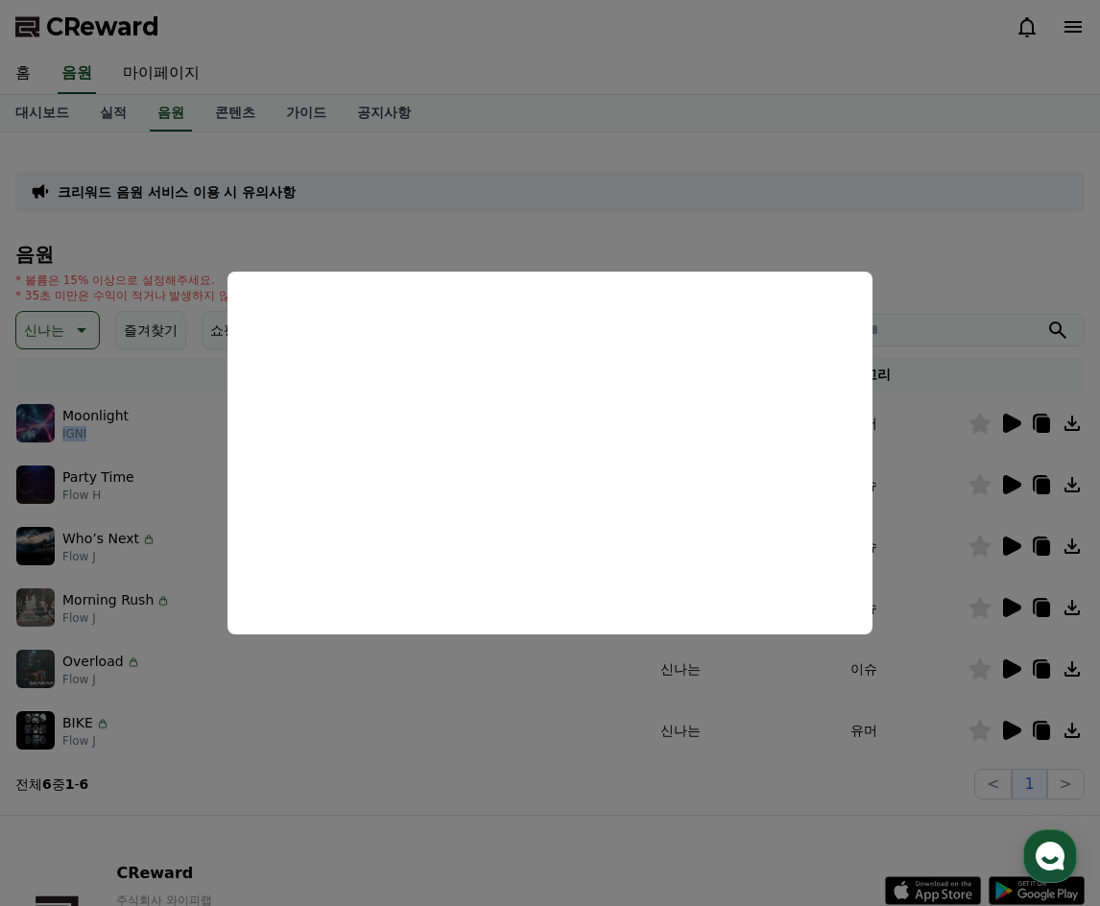
click at [202, 493] on button "close modal" at bounding box center [550, 453] width 1100 height 906
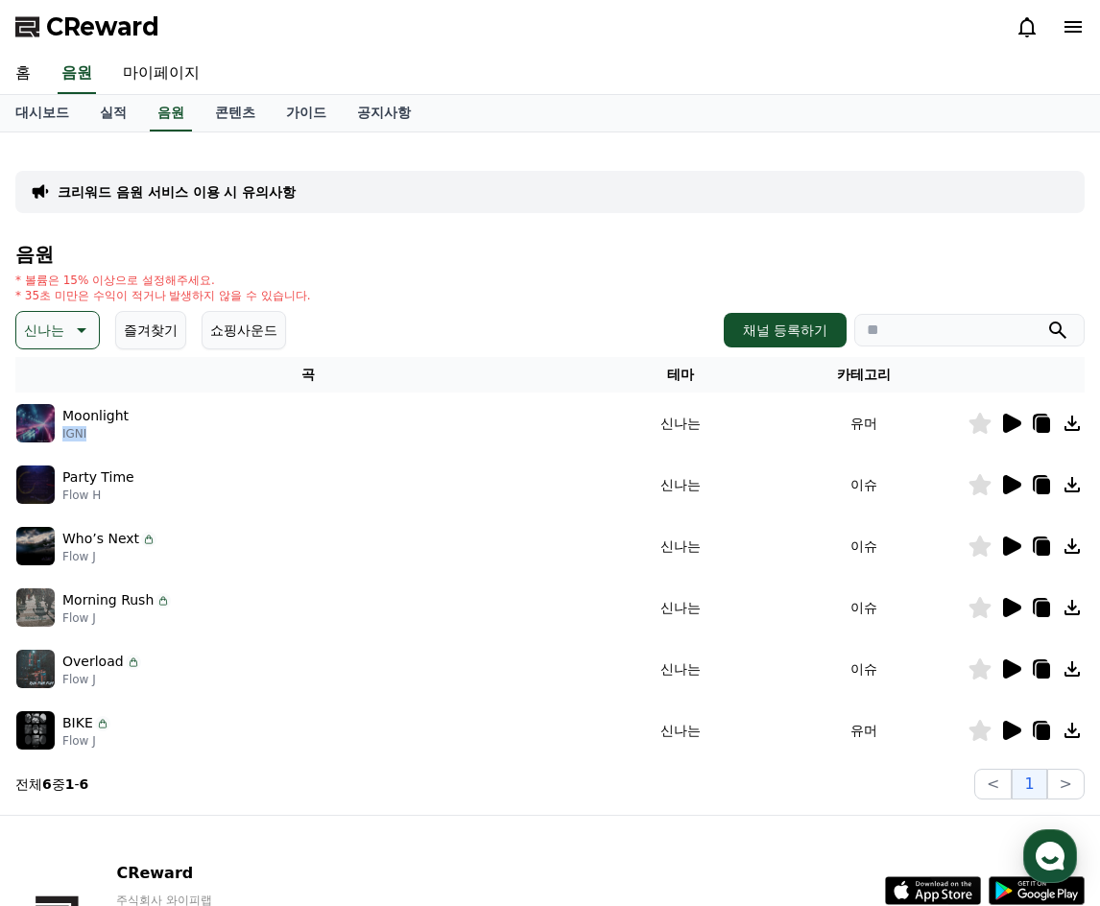
click at [1011, 478] on icon at bounding box center [1012, 484] width 18 height 19
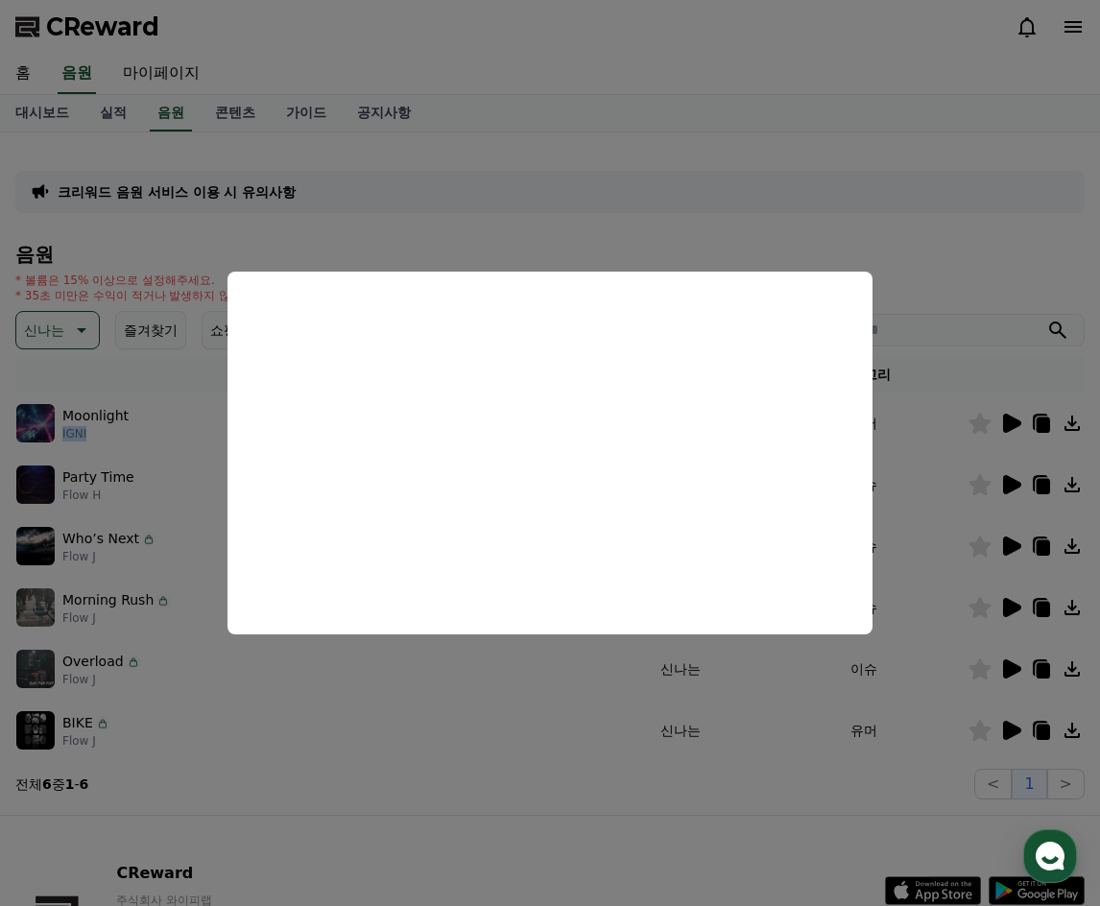
click at [223, 675] on button "close modal" at bounding box center [550, 453] width 1100 height 906
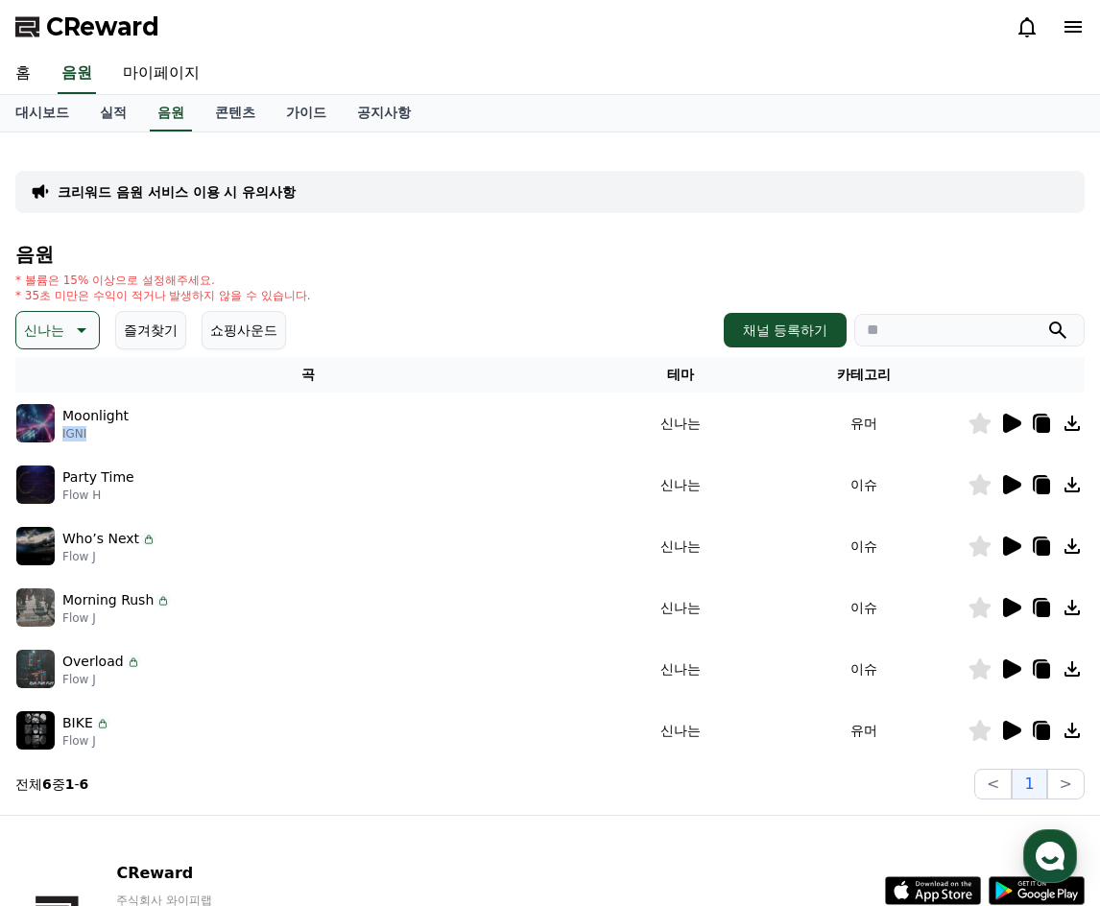
click at [1010, 546] on icon at bounding box center [1012, 545] width 18 height 19
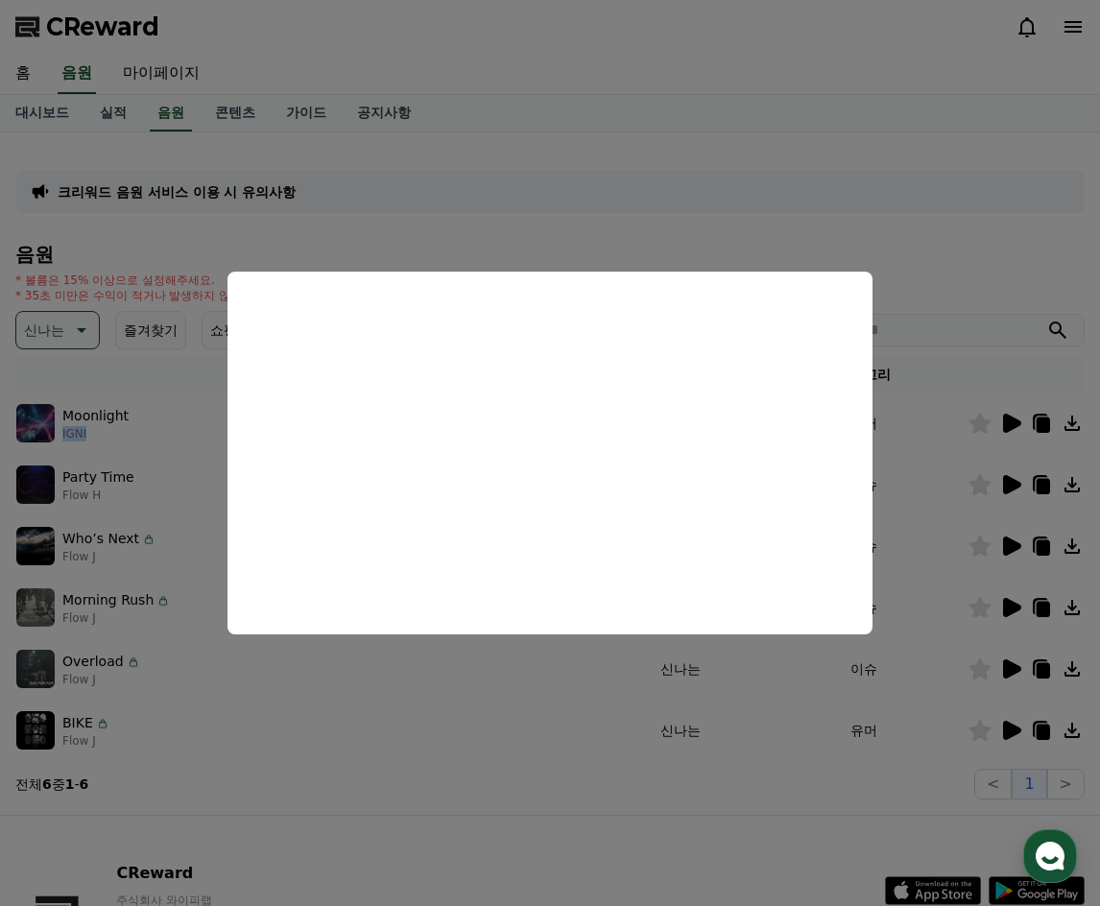
drag, startPoint x: 319, startPoint y: 698, endPoint x: 313, endPoint y: 688, distance: 11.2
click at [319, 698] on button "close modal" at bounding box center [550, 453] width 1100 height 906
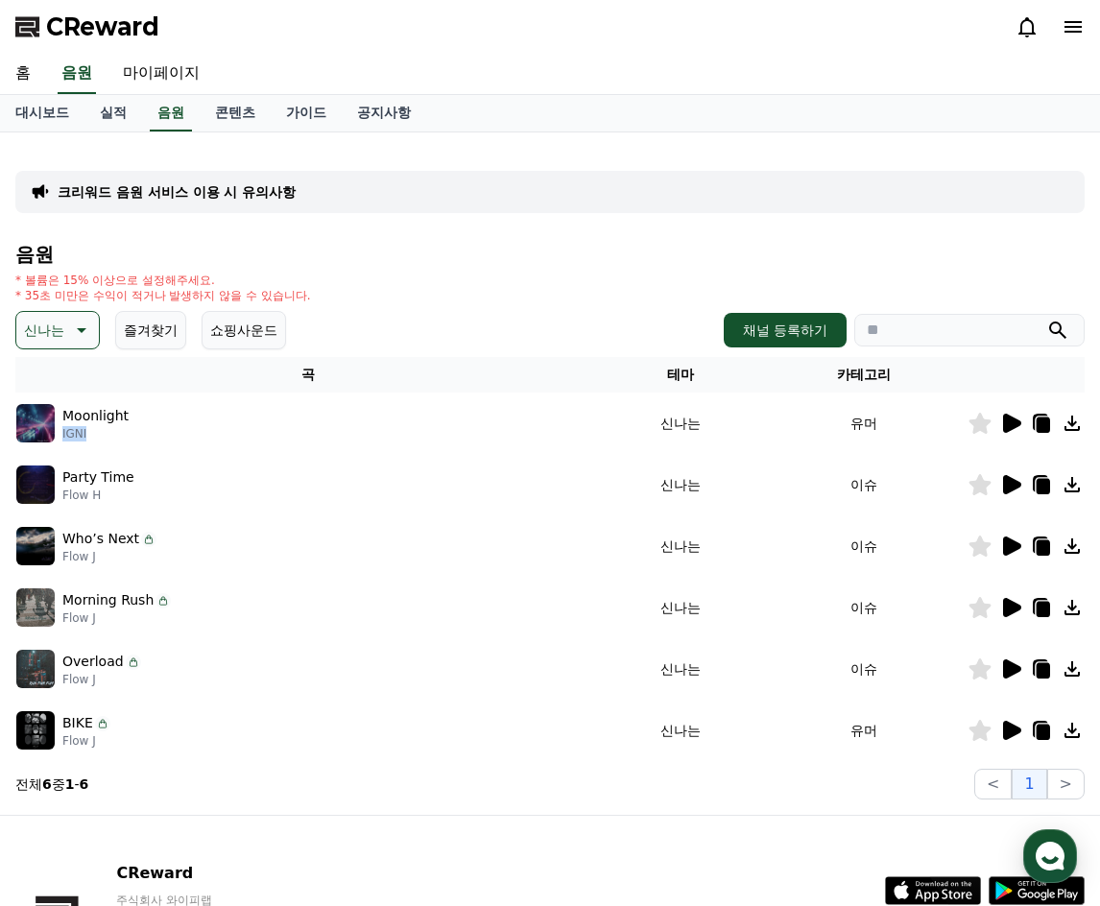
click at [123, 606] on p "Morning Rush" at bounding box center [107, 600] width 91 height 20
click at [1009, 609] on icon at bounding box center [1012, 607] width 18 height 19
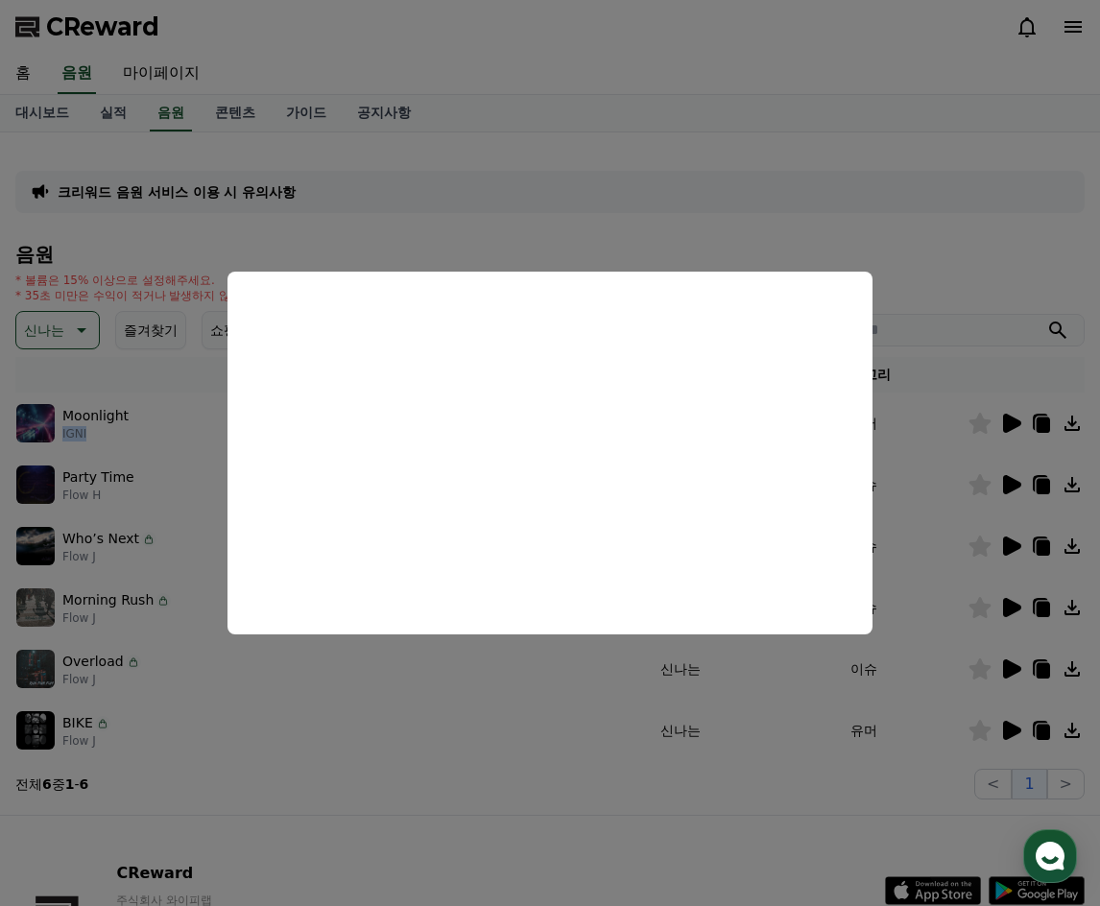
click at [674, 685] on button "close modal" at bounding box center [550, 453] width 1100 height 906
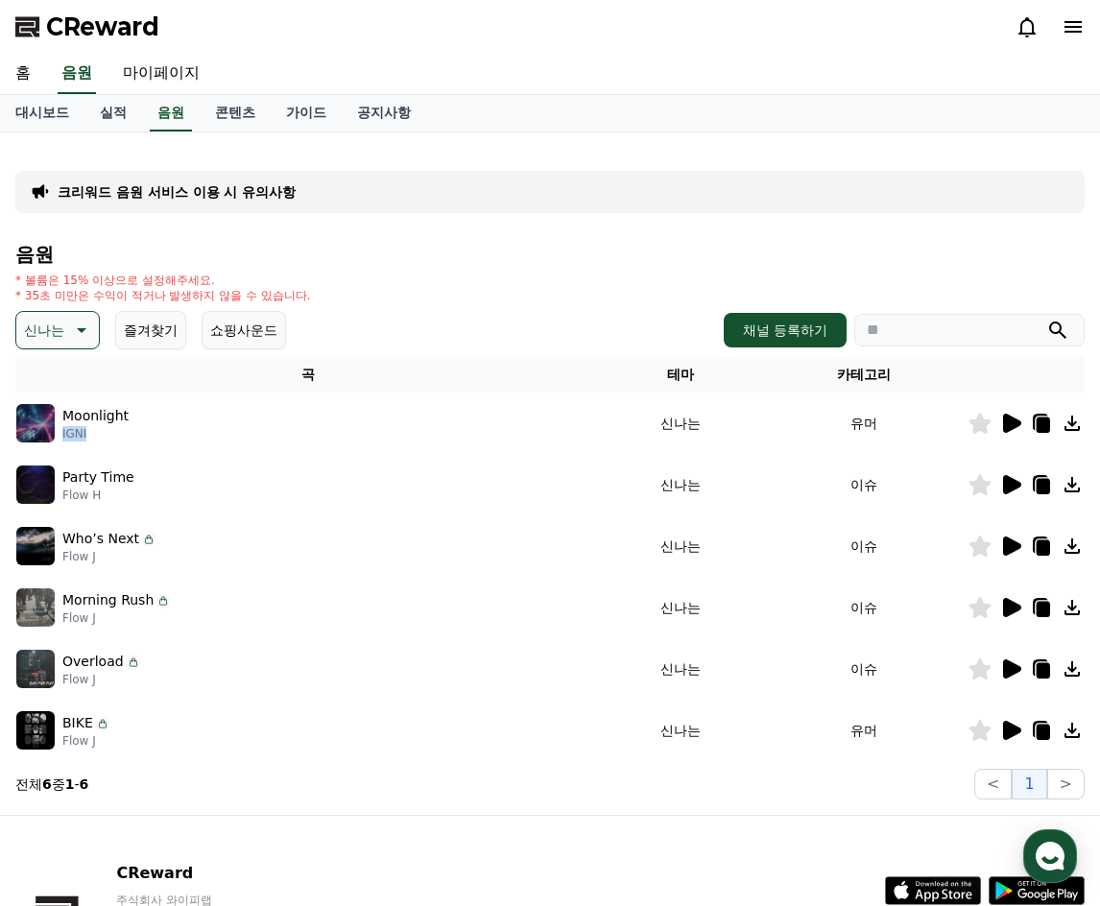
click at [1006, 669] on icon at bounding box center [1012, 668] width 18 height 19
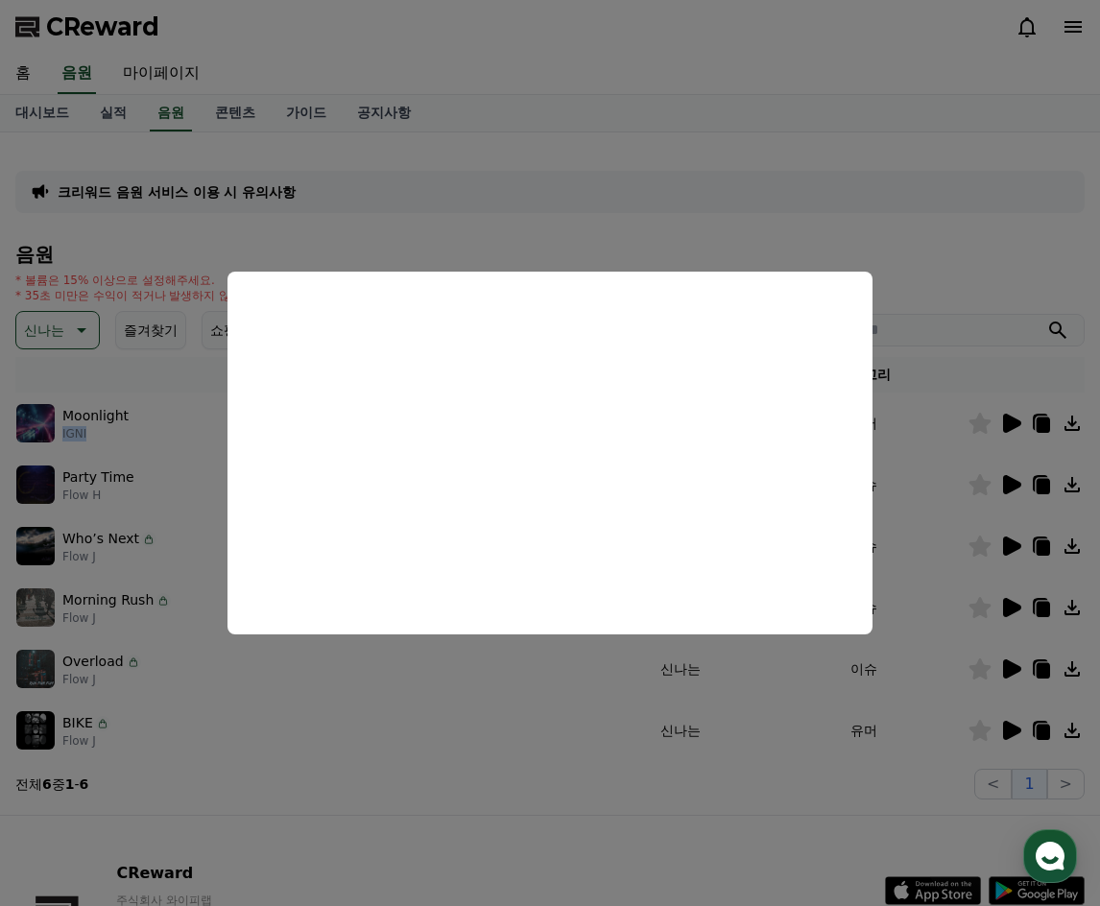
drag, startPoint x: 717, startPoint y: 716, endPoint x: 840, endPoint y: 716, distance: 123.8
click at [724, 719] on button "close modal" at bounding box center [550, 453] width 1100 height 906
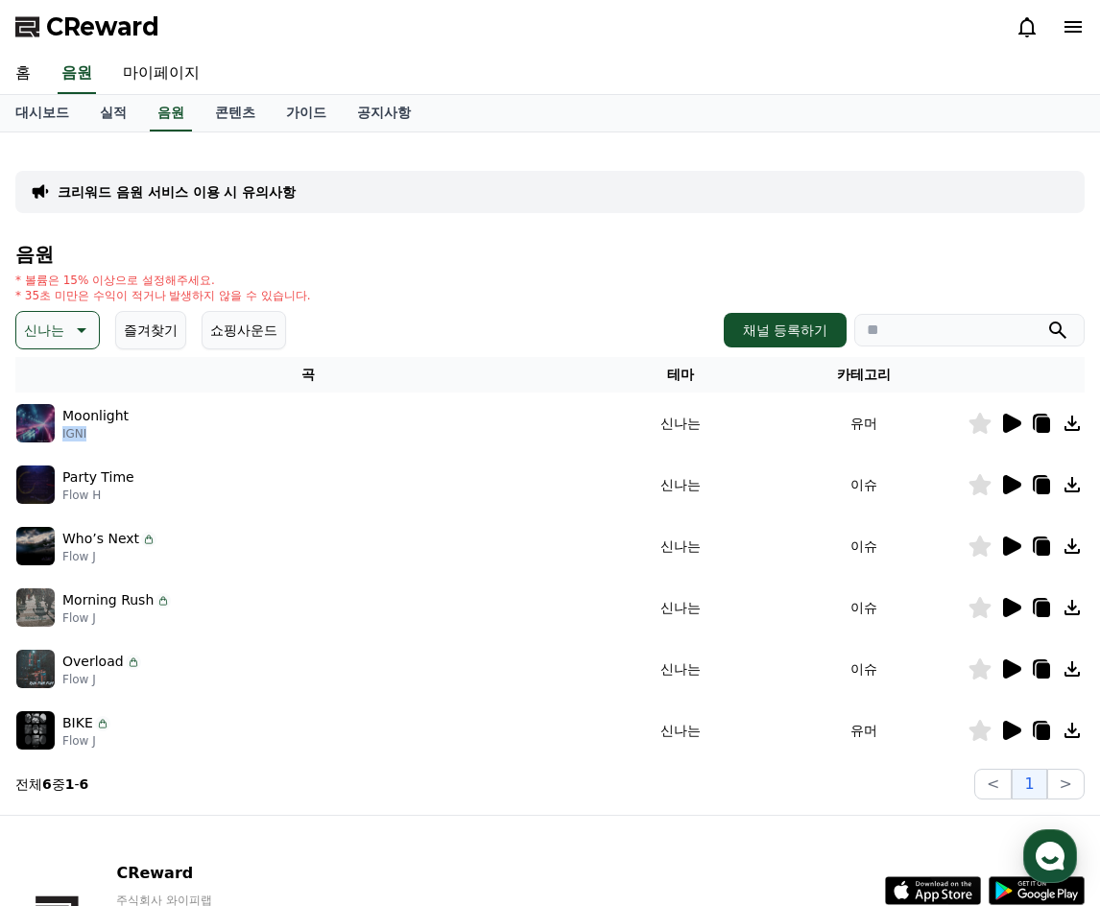
click at [1011, 729] on icon at bounding box center [1012, 730] width 18 height 19
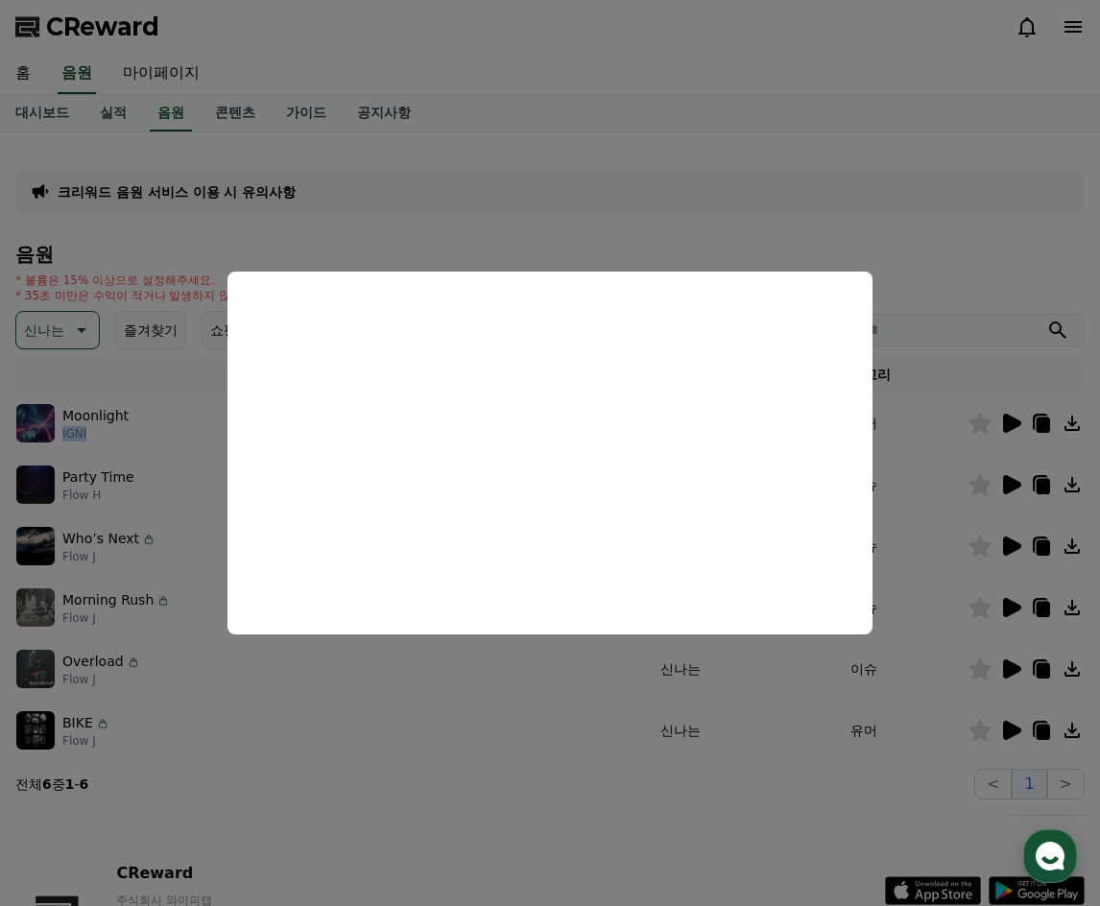
click at [161, 448] on button "close modal" at bounding box center [550, 453] width 1100 height 906
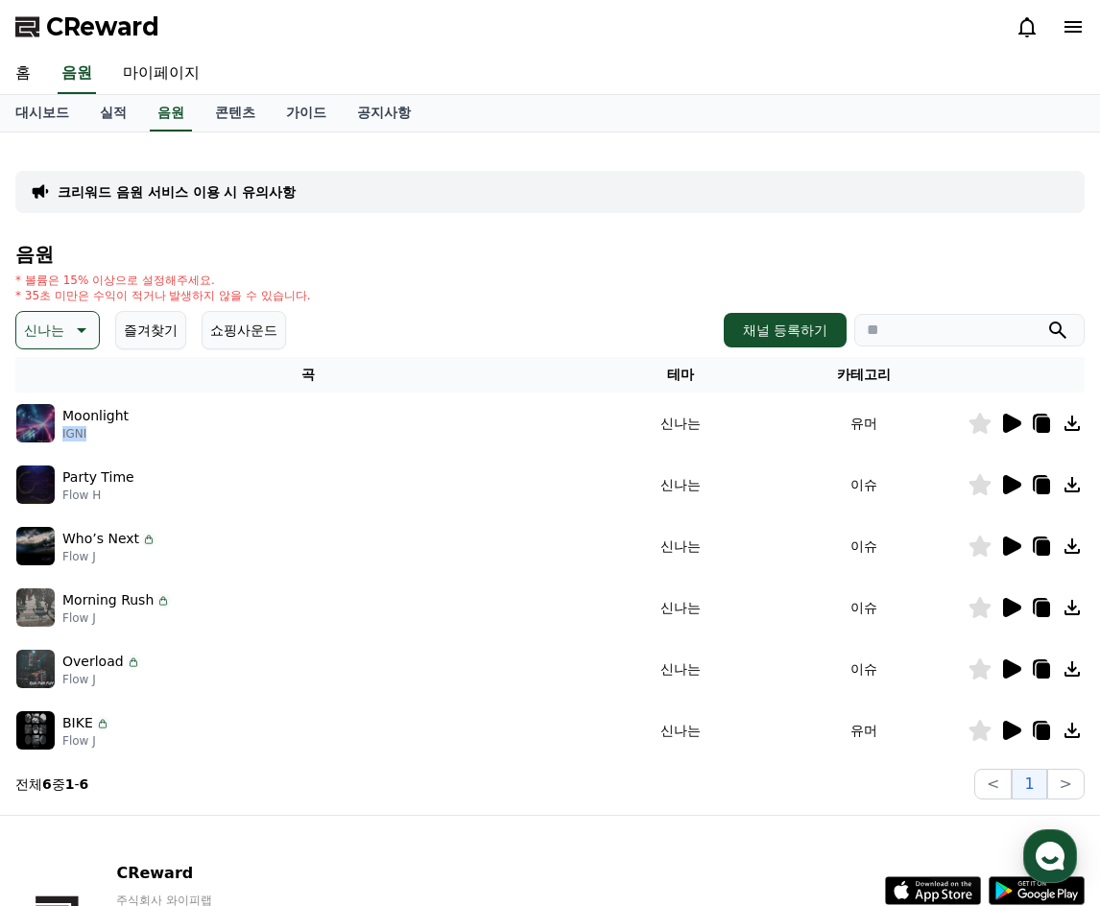
click at [58, 328] on p "신나는" at bounding box center [44, 330] width 40 height 27
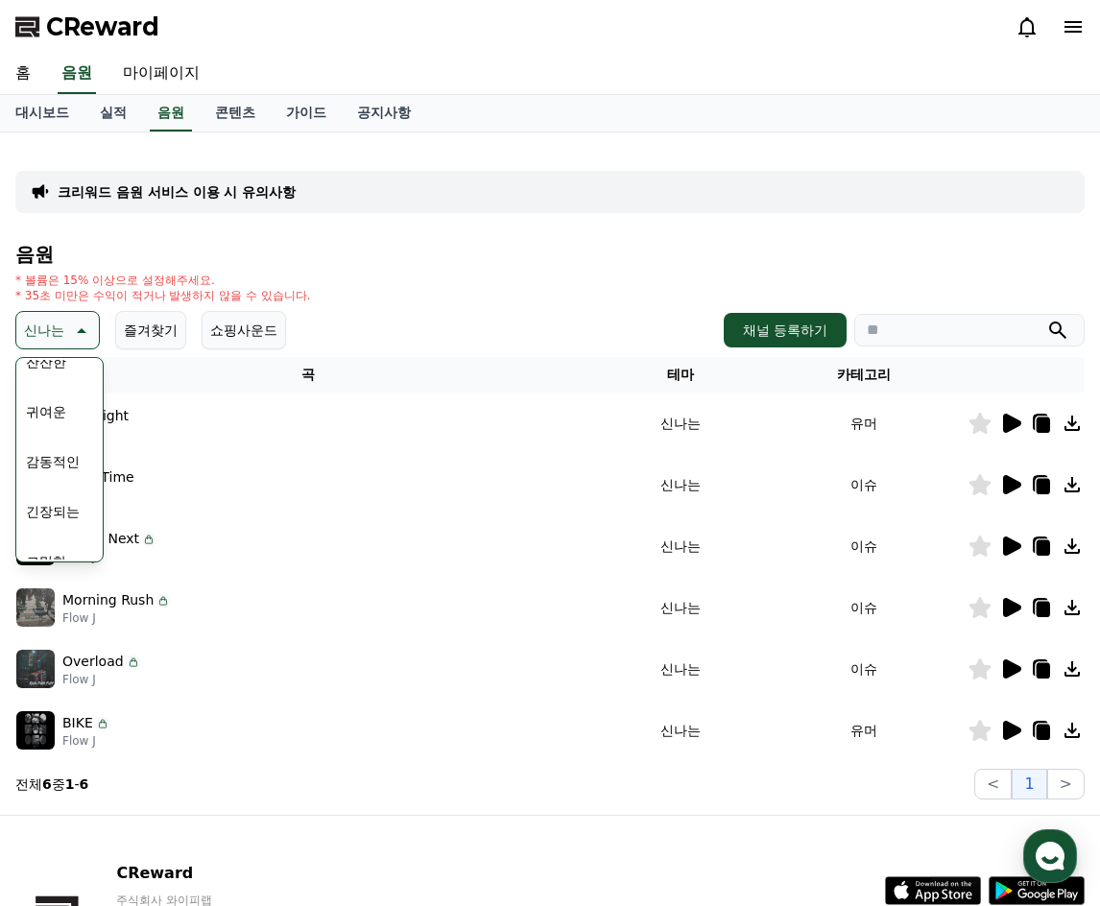
scroll to position [791, 0]
click at [59, 488] on button "긴장되는" at bounding box center [52, 488] width 69 height 42
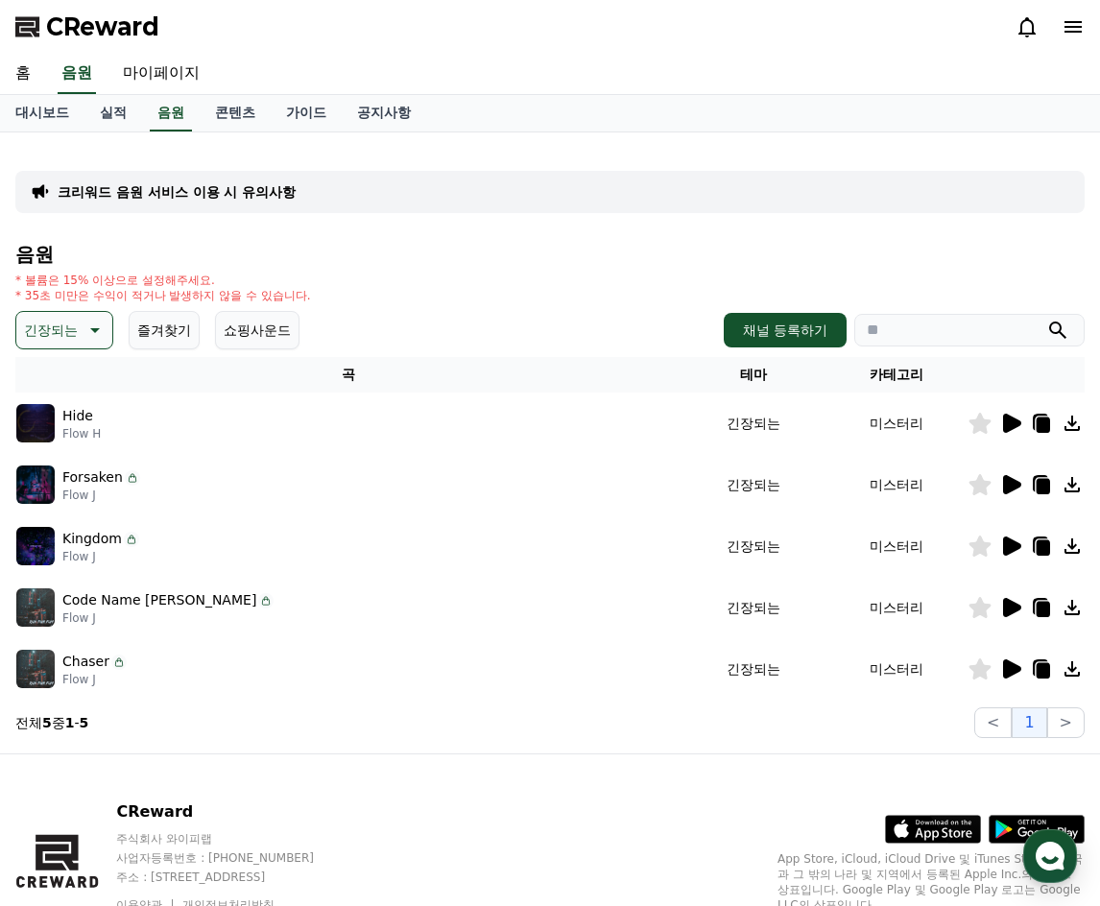
click at [1018, 430] on icon at bounding box center [1010, 423] width 23 height 23
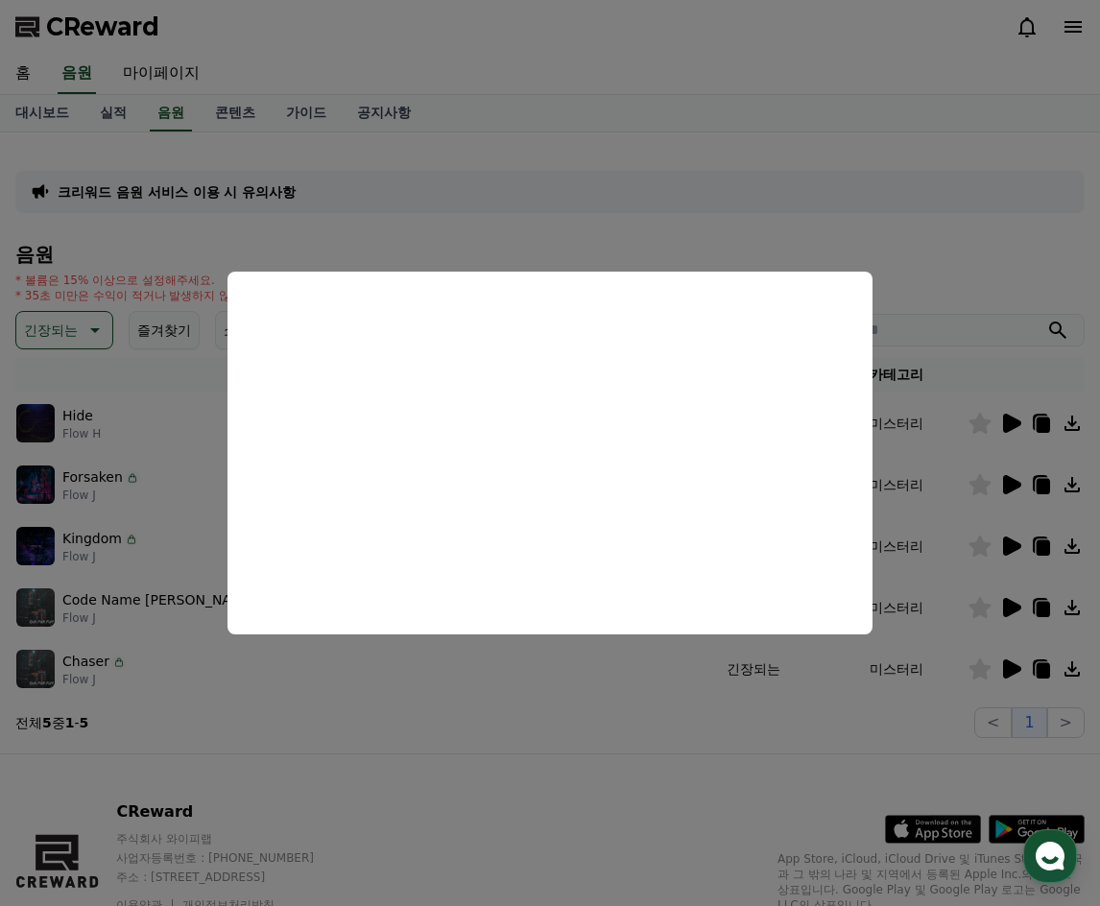
drag, startPoint x: 641, startPoint y: 734, endPoint x: 663, endPoint y: 722, distance: 25.3
click at [648, 731] on button "close modal" at bounding box center [550, 453] width 1100 height 906
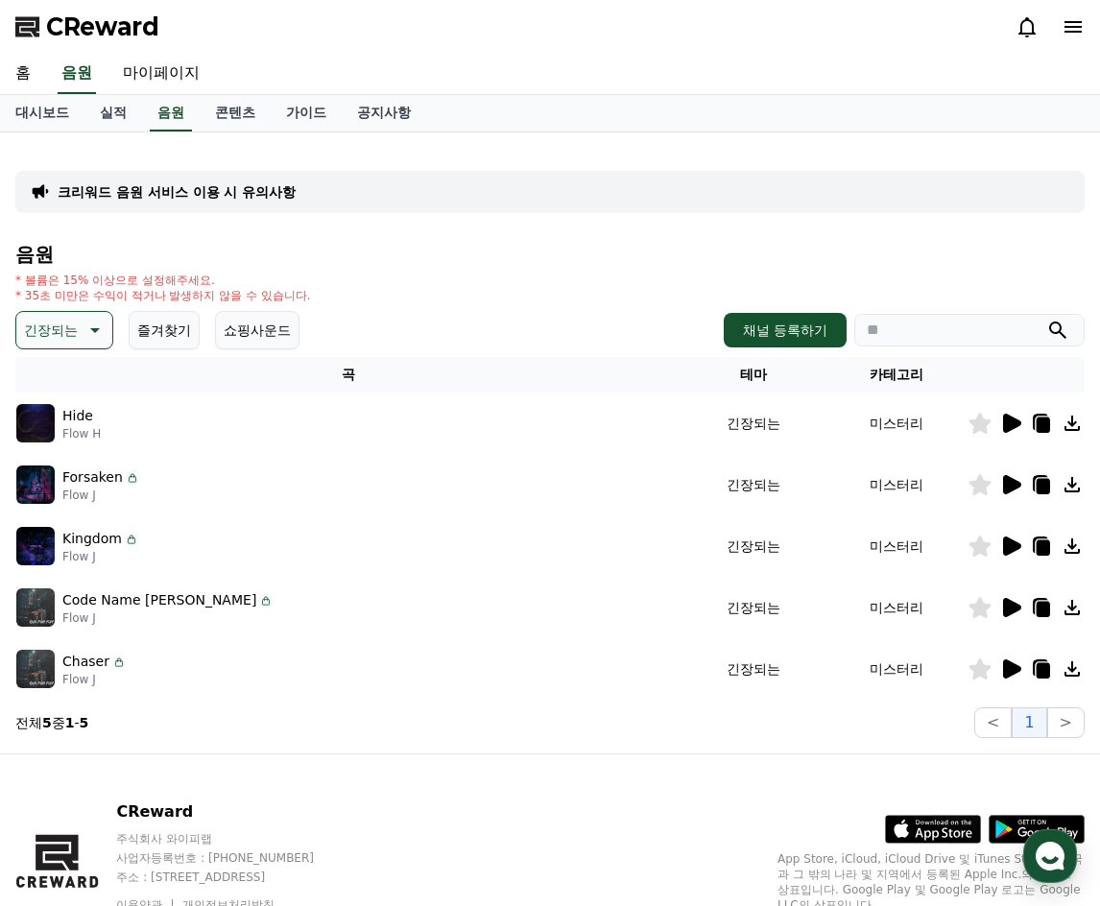
click at [1009, 481] on icon at bounding box center [1012, 484] width 18 height 19
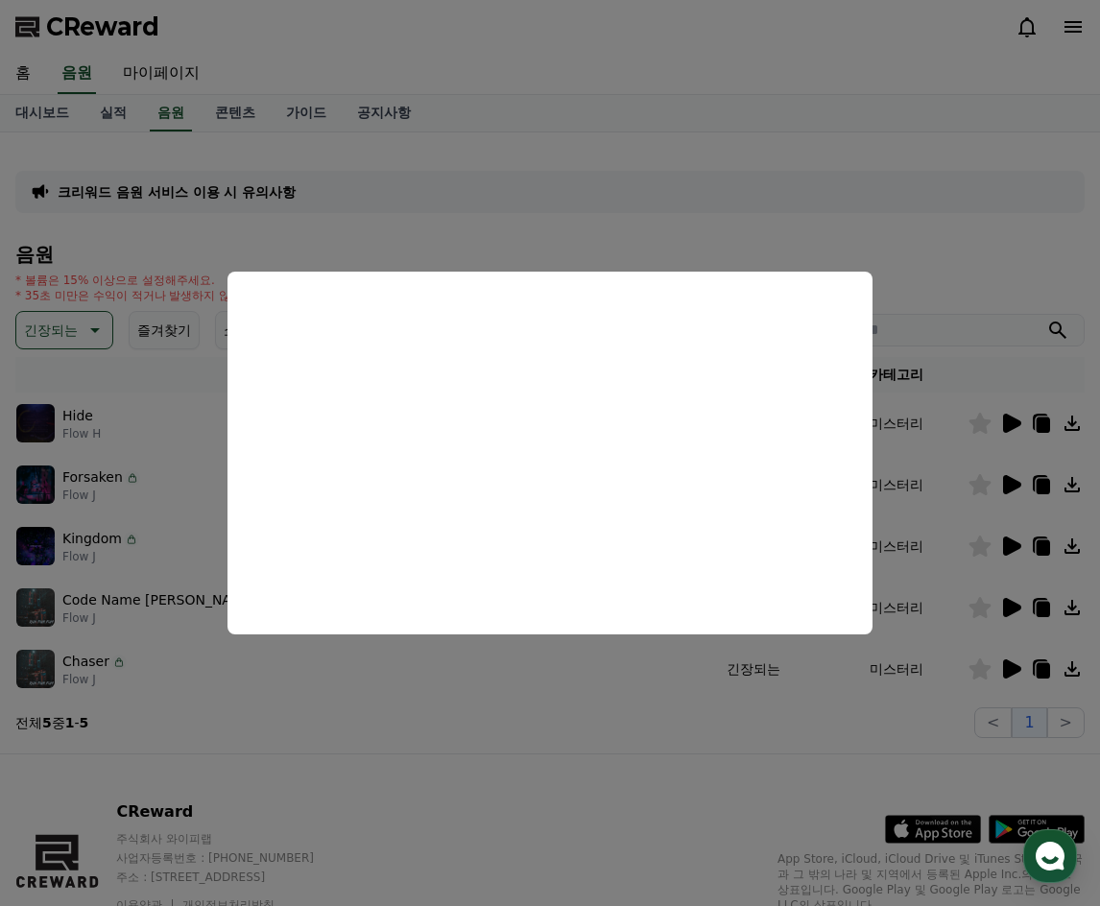
click at [352, 209] on button "close modal" at bounding box center [550, 453] width 1100 height 906
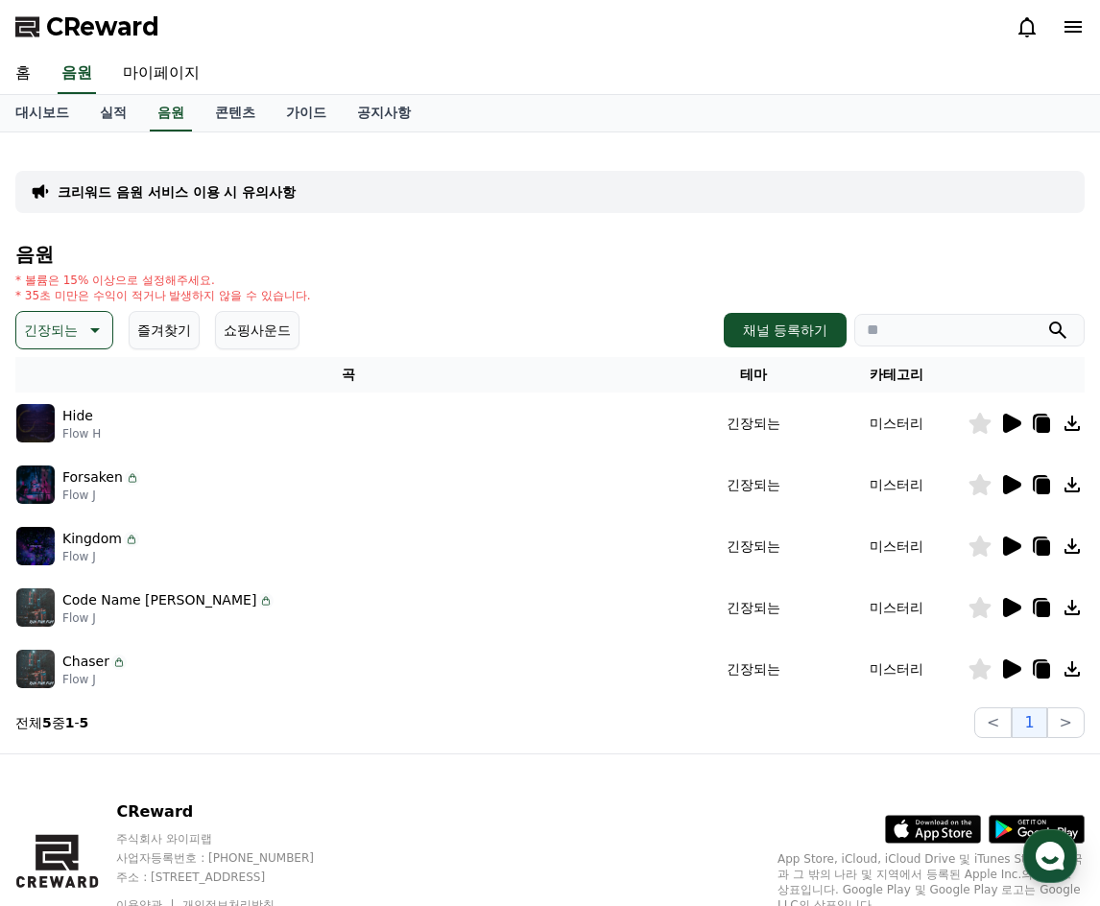
click at [71, 326] on p "긴장되는" at bounding box center [51, 330] width 54 height 27
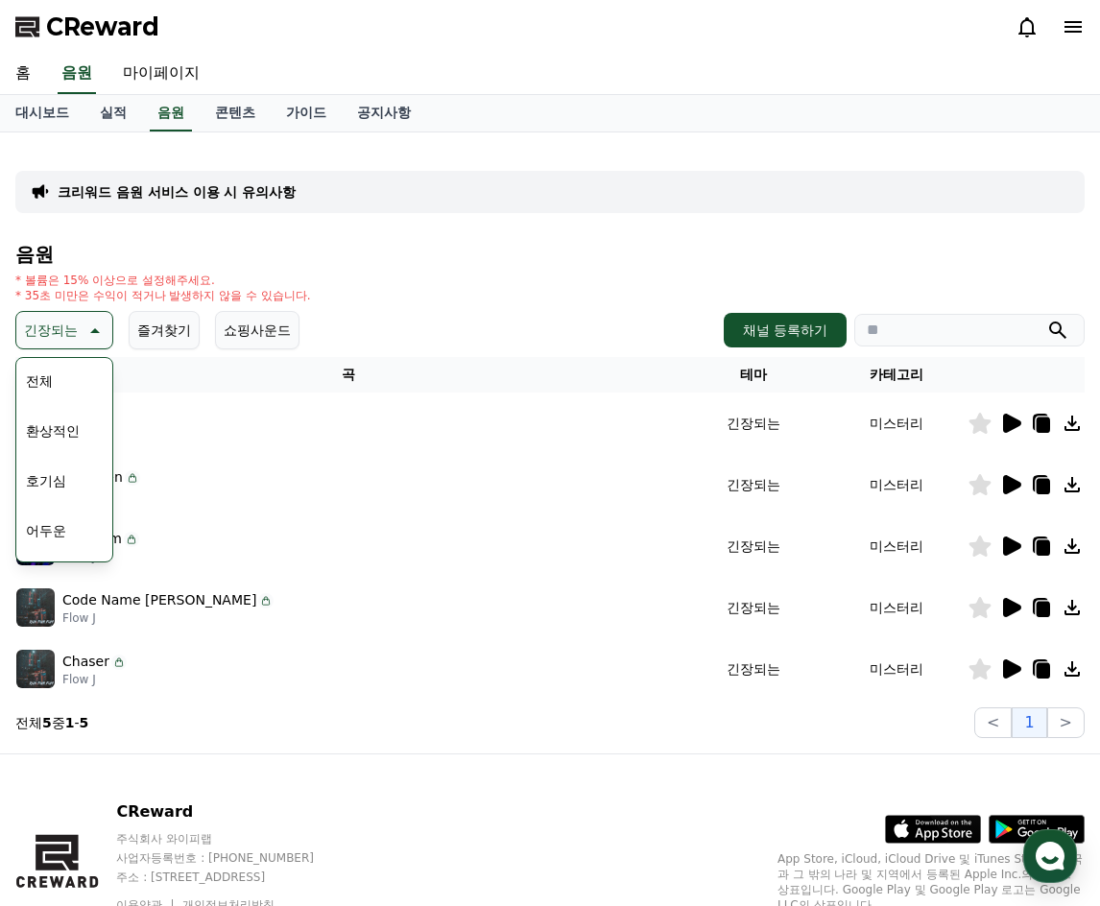
click at [168, 341] on button "즐겨찾기" at bounding box center [164, 330] width 71 height 38
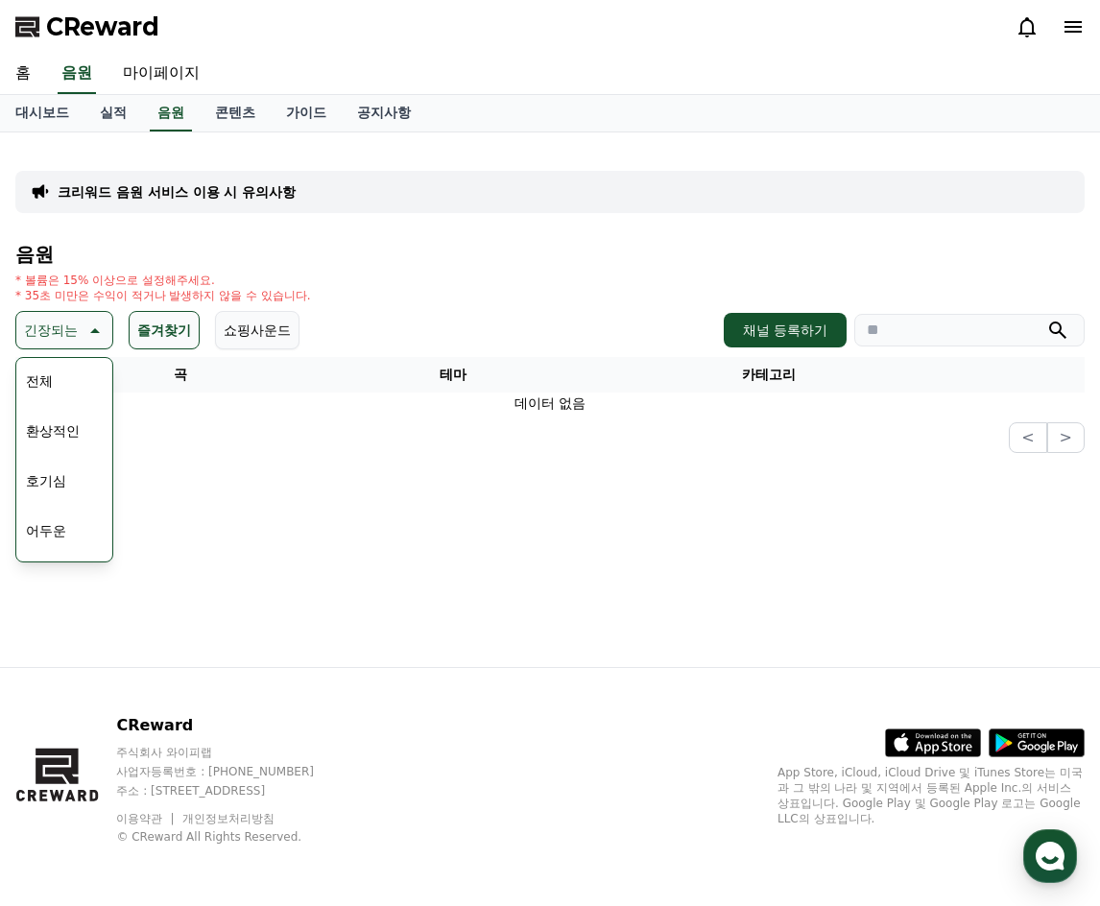
click at [72, 336] on p "긴장되는" at bounding box center [51, 330] width 54 height 27
click at [82, 330] on icon at bounding box center [93, 330] width 23 height 23
click at [59, 537] on button "코믹한" at bounding box center [46, 538] width 56 height 42
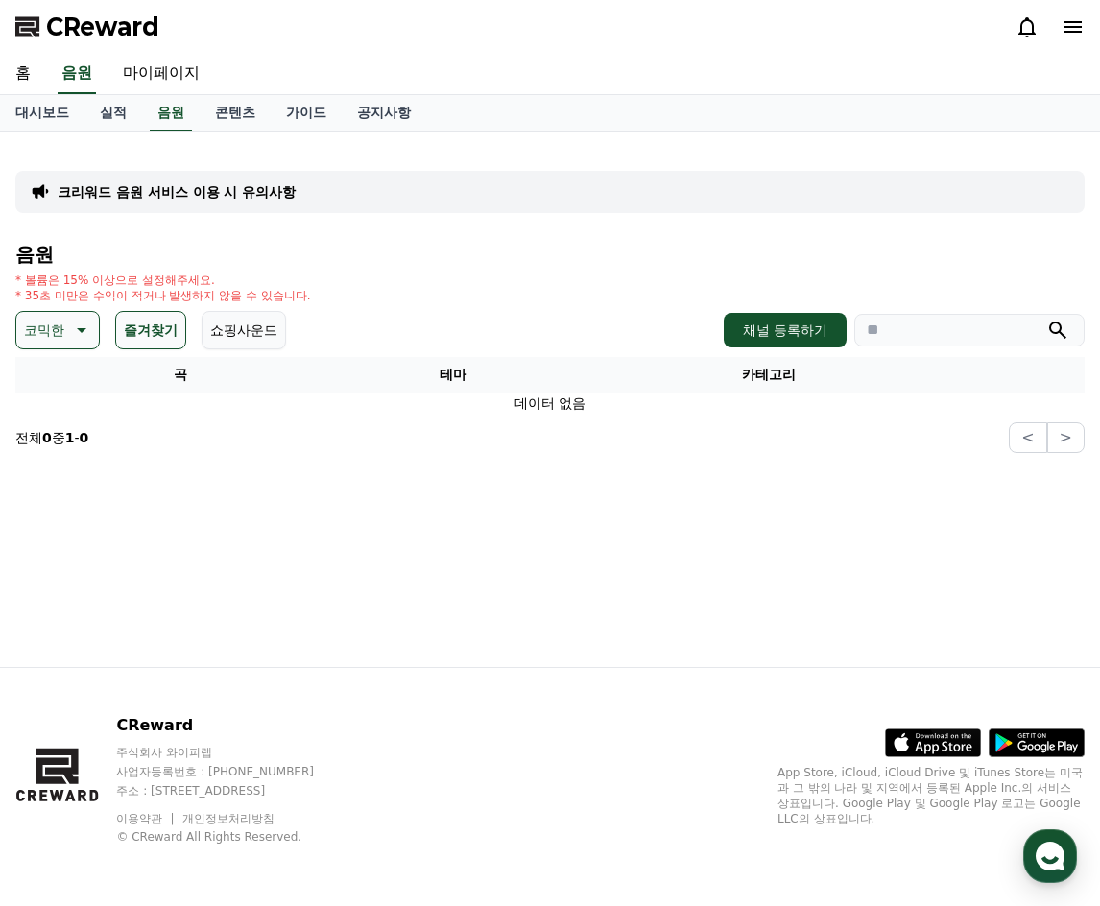
click at [162, 334] on button "즐겨찾기" at bounding box center [150, 330] width 71 height 38
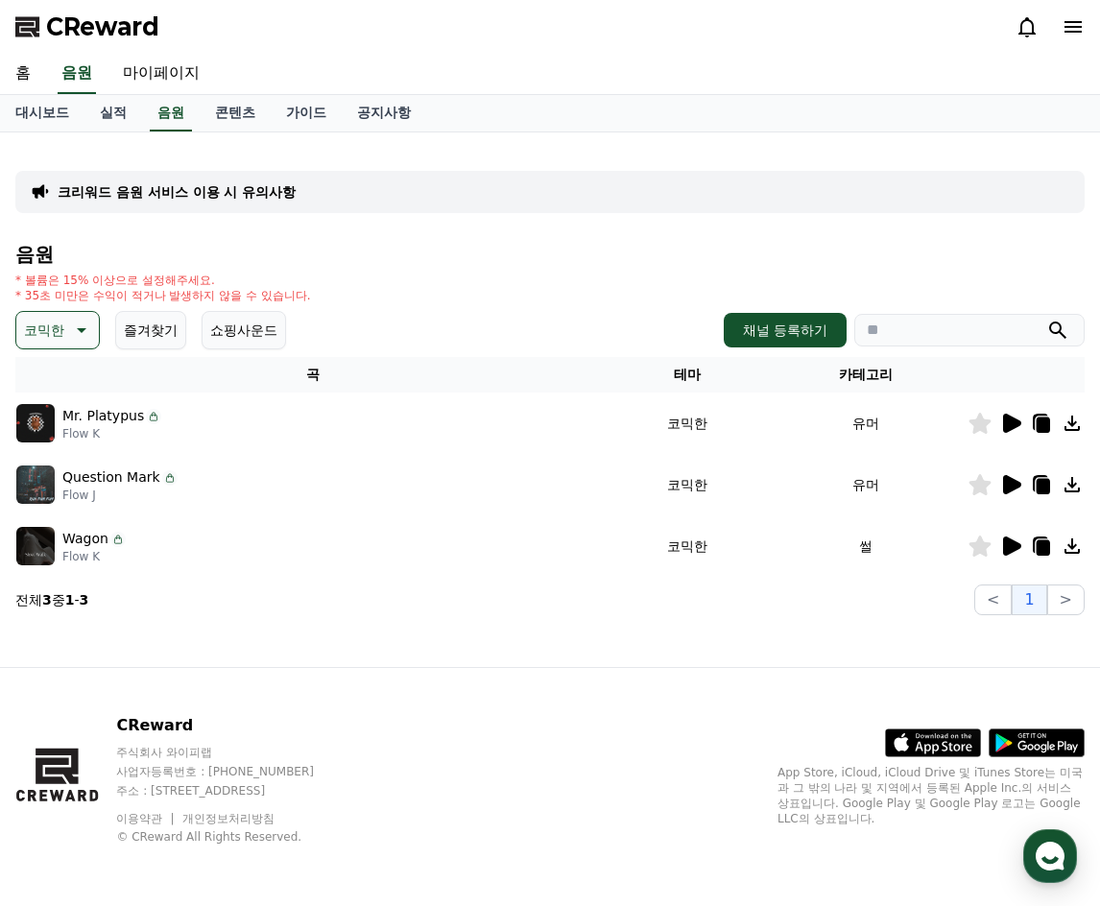
click at [1009, 543] on icon at bounding box center [1012, 545] width 18 height 19
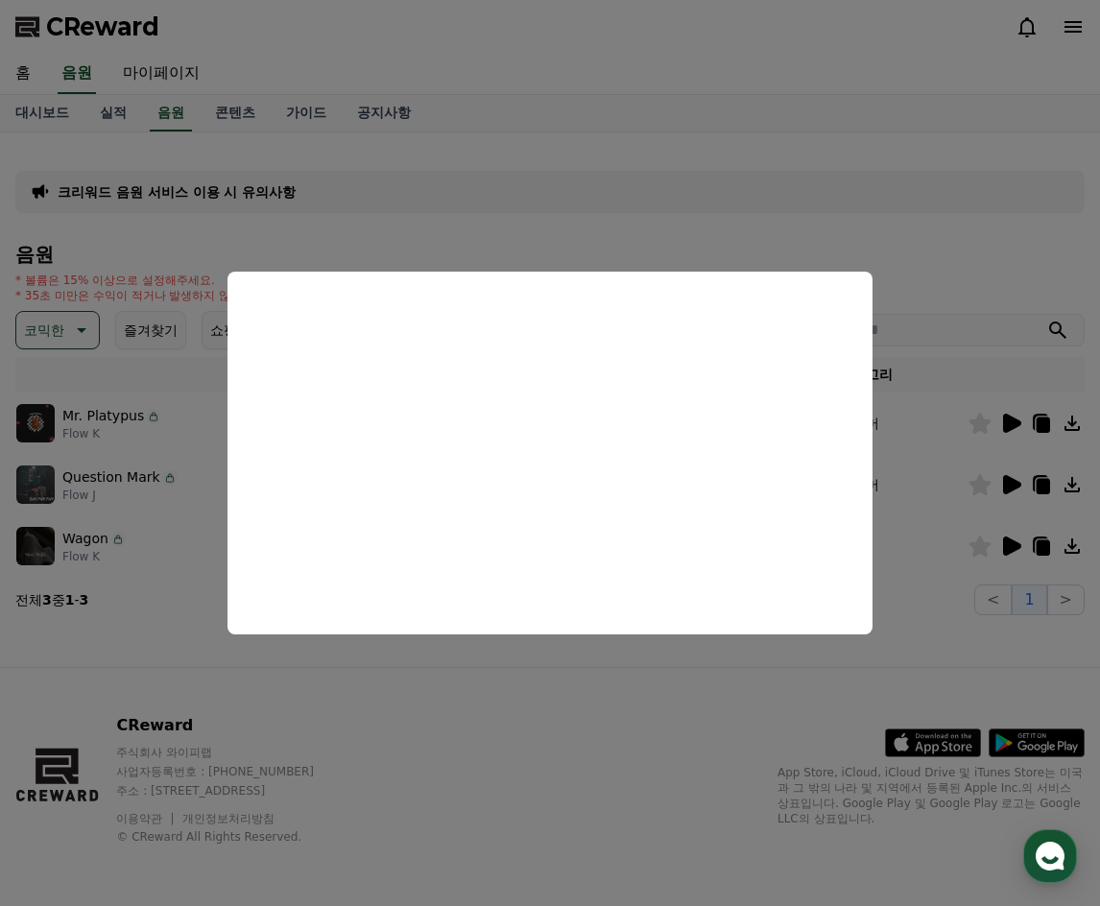
click at [979, 626] on button "close modal" at bounding box center [550, 453] width 1100 height 906
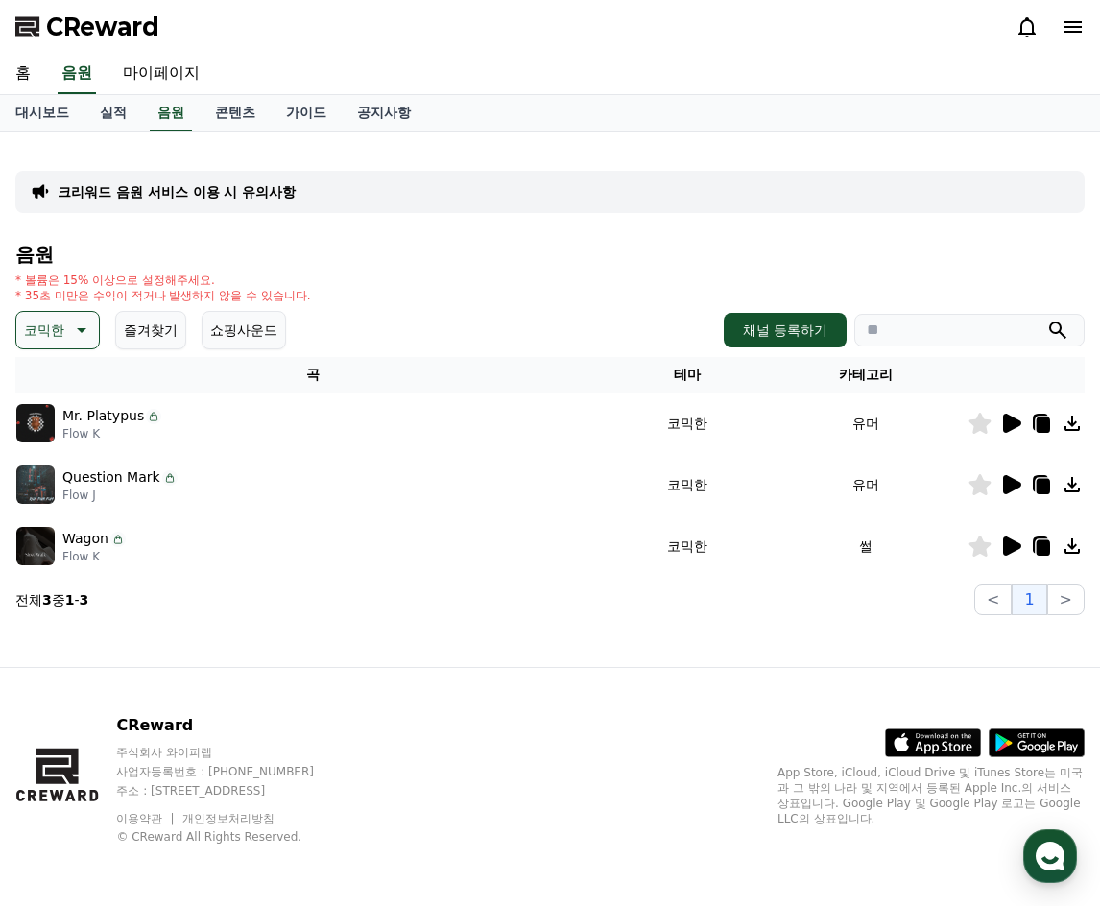
click at [1038, 544] on icon at bounding box center [1042, 547] width 13 height 15
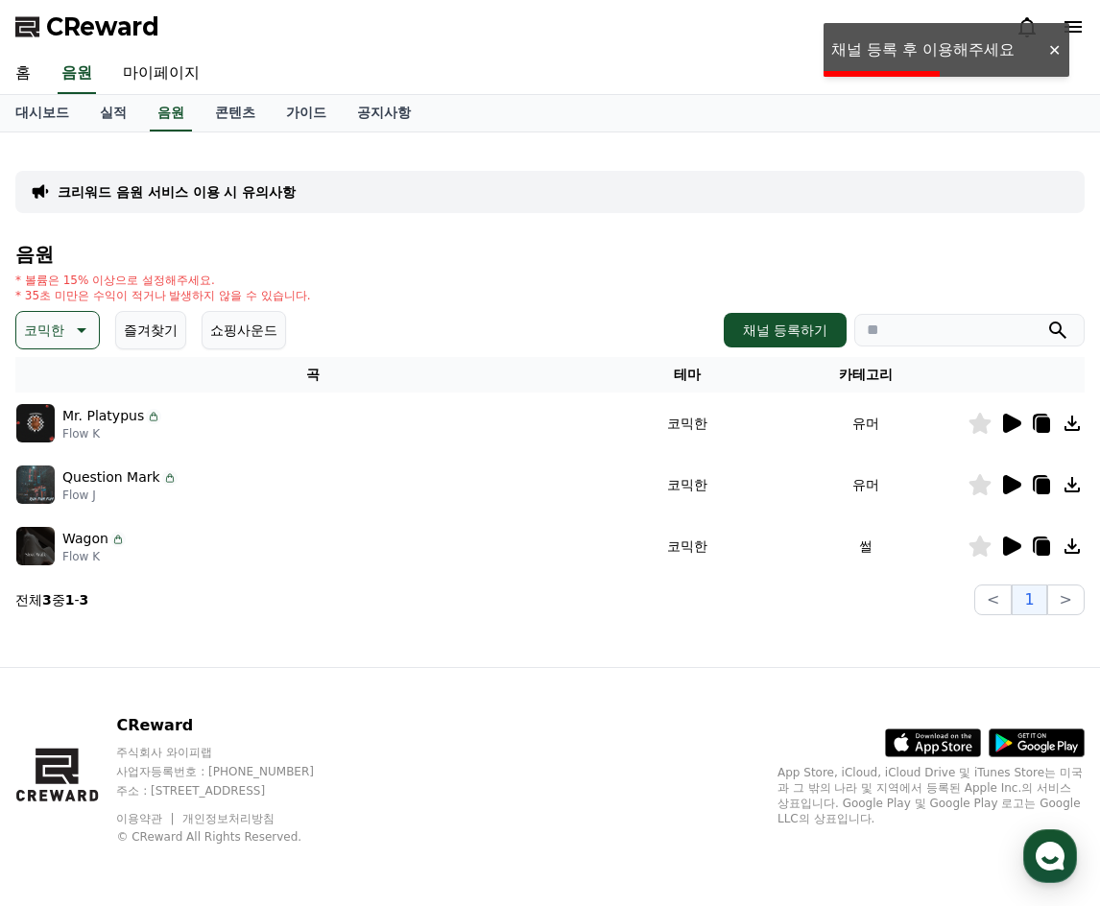
click at [1076, 545] on icon at bounding box center [1071, 545] width 15 height 15
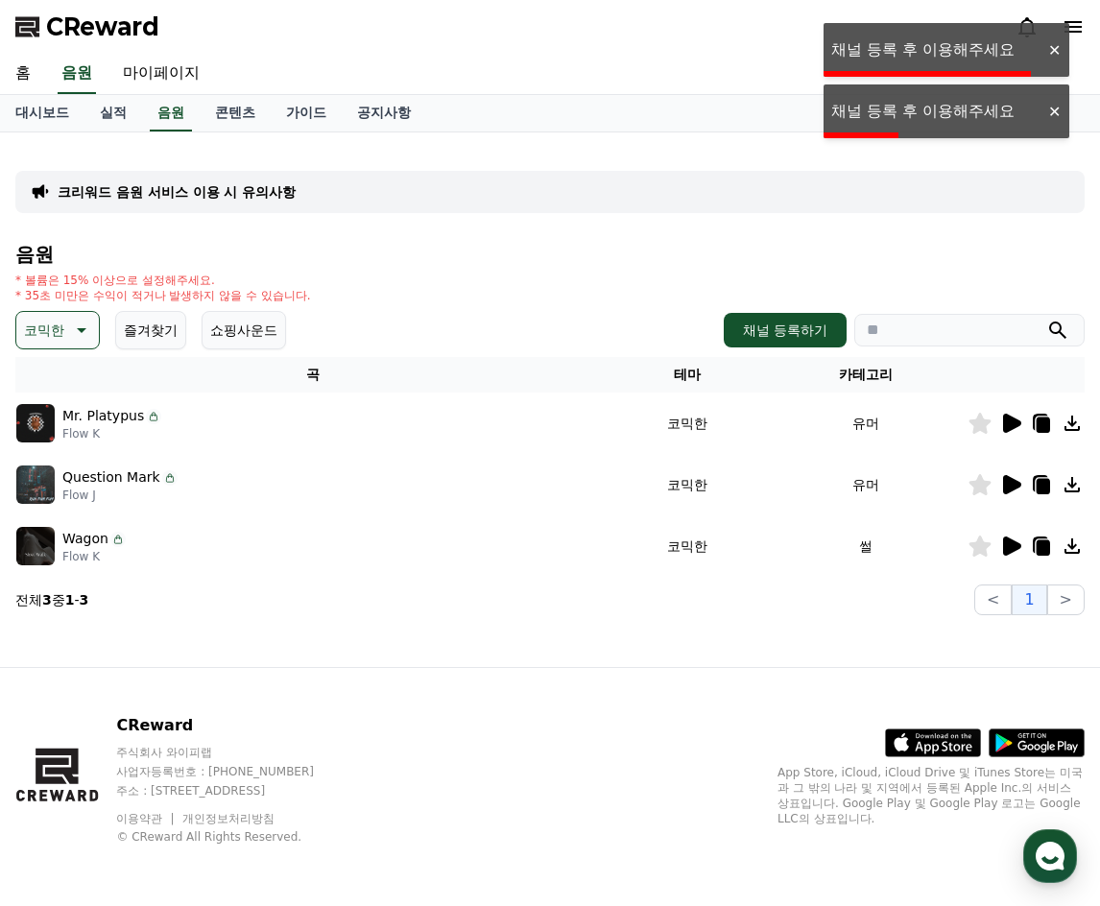
drag, startPoint x: 744, startPoint y: 61, endPoint x: 878, endPoint y: 50, distance: 134.8
click at [744, 61] on div "홈 음원 마이페이지" at bounding box center [550, 74] width 1100 height 40
click at [648, 64] on div "홈 음원 마이페이지" at bounding box center [550, 74] width 1100 height 40
click at [173, 77] on link "마이페이지" at bounding box center [160, 74] width 107 height 40
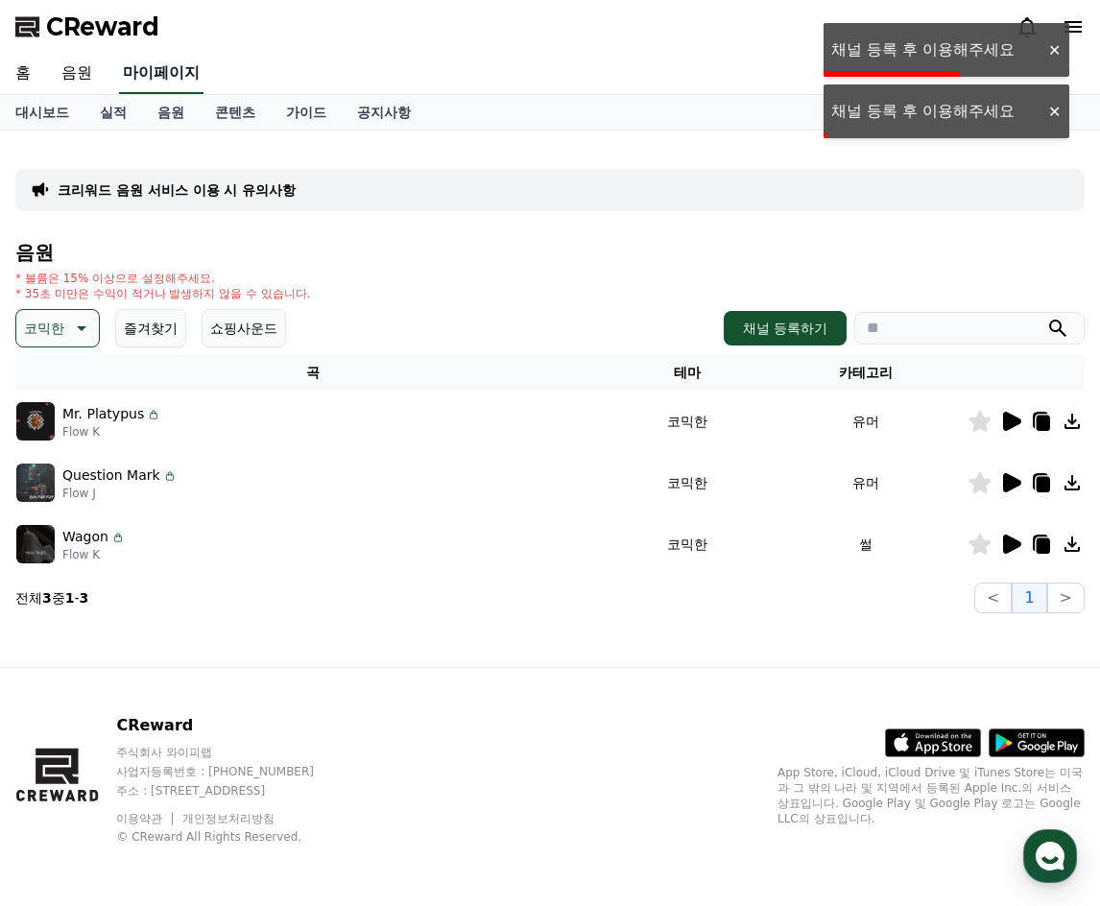
select select "**********"
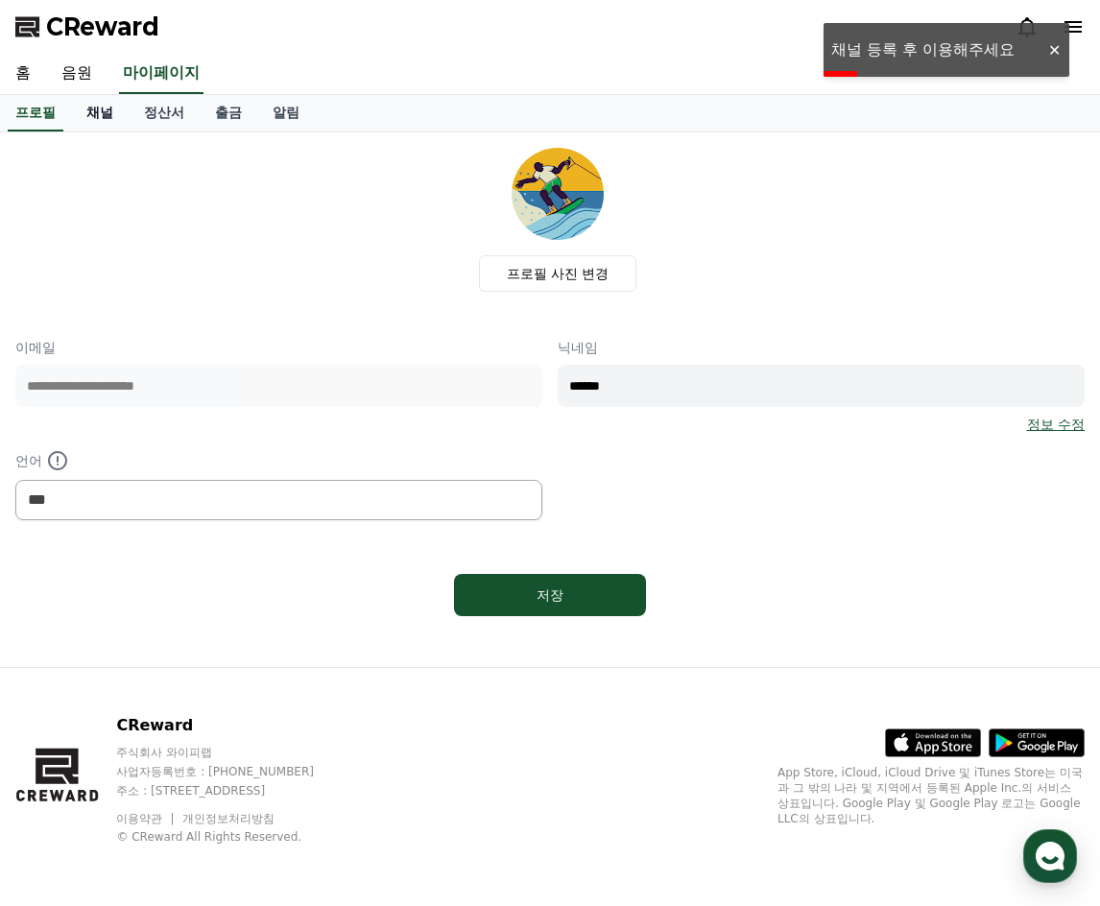
click at [105, 115] on link "채널" at bounding box center [100, 113] width 58 height 36
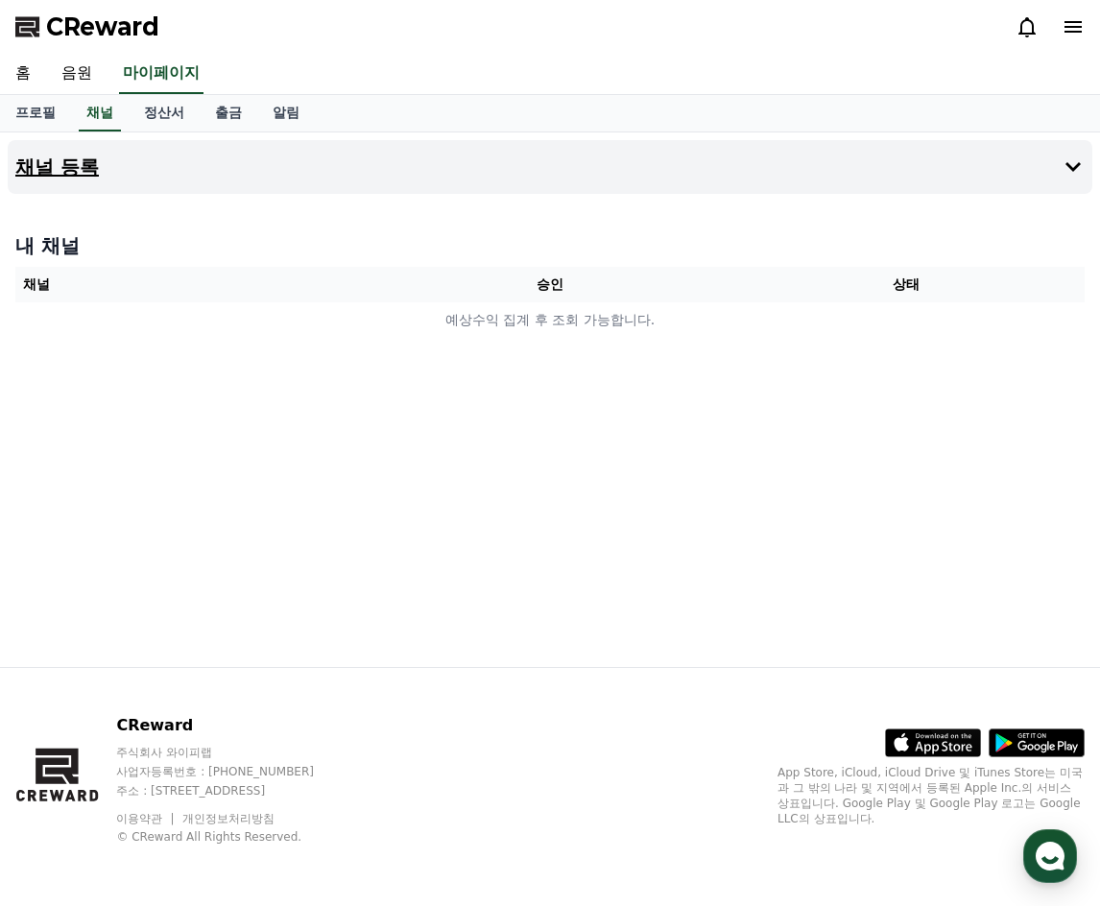
click at [289, 182] on button "채널 등록" at bounding box center [550, 167] width 1084 height 54
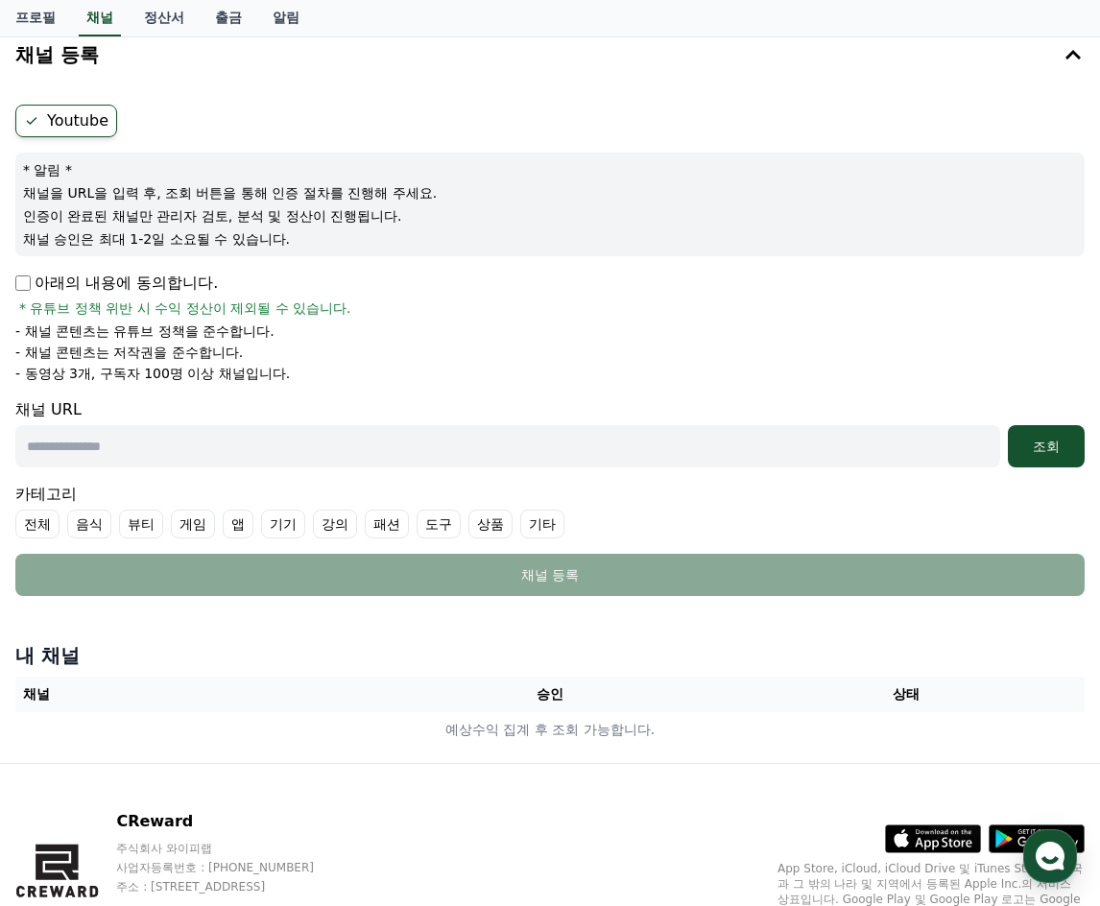
scroll to position [16, 0]
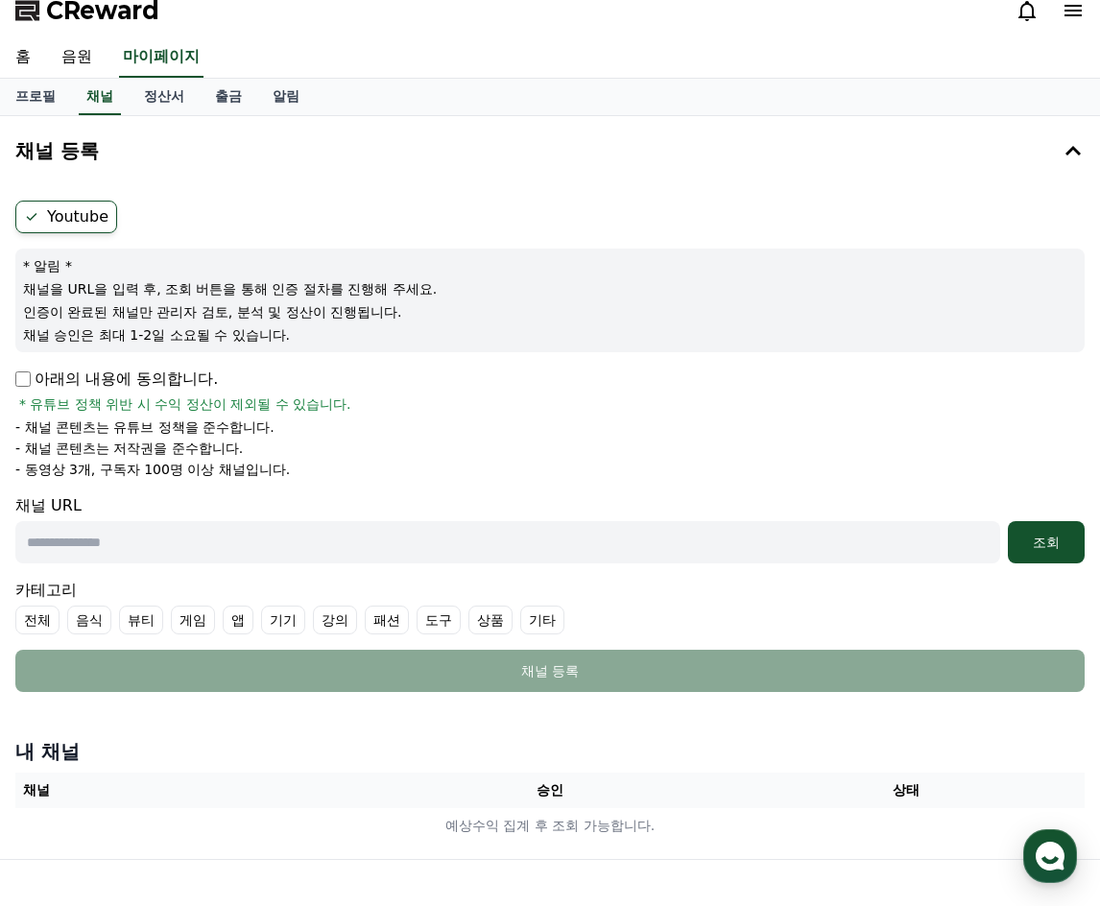
click at [76, 214] on label "Youtube" at bounding box center [66, 217] width 102 height 33
click at [83, 541] on input "text" at bounding box center [507, 542] width 984 height 42
paste input "**********"
type input "**********"
drag, startPoint x: 1047, startPoint y: 535, endPoint x: 951, endPoint y: 504, distance: 101.0
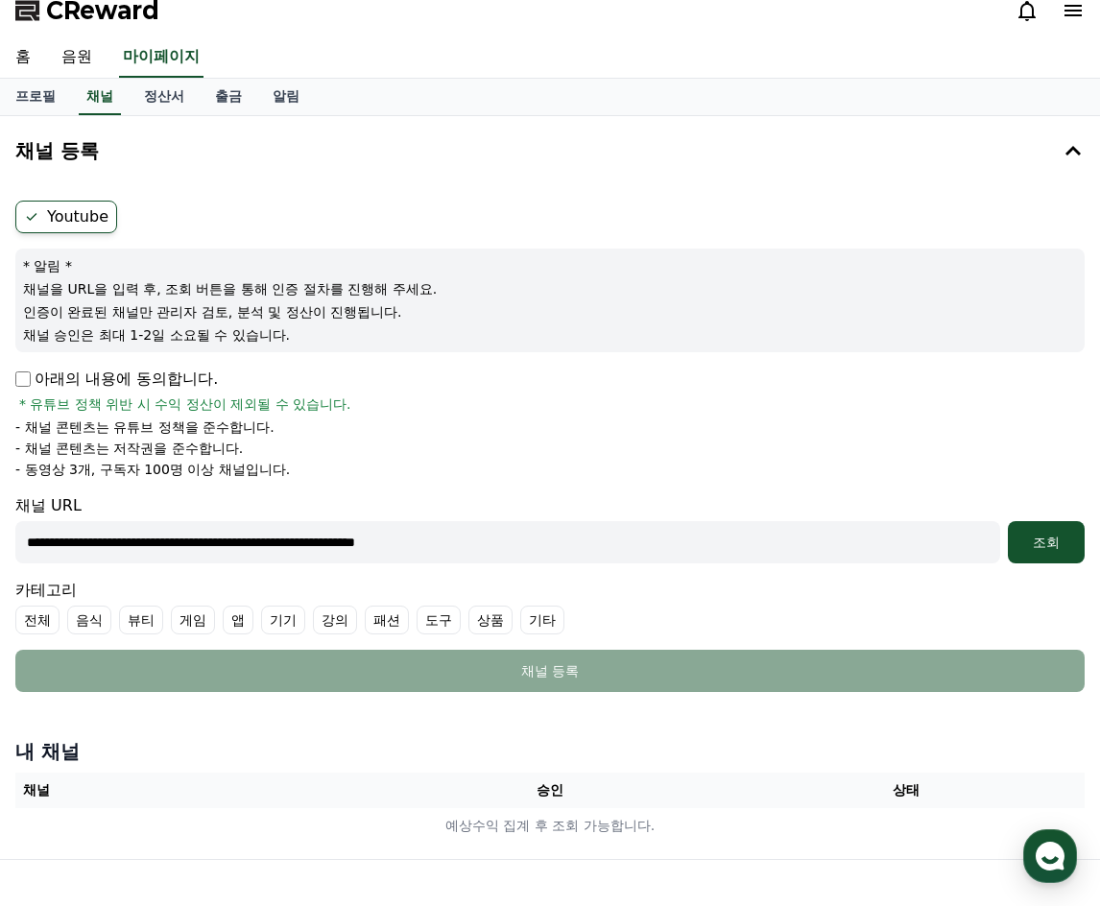
click at [1050, 537] on div "조회" at bounding box center [1045, 542] width 61 height 19
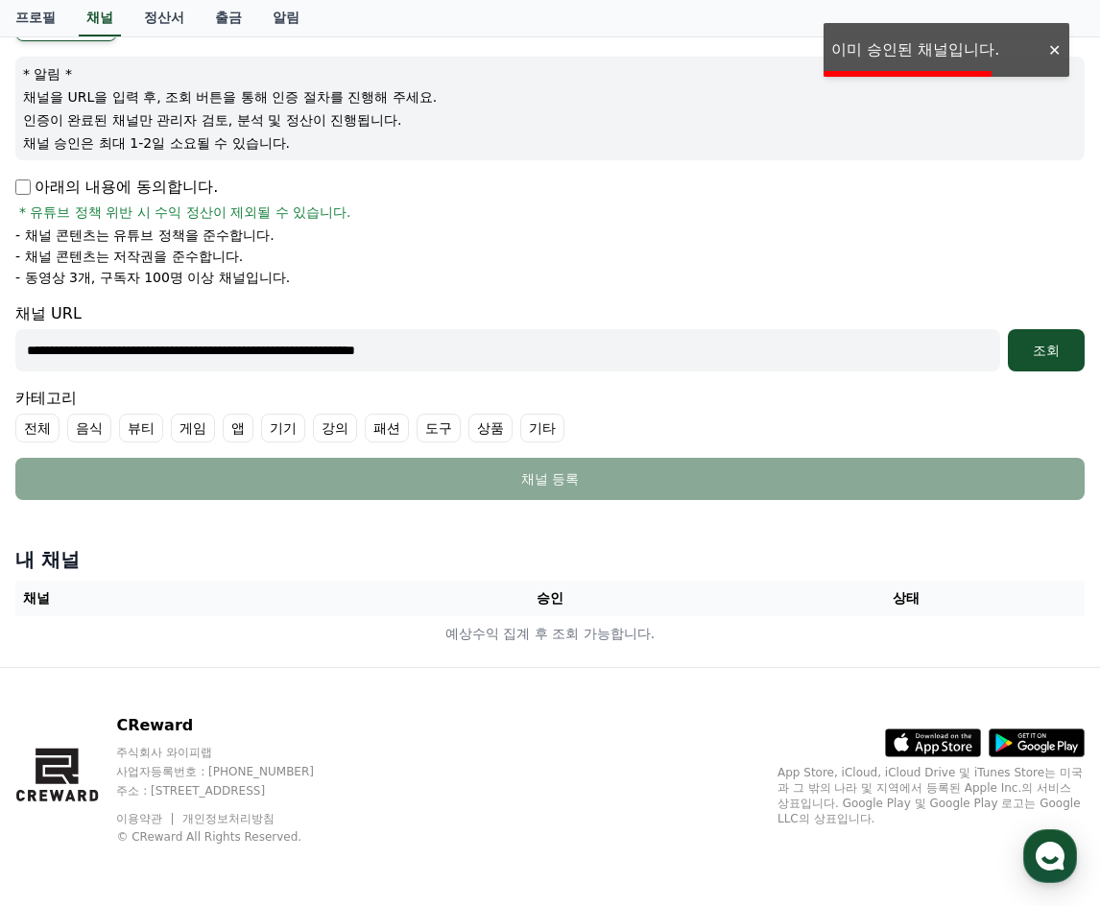
scroll to position [0, 0]
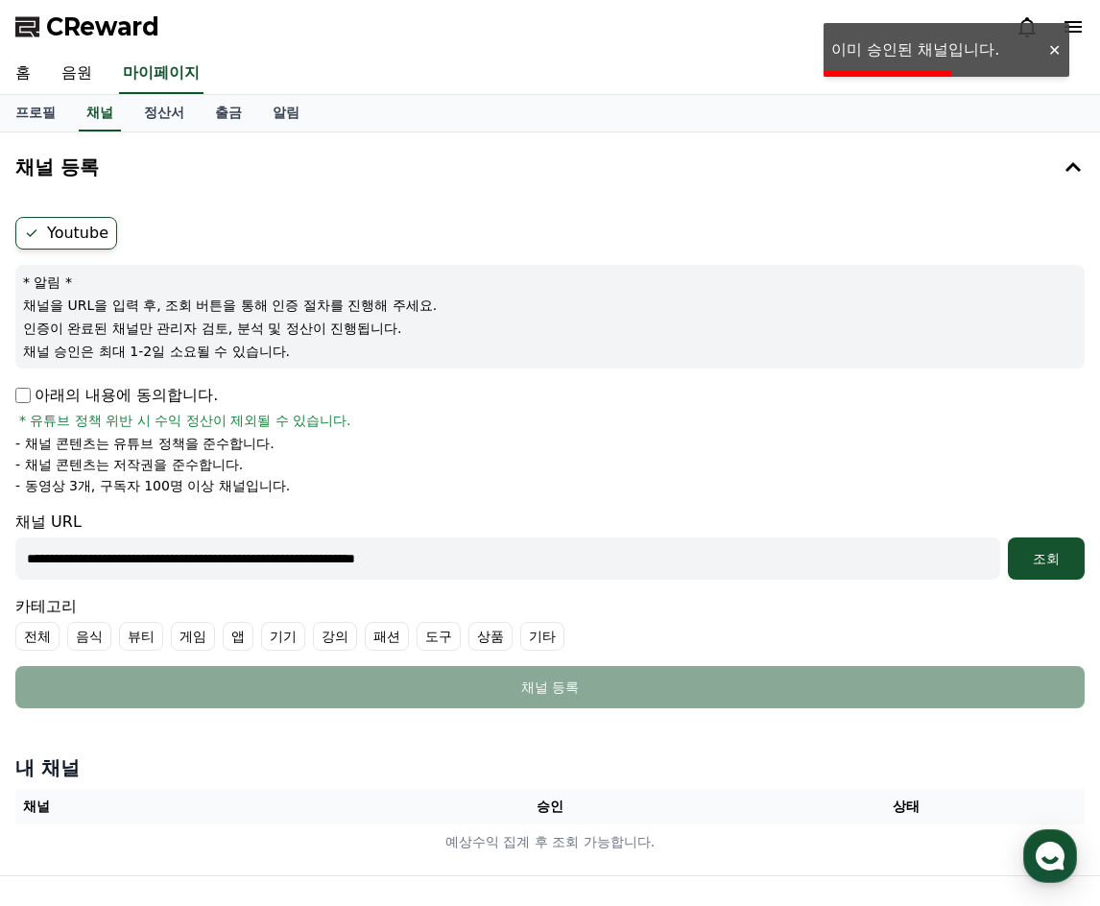
click at [1080, 22] on icon at bounding box center [1072, 27] width 17 height 12
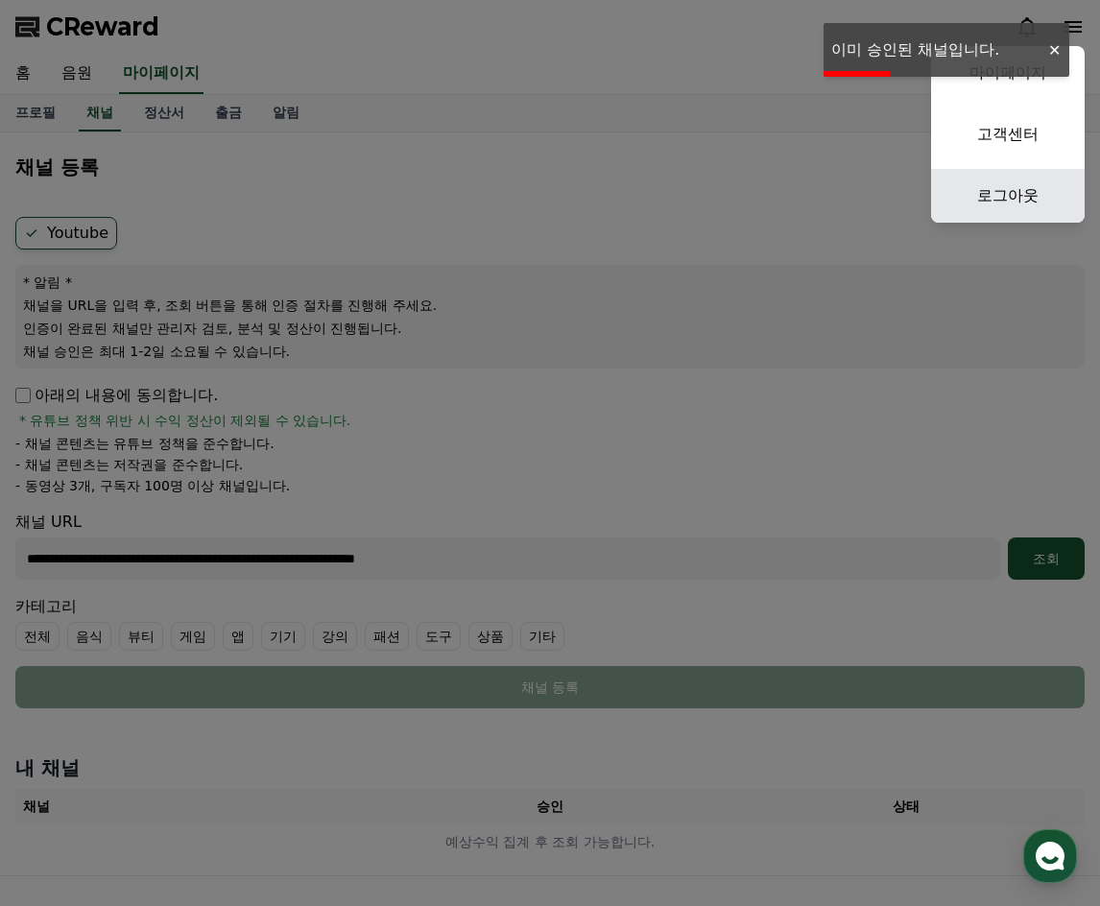
click at [1010, 200] on link "로그아웃" at bounding box center [1008, 196] width 154 height 54
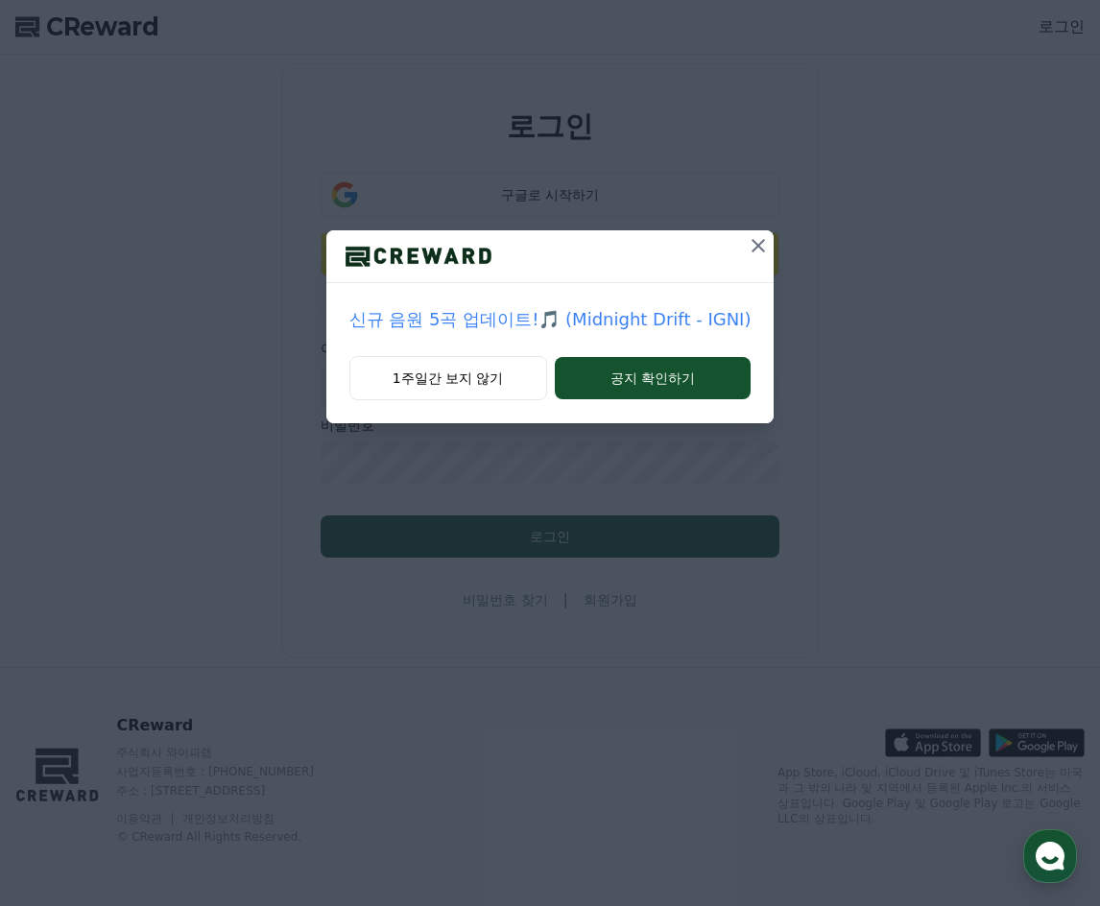
click at [761, 246] on icon at bounding box center [757, 245] width 23 height 23
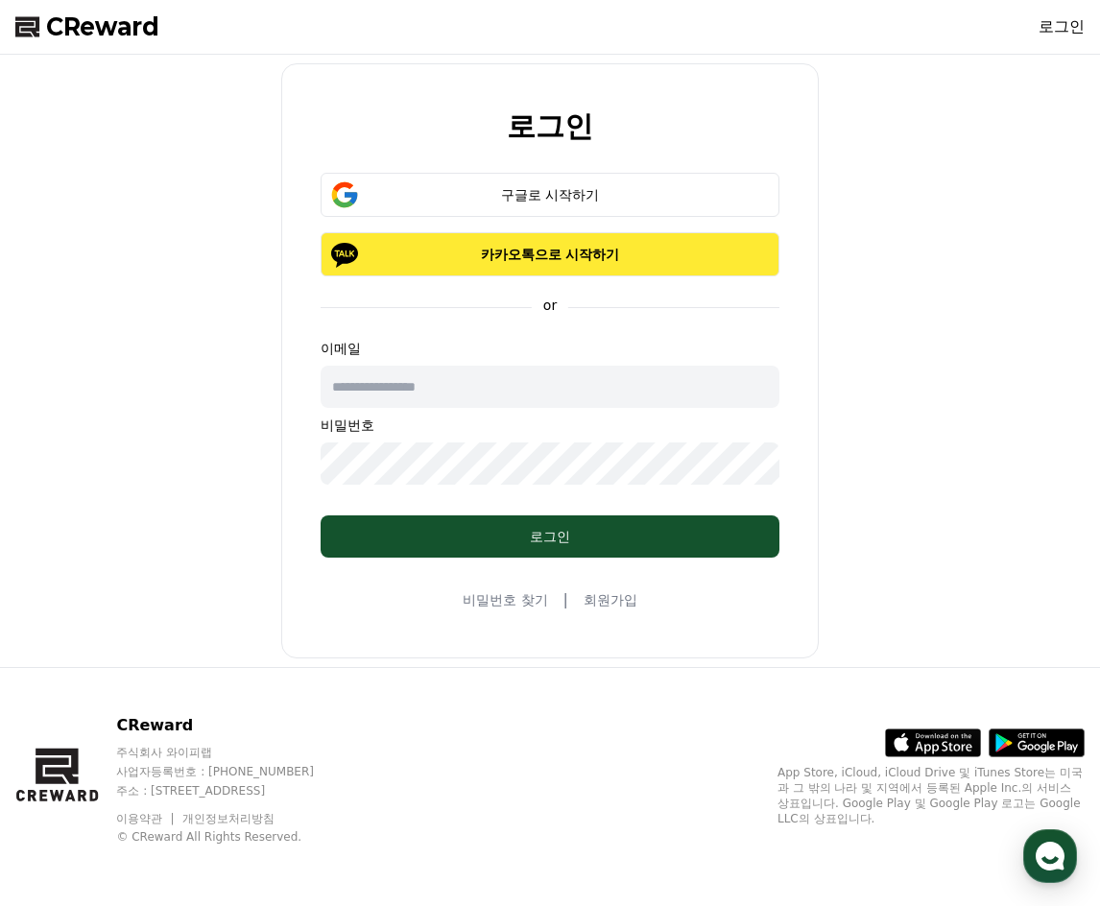
click at [508, 252] on p "카카오톡으로 시작하기" at bounding box center [549, 254] width 403 height 19
